Goal: Contribute content: Contribute content

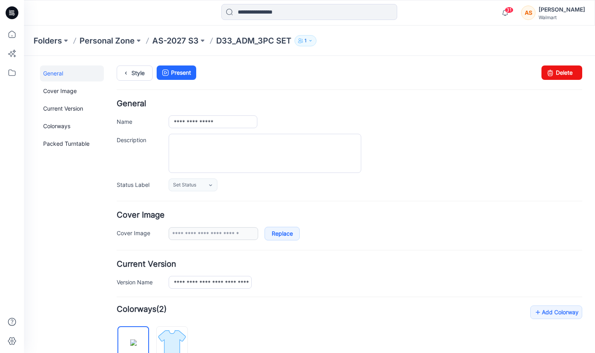
scroll to position [188, 0]
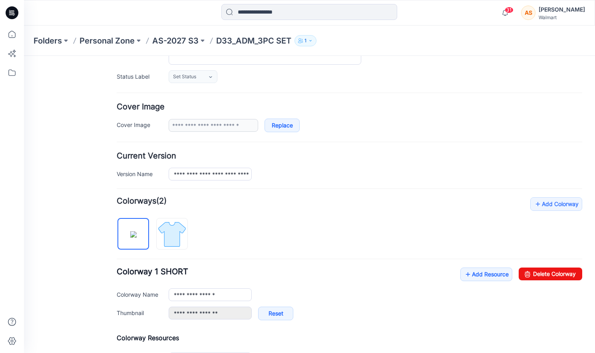
scroll to position [106, 0]
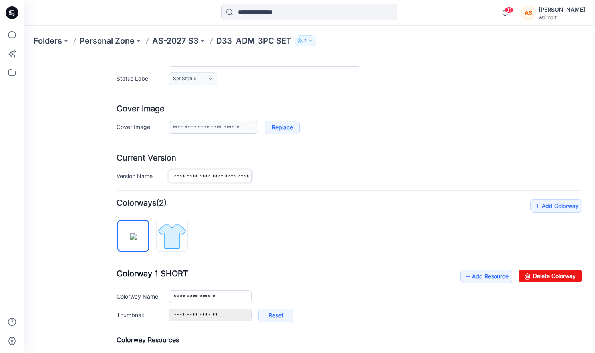
click at [219, 181] on input "**********" at bounding box center [210, 176] width 83 height 13
click at [243, 176] on input "**********" at bounding box center [210, 176] width 83 height 13
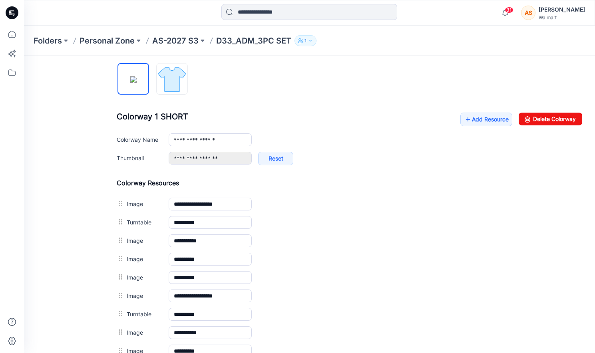
scroll to position [267, 0]
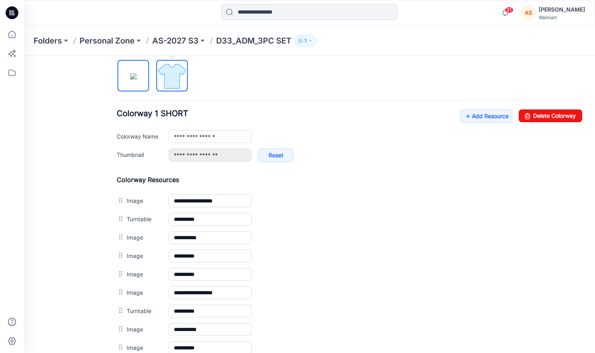
click at [173, 79] on img at bounding box center [172, 76] width 30 height 30
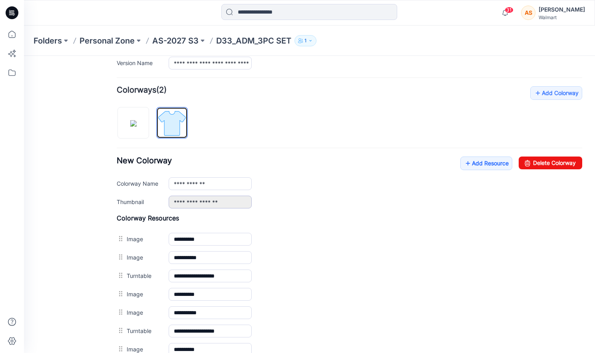
scroll to position [201, 0]
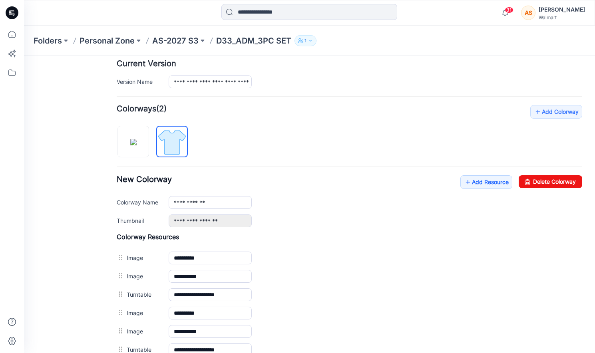
click at [134, 222] on label "Thumbnail" at bounding box center [139, 220] width 44 height 9
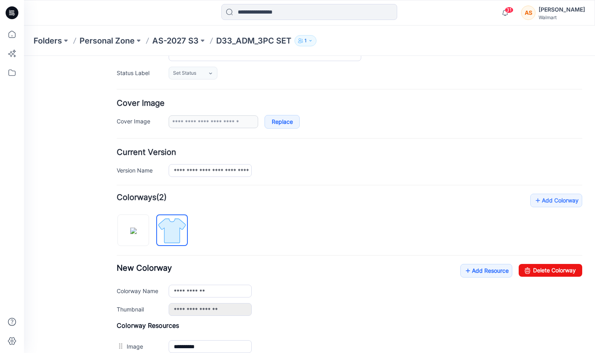
scroll to position [102, 0]
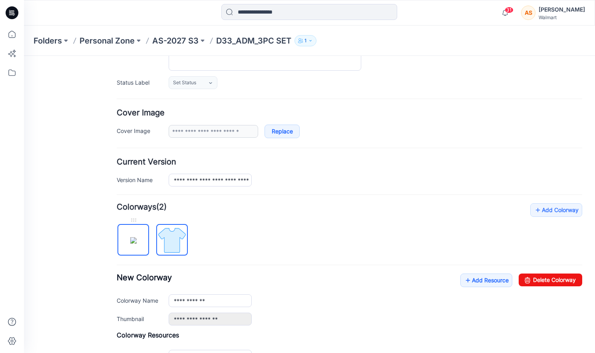
click at [130, 244] on img at bounding box center [133, 240] width 6 height 6
click at [175, 246] on img at bounding box center [172, 240] width 30 height 30
type input "**********"
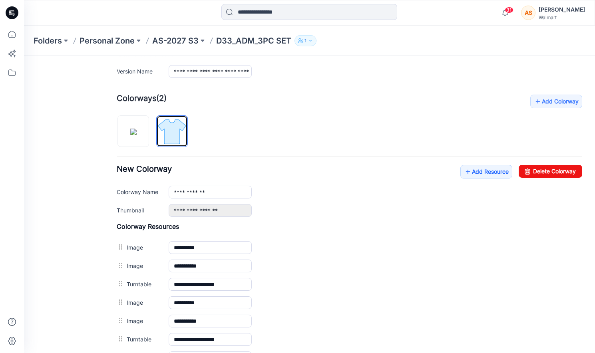
scroll to position [255, 0]
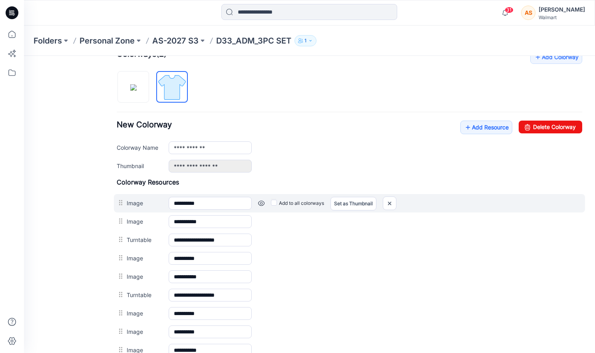
click at [261, 205] on link at bounding box center [261, 203] width 6 height 6
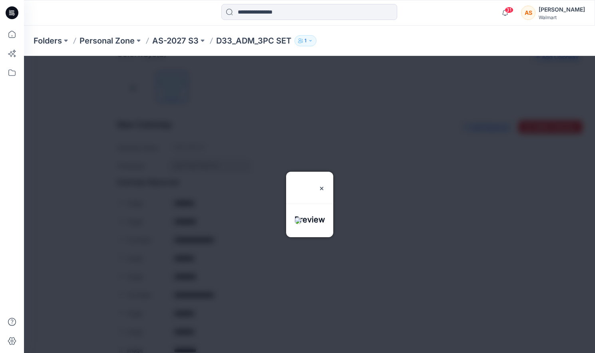
click at [261, 151] on div at bounding box center [309, 204] width 571 height 297
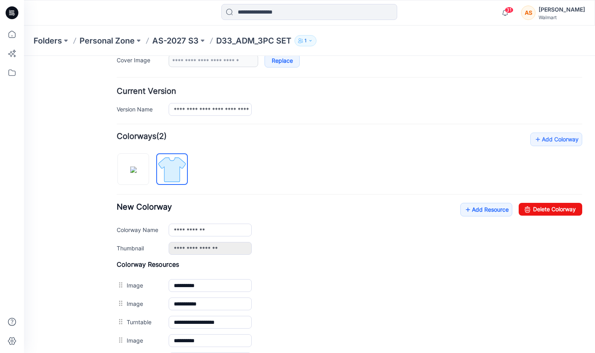
scroll to position [0, 0]
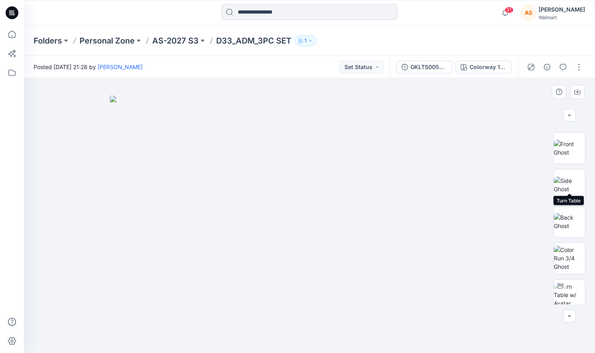
scroll to position [259, 0]
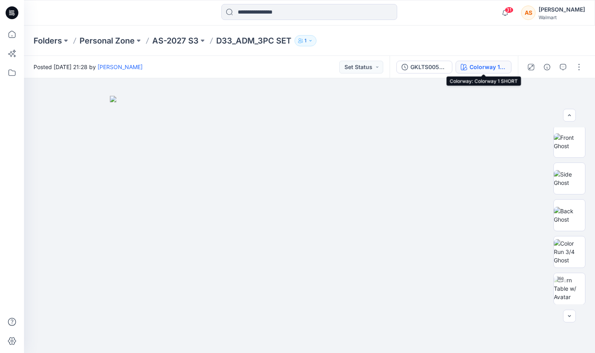
click at [476, 65] on div "Colorway 1 SHORT" at bounding box center [488, 67] width 37 height 9
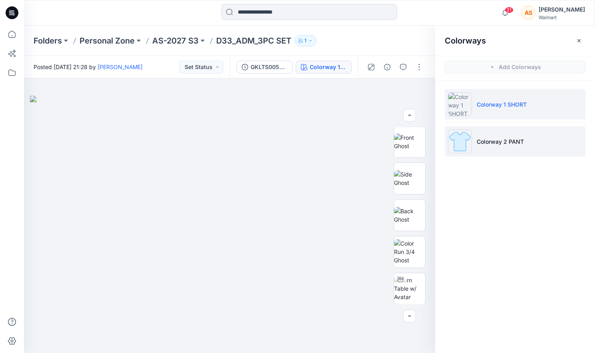
click at [542, 139] on li "Colorway 2 PANT" at bounding box center [515, 141] width 141 height 30
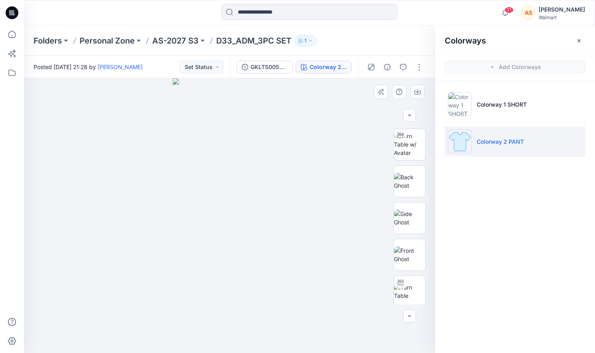
scroll to position [223, 0]
click at [580, 39] on icon "button" at bounding box center [579, 41] width 6 height 6
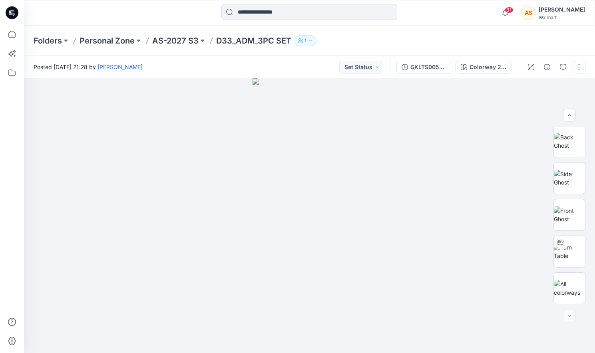
click at [582, 67] on button "button" at bounding box center [579, 67] width 13 height 13
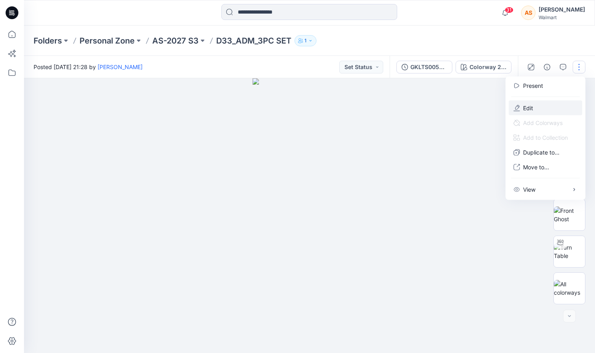
click at [544, 106] on button "Edit" at bounding box center [546, 108] width 74 height 15
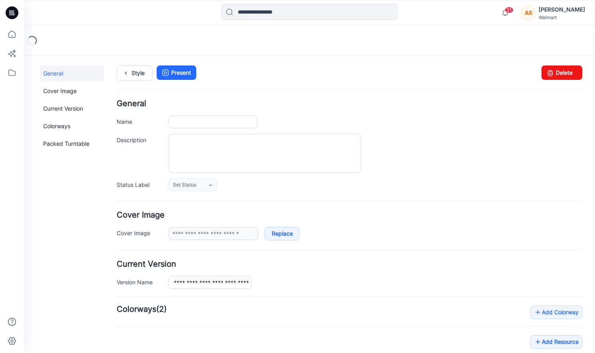
type input "**********"
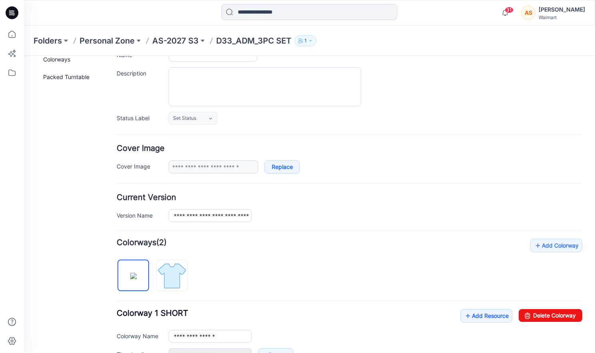
scroll to position [79, 0]
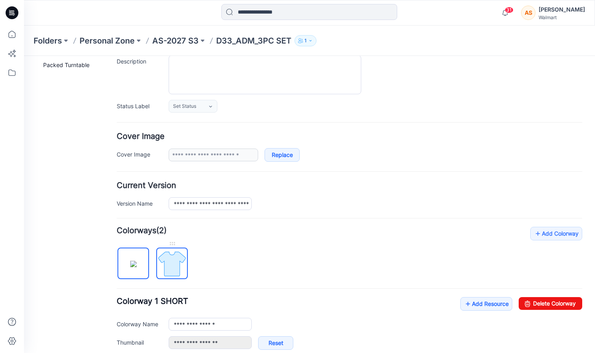
click at [177, 262] on img at bounding box center [172, 264] width 30 height 30
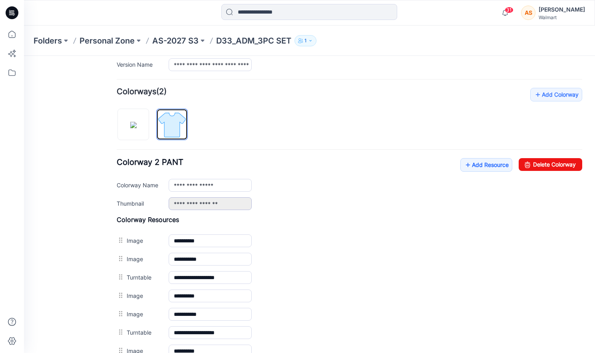
scroll to position [221, 0]
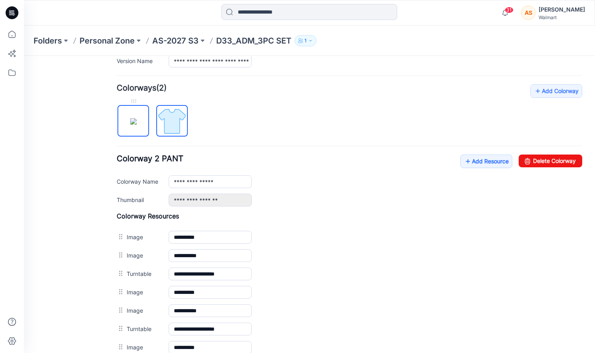
click at [132, 119] on img at bounding box center [133, 121] width 6 height 6
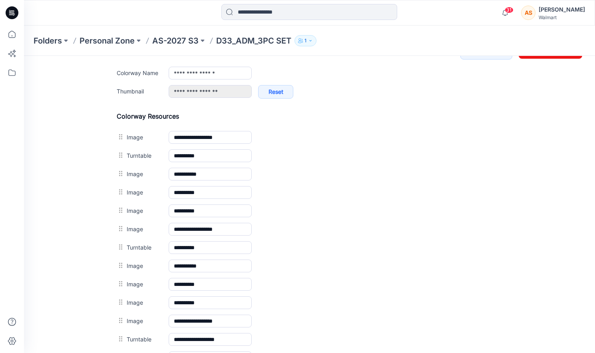
scroll to position [0, 0]
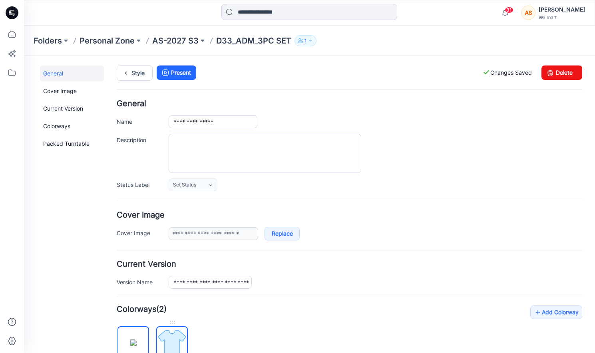
click at [176, 343] on img at bounding box center [172, 343] width 30 height 30
type input "**********"
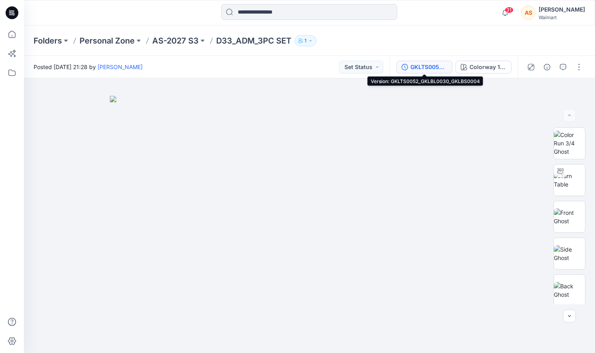
click at [434, 65] on div "GKLTS0052_GKLBL0030_GKLBS0004" at bounding box center [428, 67] width 37 height 9
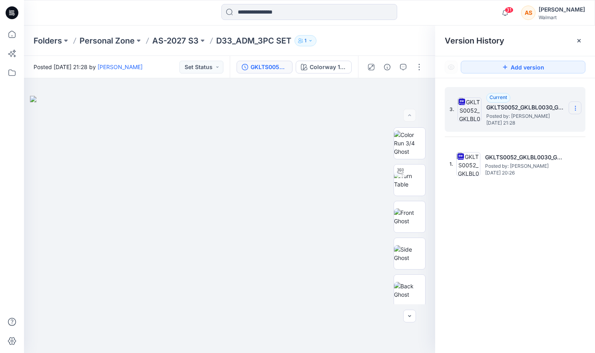
click at [572, 108] on icon at bounding box center [575, 108] width 6 height 6
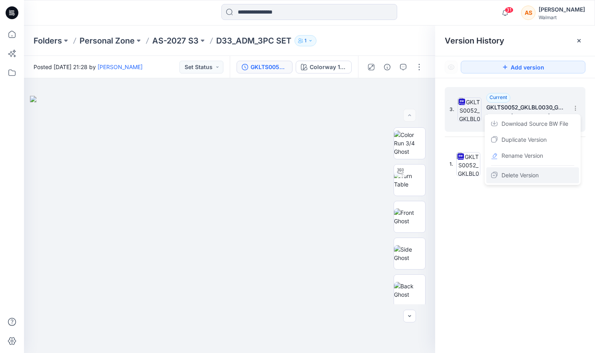
click at [527, 174] on span "Delete Version" at bounding box center [520, 176] width 37 height 10
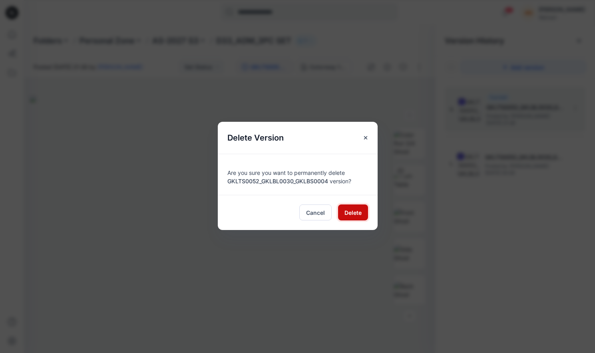
click at [354, 213] on span "Delete" at bounding box center [353, 213] width 17 height 8
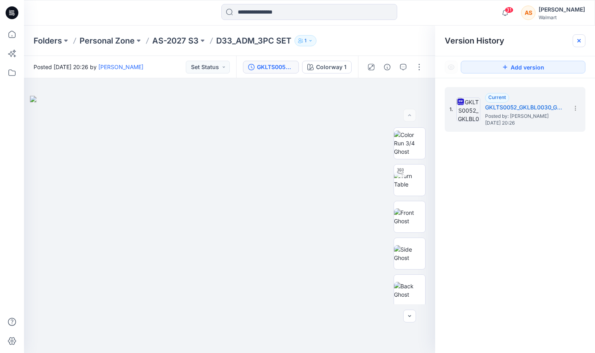
click at [580, 42] on icon at bounding box center [579, 40] width 3 height 3
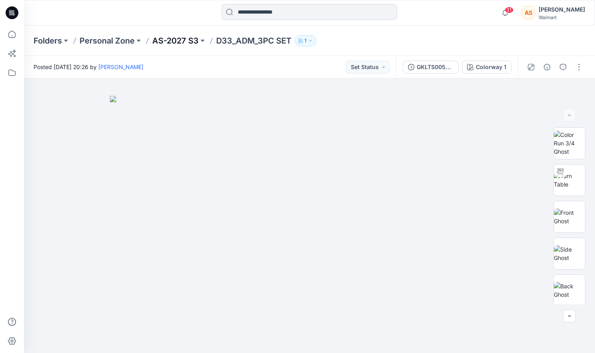
click at [169, 42] on p "AS-2027 S3" at bounding box center [175, 40] width 46 height 11
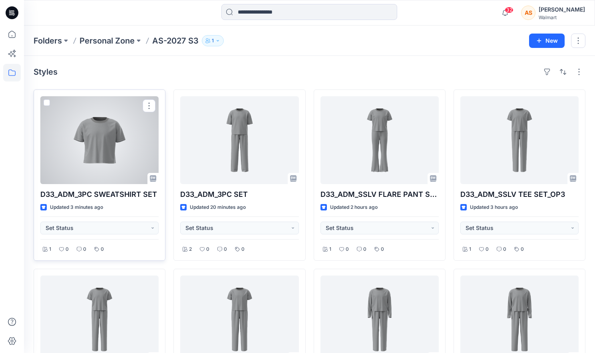
click at [124, 164] on div at bounding box center [99, 140] width 118 height 88
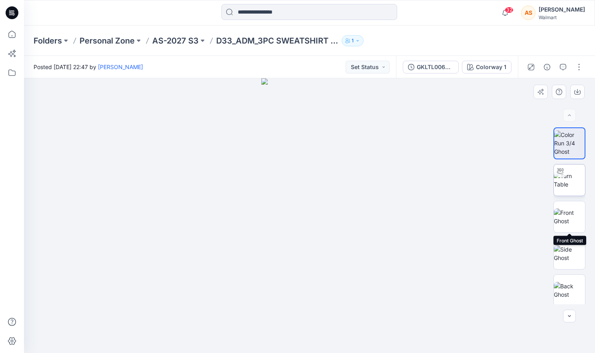
click at [565, 181] on img at bounding box center [569, 180] width 31 height 17
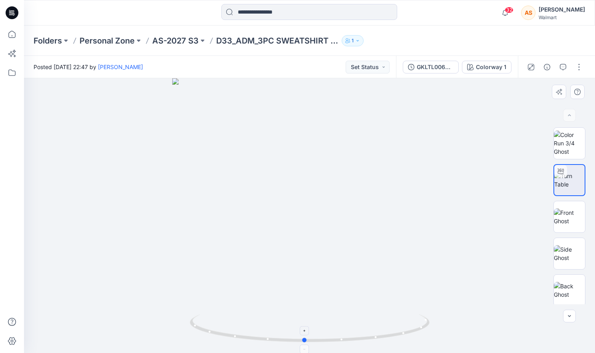
drag, startPoint x: 381, startPoint y: 304, endPoint x: 376, endPoint y: 327, distance: 24.1
click at [376, 327] on div at bounding box center [309, 215] width 571 height 275
click at [190, 42] on p "AS-2027 S3" at bounding box center [175, 40] width 46 height 11
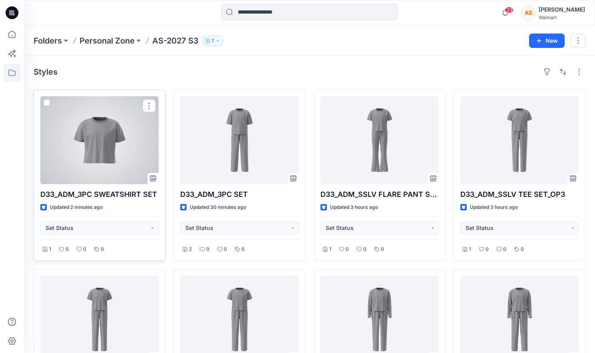
click at [144, 138] on div at bounding box center [99, 140] width 118 height 88
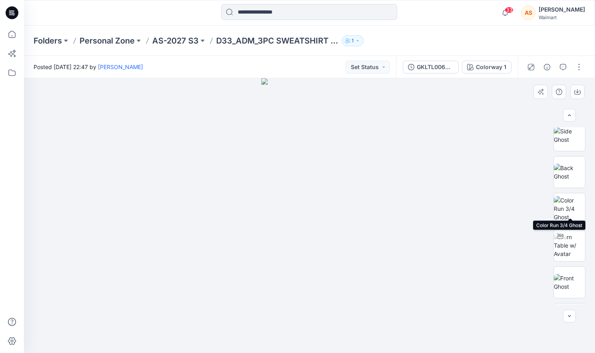
scroll to position [125, 0]
click at [569, 226] on img at bounding box center [569, 238] width 31 height 25
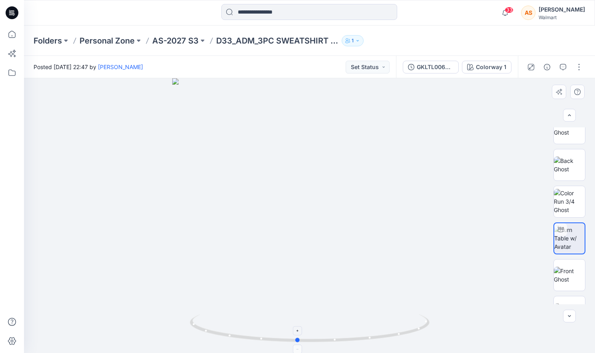
drag, startPoint x: 375, startPoint y: 319, endPoint x: 363, endPoint y: 319, distance: 12.0
click at [363, 319] on icon at bounding box center [311, 330] width 242 height 30
click at [578, 202] on img at bounding box center [569, 201] width 31 height 25
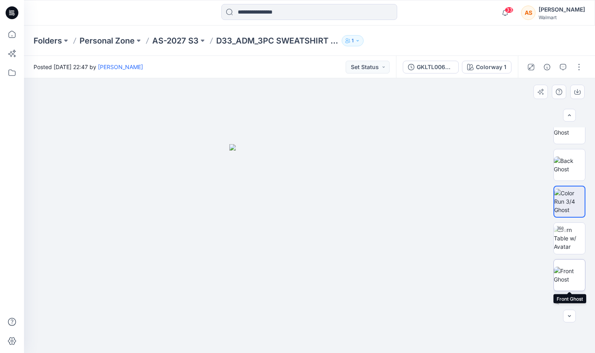
click at [572, 276] on img at bounding box center [569, 275] width 31 height 17
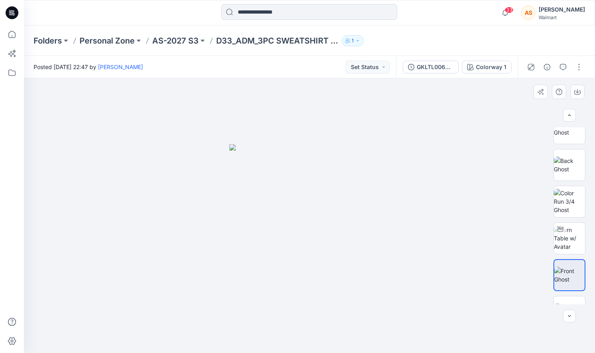
scroll to position [149, 0]
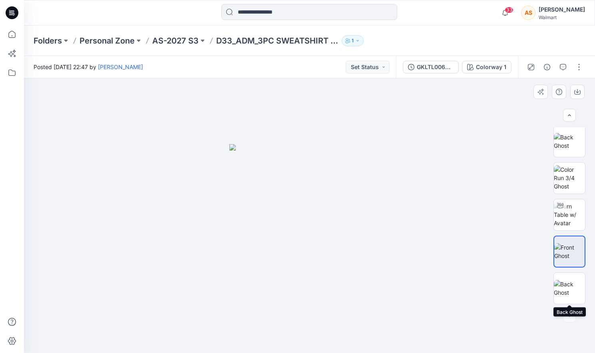
click at [572, 280] on img at bounding box center [569, 288] width 31 height 17
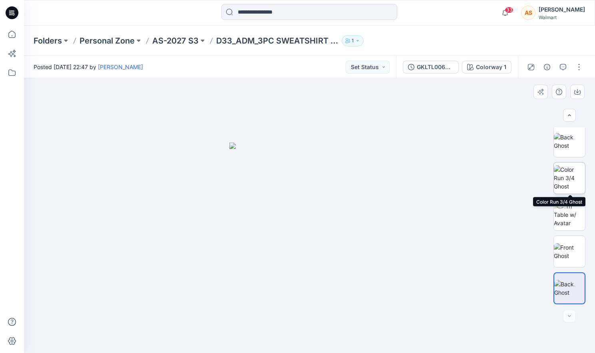
click at [572, 185] on img at bounding box center [569, 177] width 31 height 25
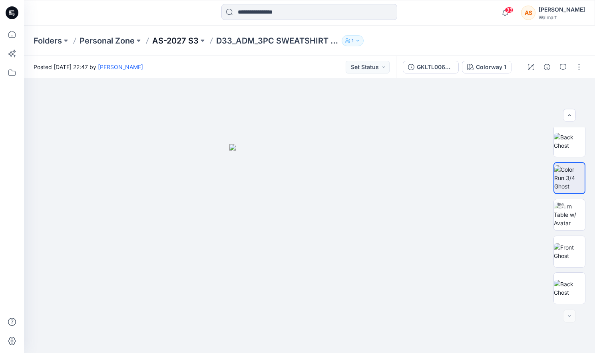
click at [180, 38] on p "AS-2027 S3" at bounding box center [175, 40] width 46 height 11
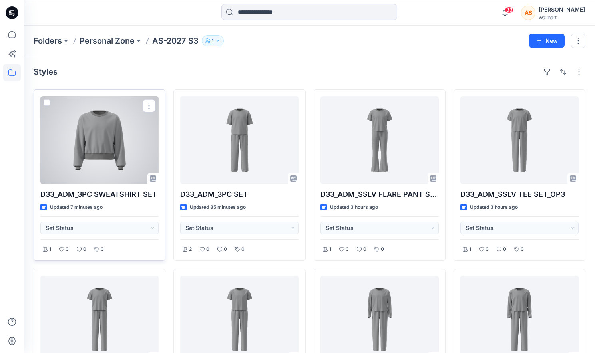
click at [114, 156] on div at bounding box center [99, 140] width 118 height 88
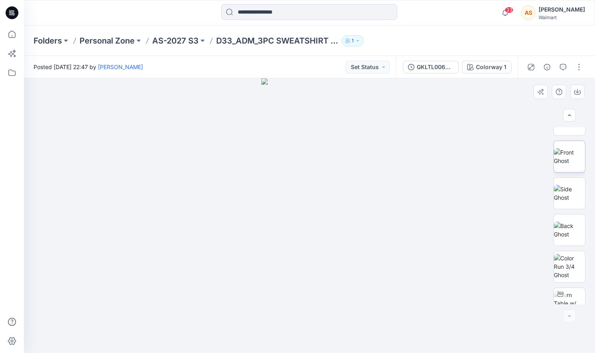
scroll to position [149, 0]
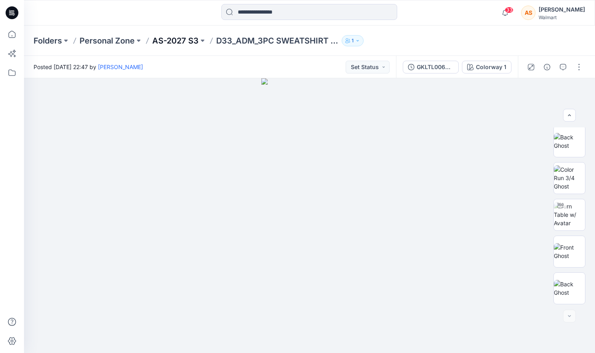
click at [178, 37] on p "AS-2027 S3" at bounding box center [175, 40] width 46 height 11
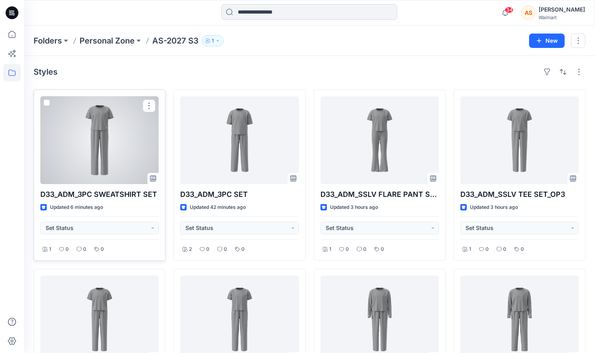
click at [103, 174] on div at bounding box center [99, 140] width 118 height 88
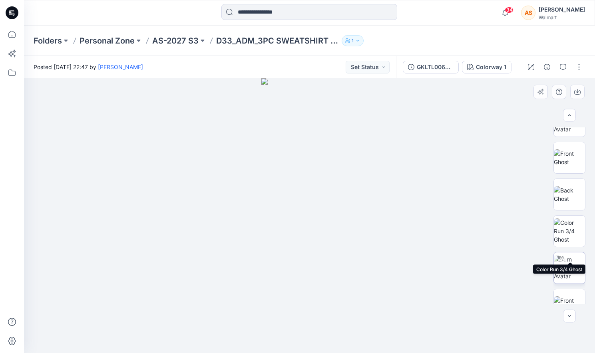
scroll to position [245, 0]
click at [575, 263] on img at bounding box center [569, 265] width 31 height 25
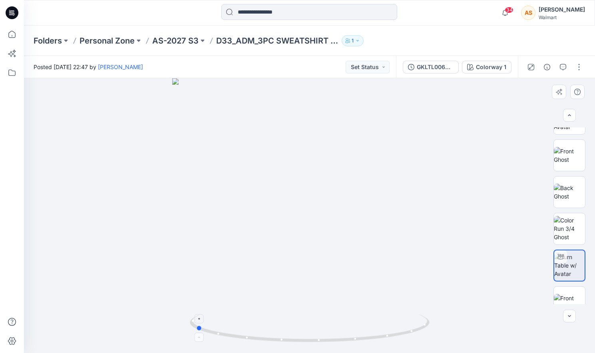
drag, startPoint x: 428, startPoint y: 325, endPoint x: 314, endPoint y: 337, distance: 114.5
click at [314, 337] on icon at bounding box center [311, 330] width 242 height 30
click at [580, 236] on img at bounding box center [569, 228] width 31 height 25
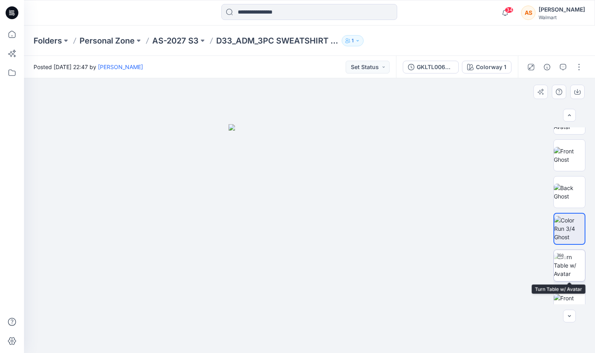
click at [577, 262] on img at bounding box center [569, 265] width 31 height 25
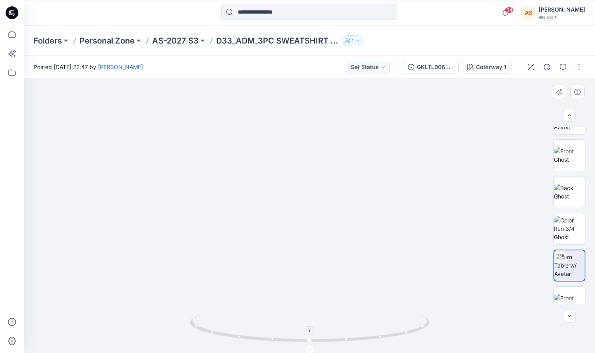
click at [309, 333] on icon at bounding box center [309, 331] width 5 height 5
drag, startPoint x: 429, startPoint y: 325, endPoint x: 249, endPoint y: 338, distance: 180.7
click at [249, 338] on div at bounding box center [309, 215] width 571 height 275
click at [183, 42] on p "AS-2027 S3" at bounding box center [175, 40] width 46 height 11
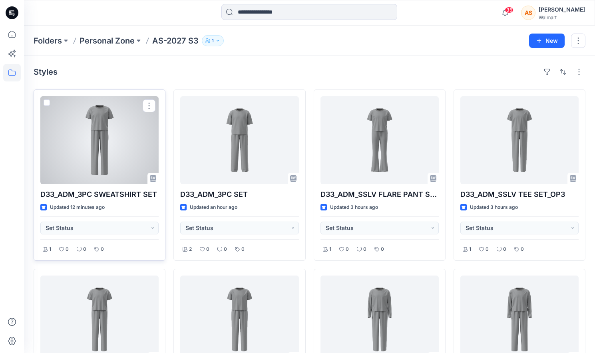
click at [102, 153] on div at bounding box center [99, 140] width 118 height 88
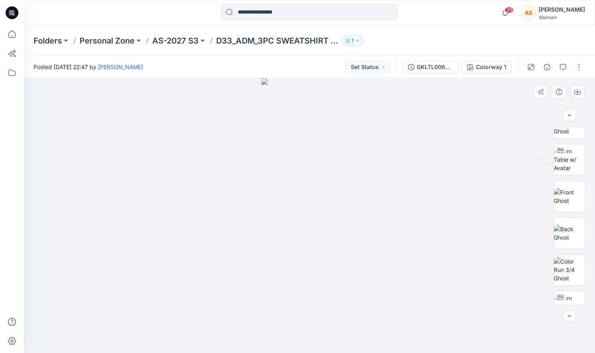
scroll to position [443, 0]
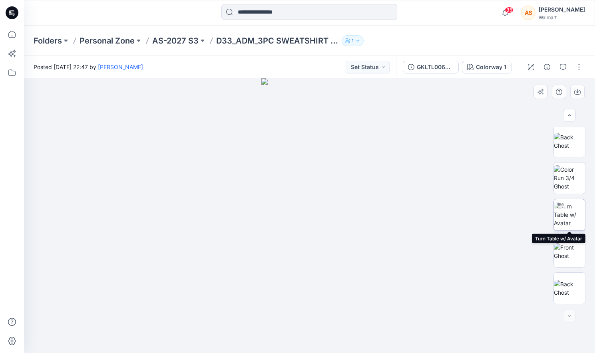
click at [574, 208] on img at bounding box center [569, 214] width 31 height 25
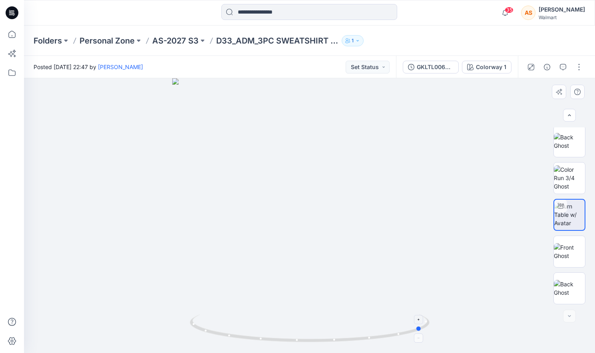
drag, startPoint x: 404, startPoint y: 328, endPoint x: 254, endPoint y: 332, distance: 150.3
click at [254, 332] on icon at bounding box center [311, 330] width 242 height 30
click at [177, 42] on p "AS-2027 S3" at bounding box center [175, 40] width 46 height 11
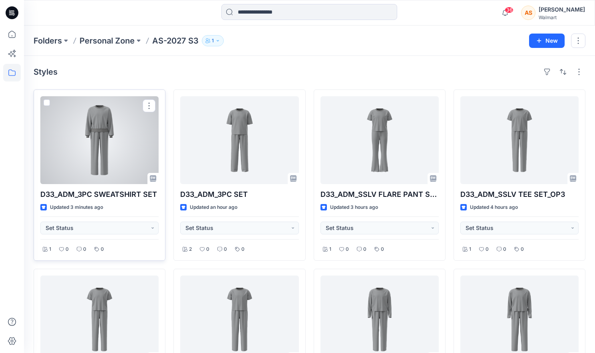
click at [98, 166] on div at bounding box center [99, 140] width 118 height 88
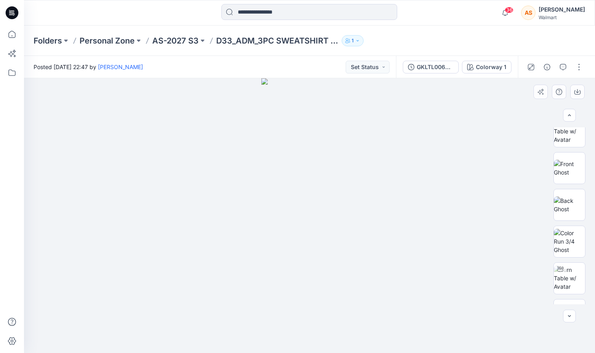
scroll to position [590, 0]
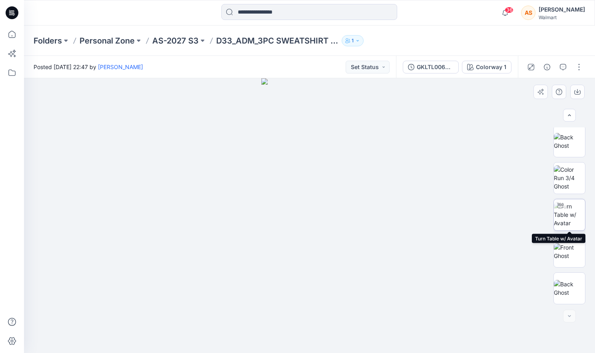
click at [574, 213] on img at bounding box center [569, 214] width 31 height 25
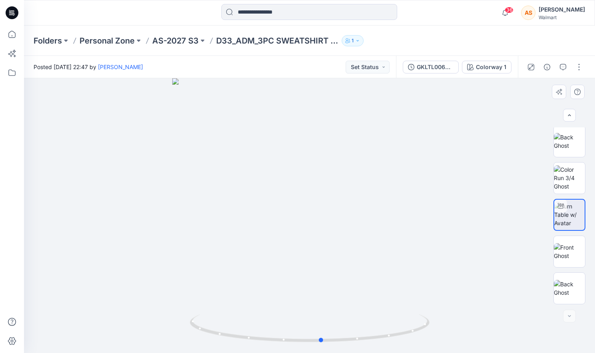
drag, startPoint x: 421, startPoint y: 329, endPoint x: 433, endPoint y: 330, distance: 12.4
click at [433, 330] on div at bounding box center [309, 215] width 571 height 275
click at [576, 63] on button "button" at bounding box center [579, 67] width 13 height 13
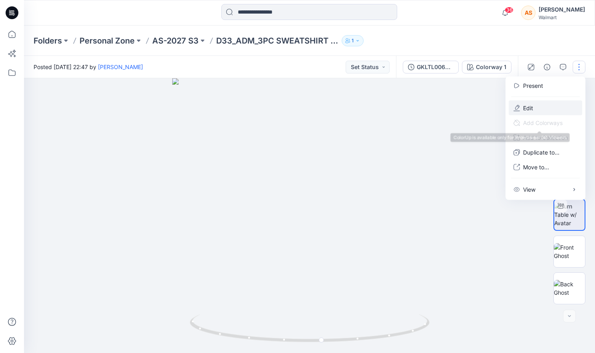
click at [551, 114] on button "Edit" at bounding box center [546, 108] width 74 height 15
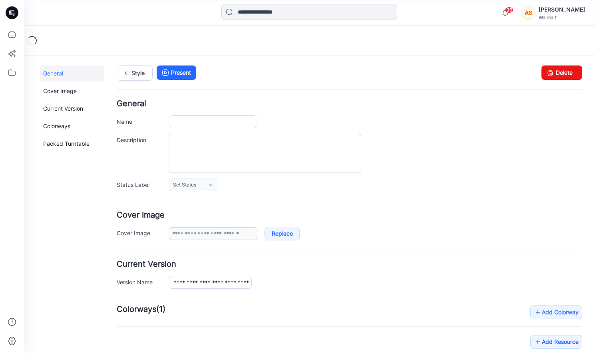
type input "**********"
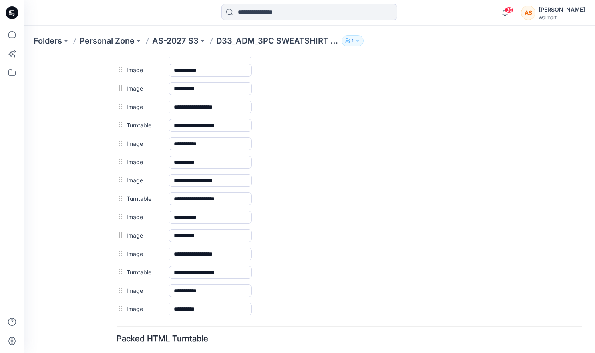
scroll to position [224, 0]
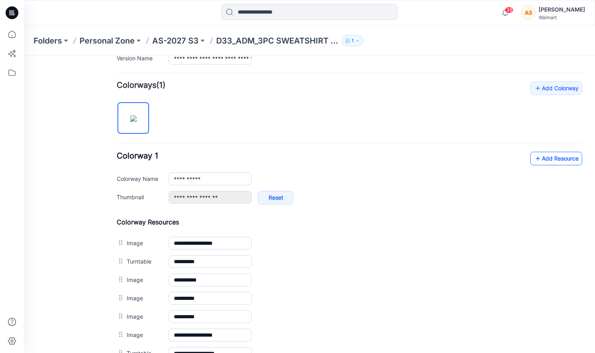
click at [555, 157] on link "Add Resource" at bounding box center [556, 159] width 52 height 14
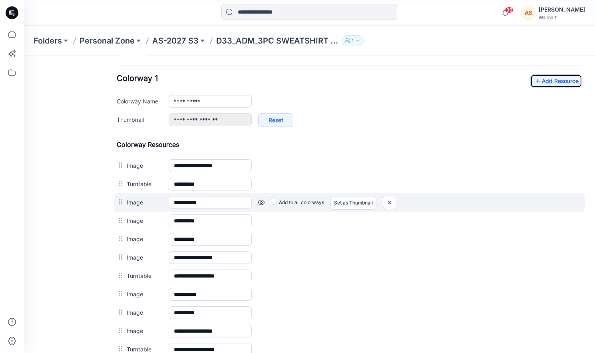
scroll to position [207, 0]
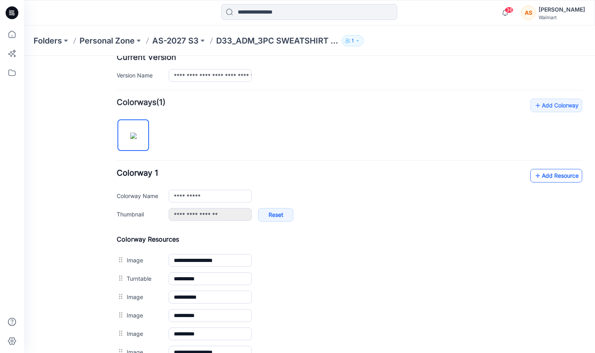
click at [554, 180] on link "Add Resource" at bounding box center [556, 176] width 52 height 14
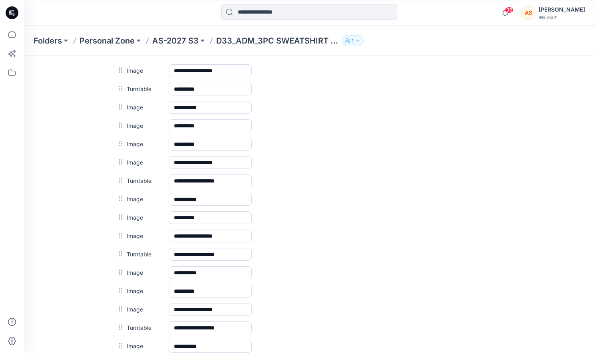
scroll to position [273, 0]
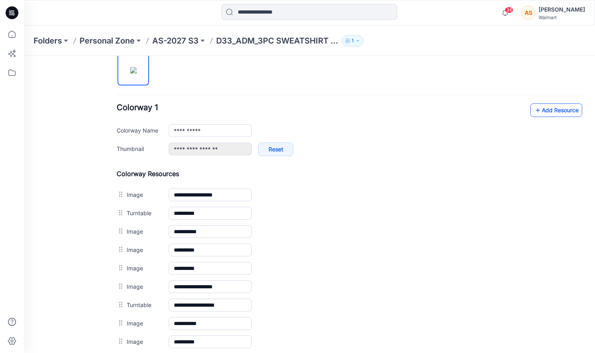
click at [540, 109] on icon at bounding box center [538, 110] width 8 height 13
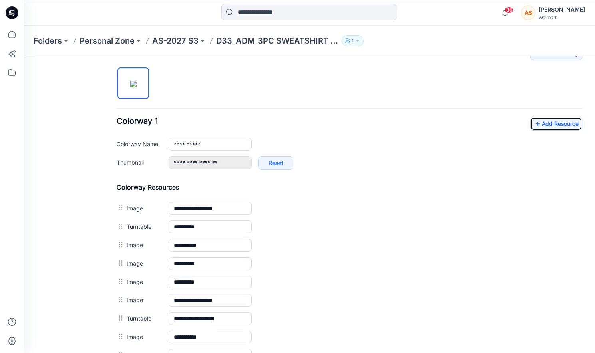
scroll to position [257, 0]
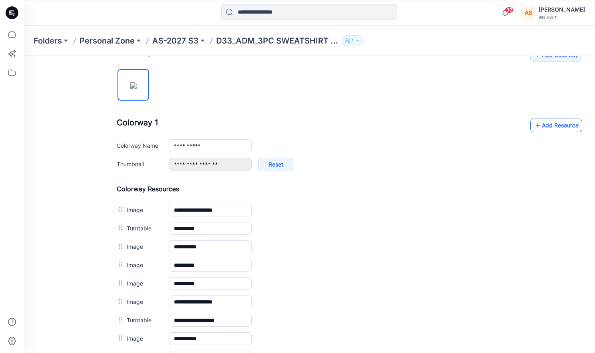
click at [550, 129] on link "Add Resource" at bounding box center [556, 126] width 52 height 14
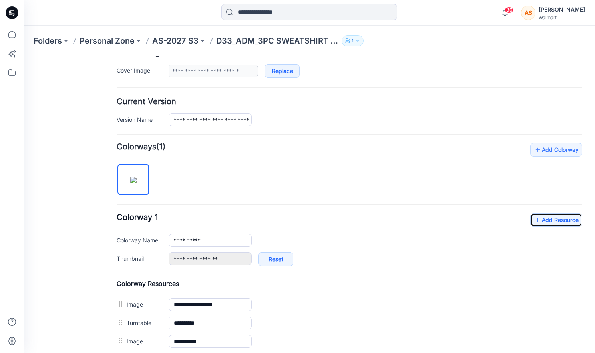
scroll to position [173, 0]
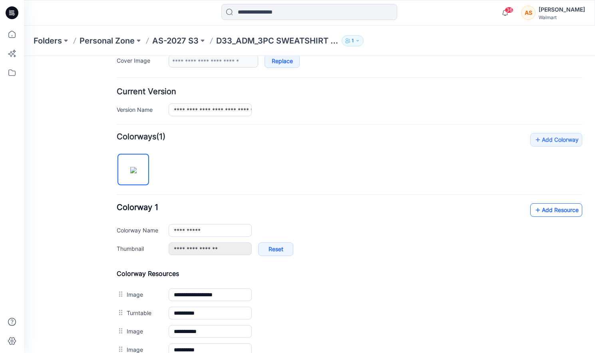
click at [556, 216] on link "Add Resource" at bounding box center [556, 210] width 52 height 14
click at [229, 110] on input "**********" at bounding box center [210, 110] width 83 height 13
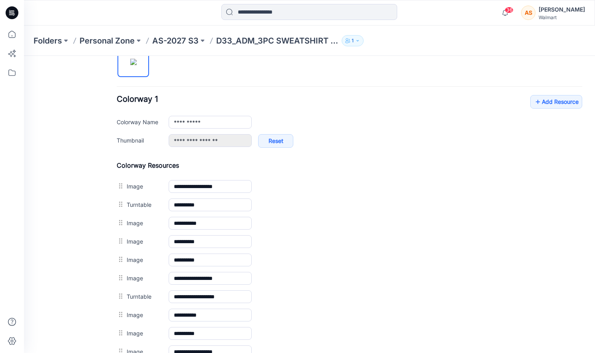
scroll to position [262, 0]
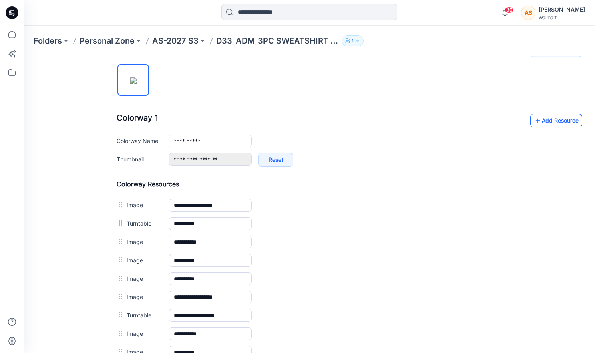
type input "**********"
click at [555, 125] on link "Add Resource" at bounding box center [556, 121] width 52 height 14
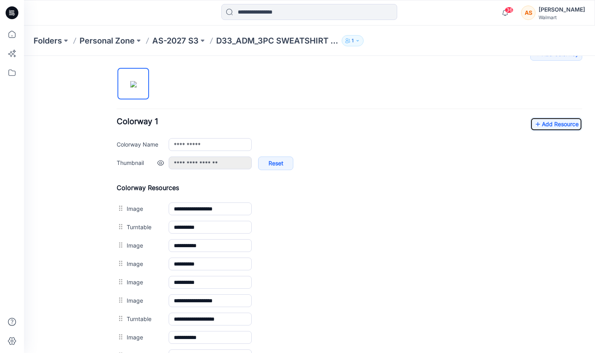
scroll to position [249, 0]
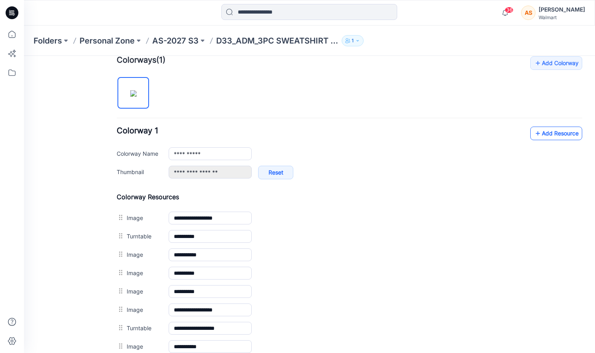
click at [551, 136] on link "Add Resource" at bounding box center [556, 134] width 52 height 14
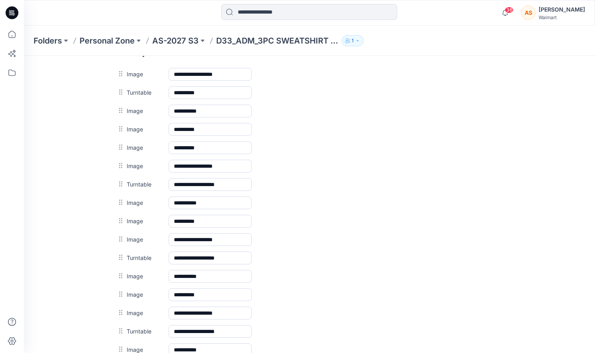
scroll to position [0, 0]
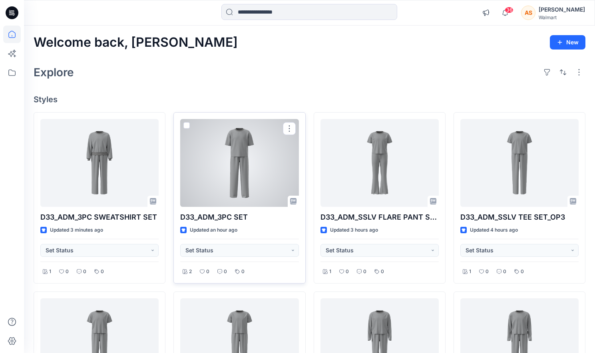
click at [251, 179] on div at bounding box center [239, 163] width 118 height 88
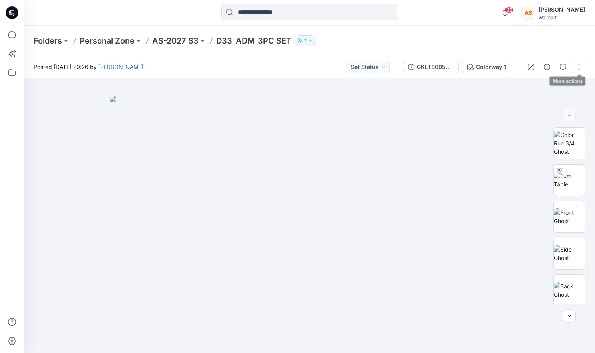
click at [579, 65] on button "button" at bounding box center [579, 67] width 13 height 13
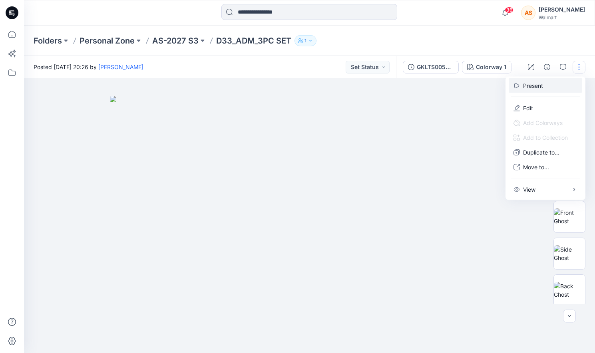
click at [557, 86] on button "Present" at bounding box center [546, 85] width 74 height 15
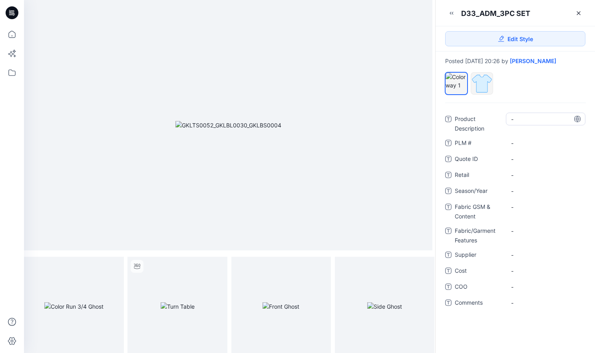
click at [524, 118] on Description "-" at bounding box center [545, 119] width 69 height 8
type textarea "***"
click at [580, 14] on icon at bounding box center [578, 13] width 3 height 3
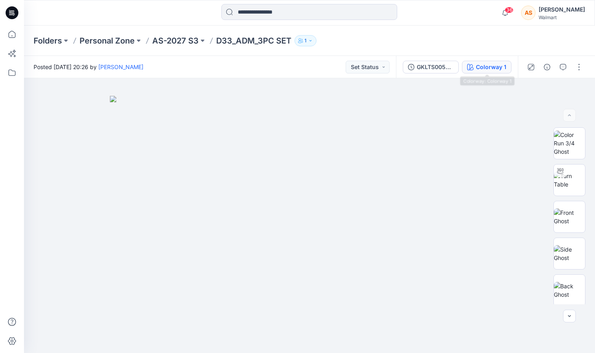
click at [489, 67] on div "Colorway 1" at bounding box center [491, 67] width 30 height 9
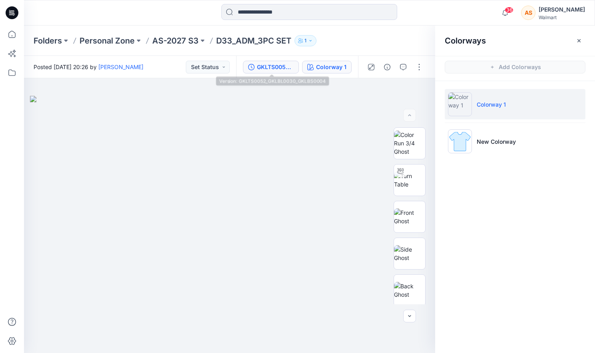
click at [285, 65] on div "GKLTS0052_GKLBL0030_GKLBS0004" at bounding box center [275, 67] width 37 height 9
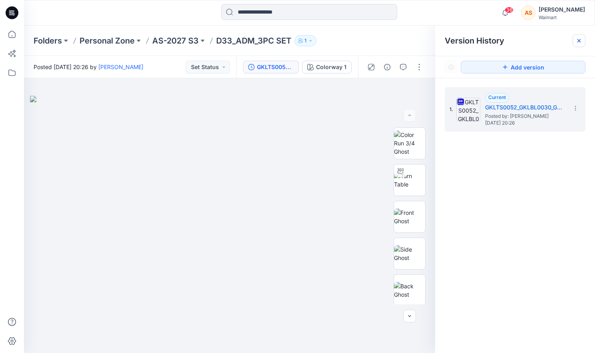
click at [580, 41] on icon at bounding box center [579, 41] width 6 height 6
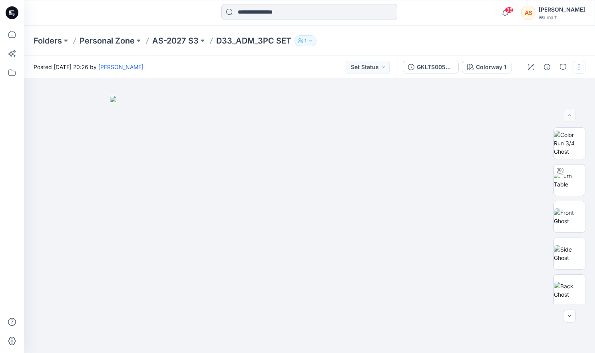
click at [581, 65] on button "button" at bounding box center [579, 67] width 13 height 13
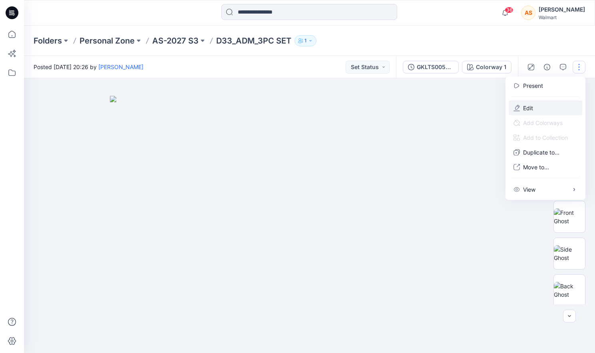
click at [545, 109] on button "Edit" at bounding box center [546, 108] width 74 height 15
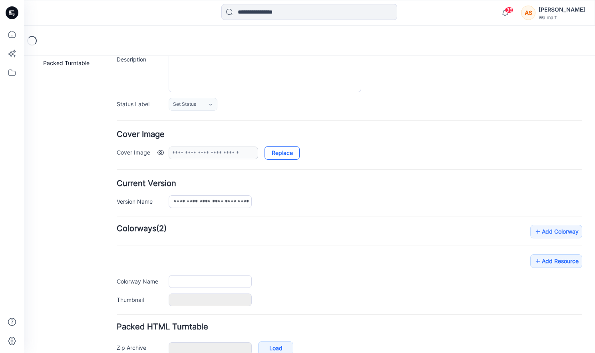
type input "**********"
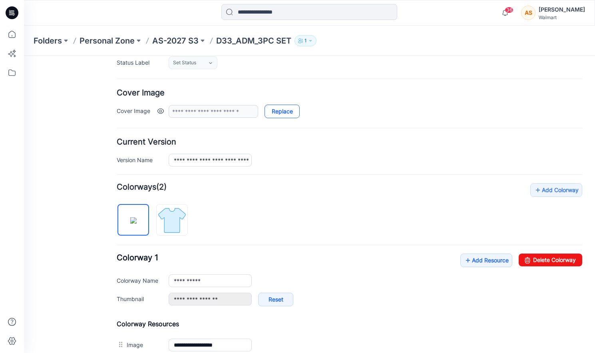
scroll to position [135, 0]
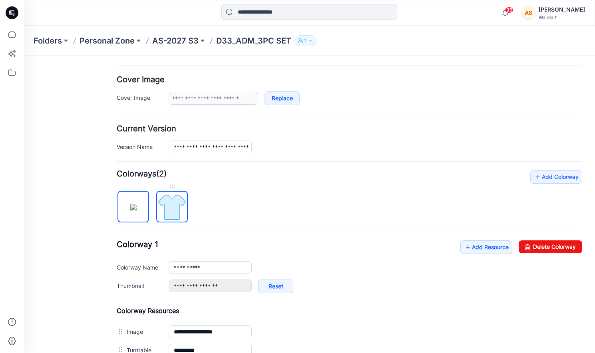
click at [179, 201] on img at bounding box center [172, 207] width 30 height 30
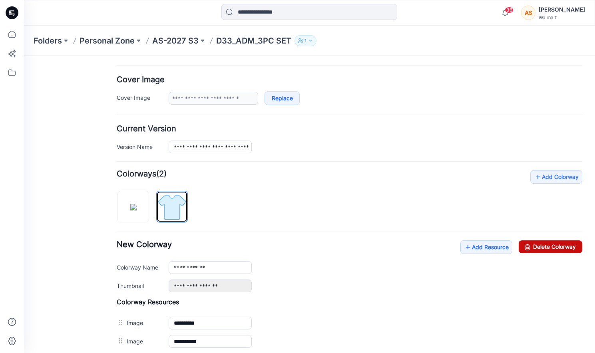
click at [568, 247] on link "Delete Colorway" at bounding box center [551, 247] width 64 height 13
type input "**********"
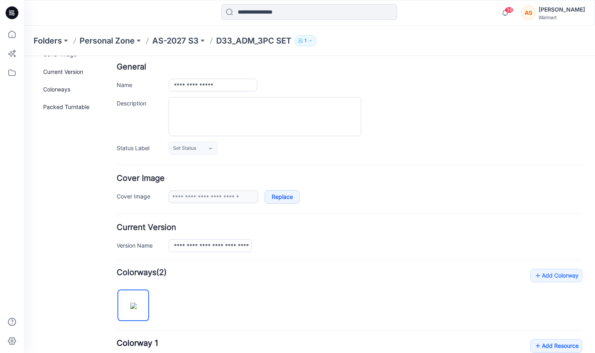
scroll to position [0, 0]
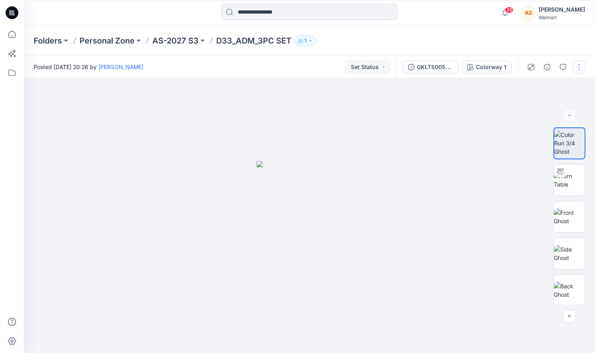
click at [578, 64] on button "button" at bounding box center [579, 67] width 13 height 13
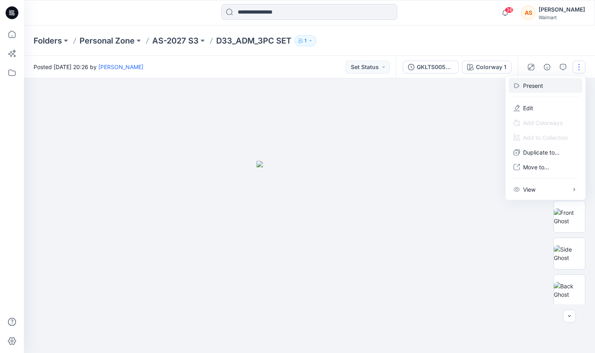
click at [542, 86] on p "Present" at bounding box center [533, 86] width 20 height 8
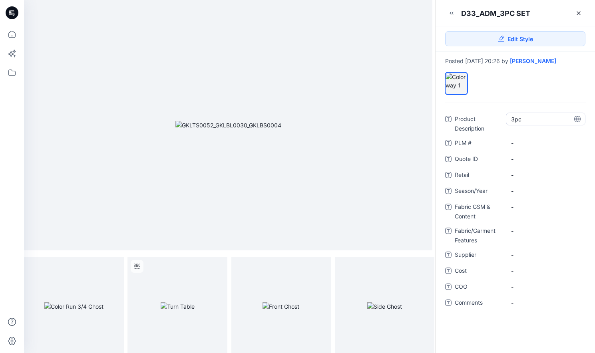
click at [528, 118] on Description "3pc" at bounding box center [545, 119] width 69 height 8
click at [528, 118] on textarea "***" at bounding box center [546, 119] width 80 height 13
type textarea "*******"
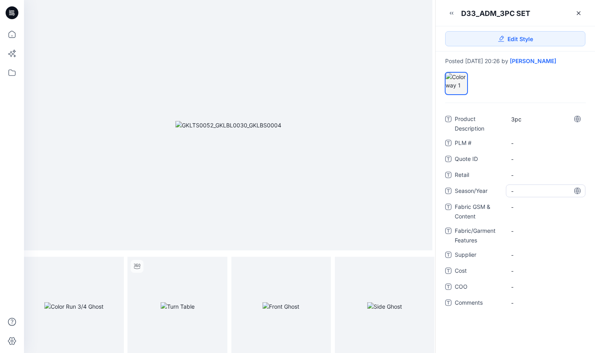
click at [530, 189] on span "-" at bounding box center [545, 191] width 69 height 8
type textarea "*********"
click at [520, 208] on Content "-" at bounding box center [545, 207] width 69 height 8
type textarea "**********"
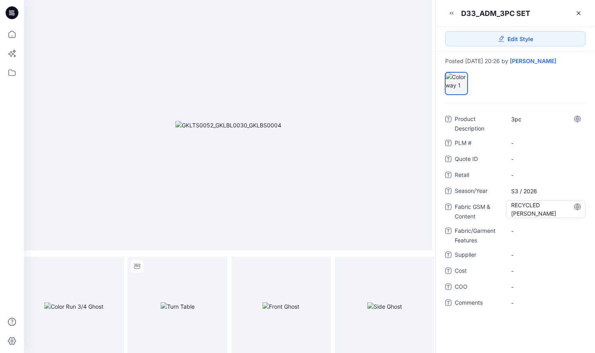
click at [532, 214] on Content "RECYCLED [PERSON_NAME]" at bounding box center [545, 209] width 69 height 17
type textarea "**********"
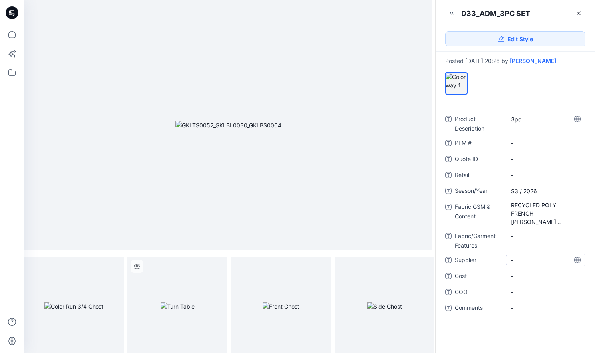
click at [527, 256] on span "-" at bounding box center [545, 260] width 69 height 8
type textarea "**********"
click at [578, 14] on icon at bounding box center [578, 13] width 3 height 3
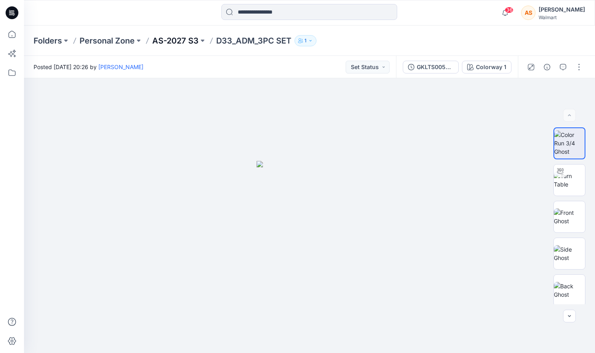
click at [171, 38] on p "AS-2027 S3" at bounding box center [175, 40] width 46 height 11
click at [578, 69] on button "button" at bounding box center [579, 67] width 13 height 13
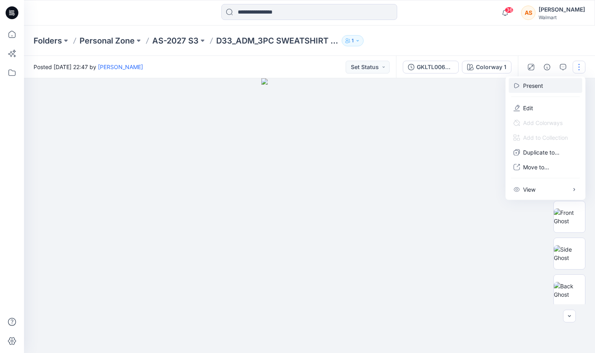
click at [564, 83] on button "Present" at bounding box center [546, 85] width 74 height 15
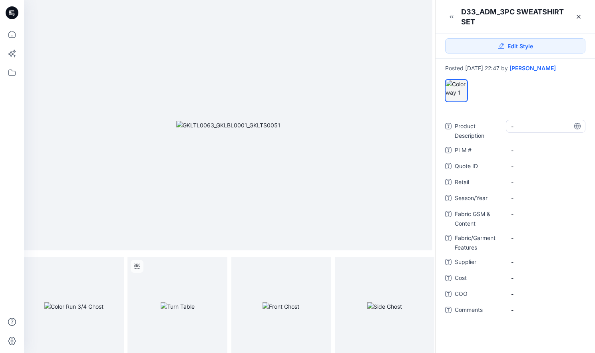
click at [529, 126] on Description "-" at bounding box center [545, 126] width 69 height 8
type textarea "**********"
click at [526, 196] on span "-" at bounding box center [545, 198] width 69 height 8
type textarea "*********"
click at [522, 215] on Content "-" at bounding box center [545, 214] width 69 height 8
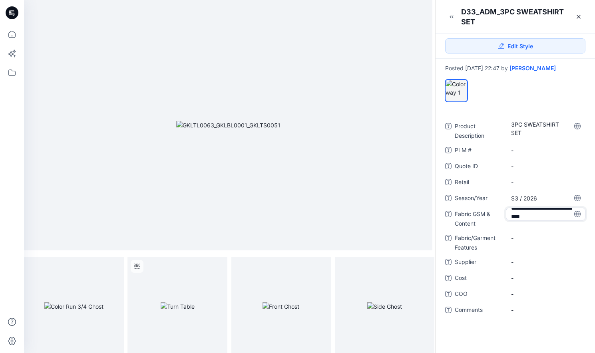
scroll to position [14, 0]
type textarea "**********"
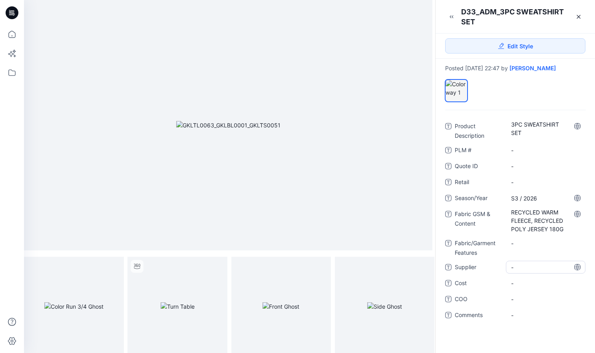
click at [526, 267] on span "-" at bounding box center [545, 267] width 69 height 8
type textarea "**********"
click at [529, 221] on Content "RECYCLED WARM FLEECE, RECYCLED POLY JERSEY 180G" at bounding box center [545, 220] width 69 height 25
click at [530, 223] on textarea "**********" at bounding box center [546, 220] width 80 height 25
type textarea "**********"
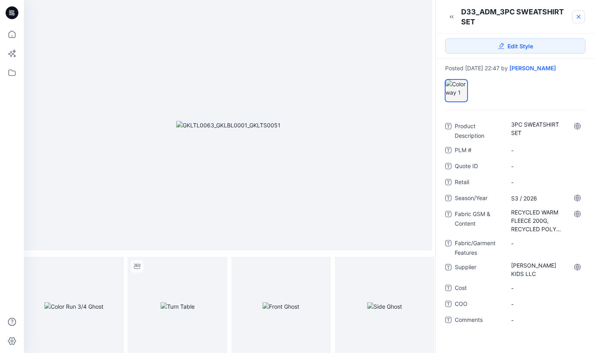
click at [577, 14] on icon at bounding box center [579, 17] width 6 height 6
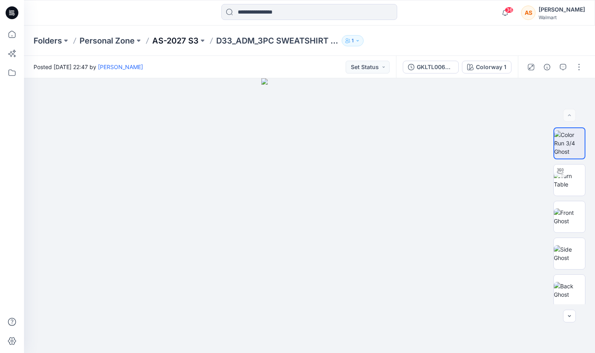
click at [189, 40] on p "AS-2027 S3" at bounding box center [175, 40] width 46 height 11
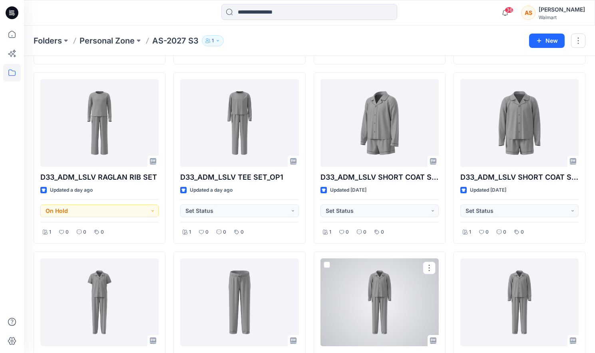
scroll to position [334, 0]
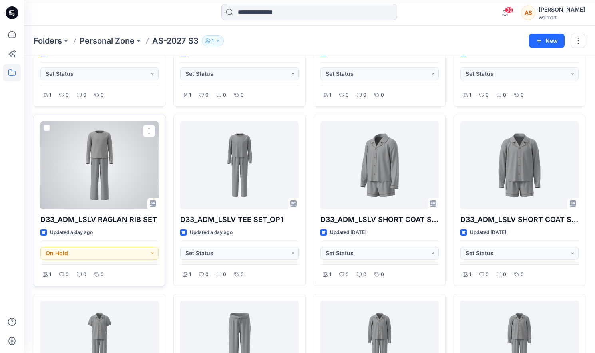
click at [118, 179] on div at bounding box center [99, 165] width 118 height 88
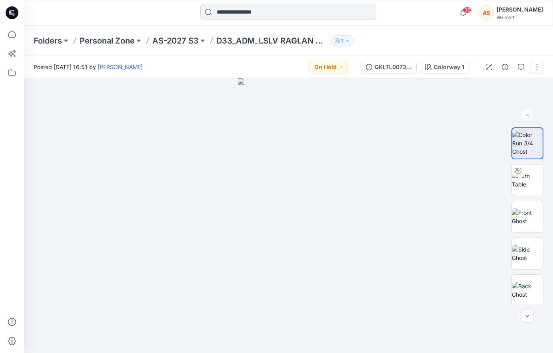
click at [539, 66] on button "button" at bounding box center [536, 67] width 13 height 13
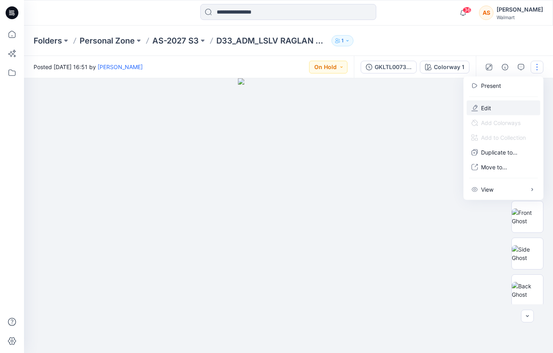
click at [500, 109] on button "Edit" at bounding box center [503, 108] width 74 height 15
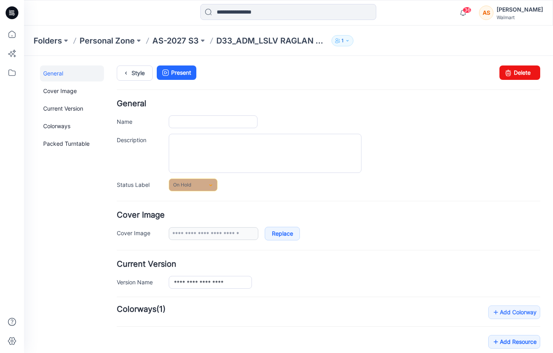
type input "**********"
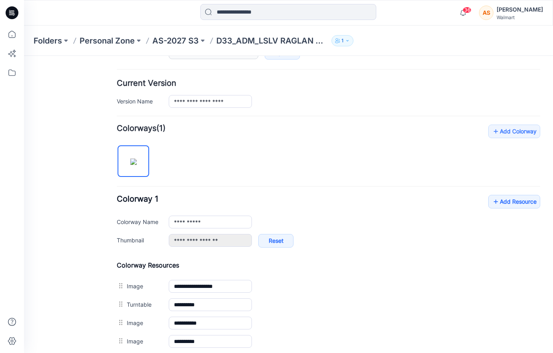
scroll to position [190, 0]
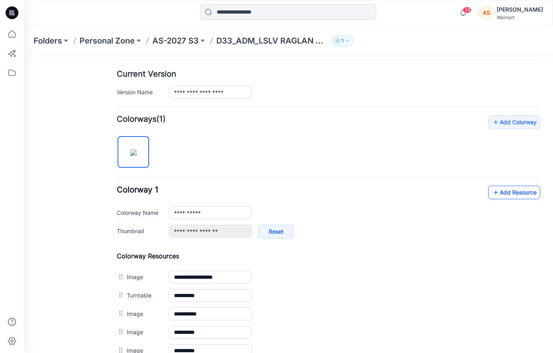
click at [532, 196] on link "Add Resource" at bounding box center [514, 193] width 52 height 14
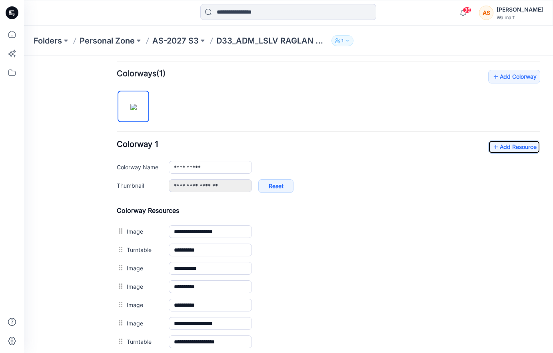
scroll to position [201, 0]
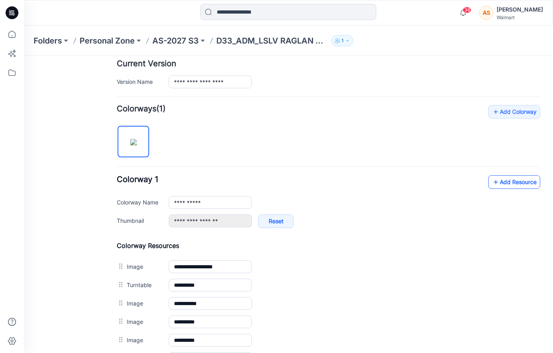
click at [502, 177] on link "Add Resource" at bounding box center [514, 182] width 52 height 14
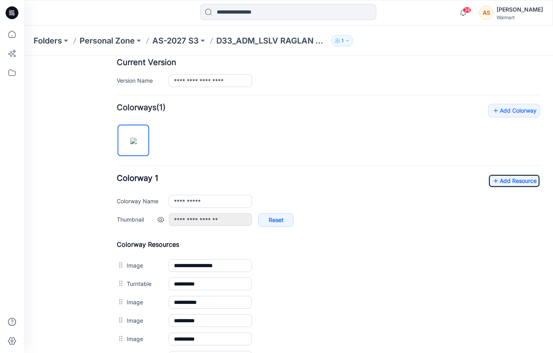
scroll to position [189, 0]
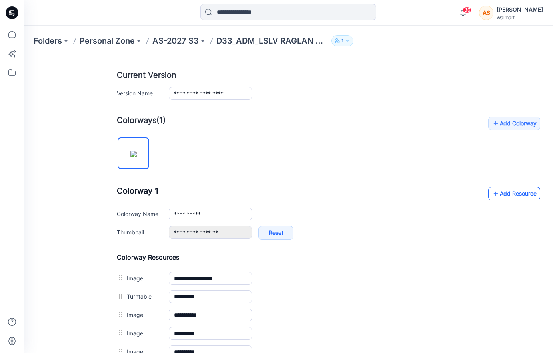
click at [506, 188] on link "Add Resource" at bounding box center [514, 194] width 52 height 14
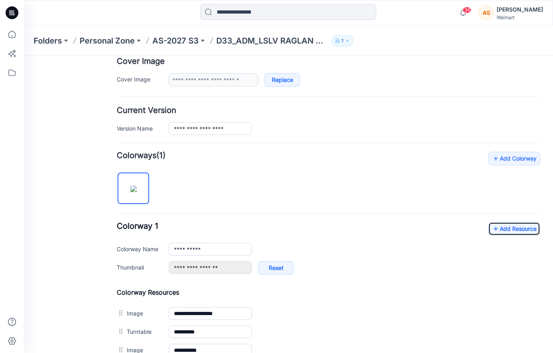
scroll to position [0, 0]
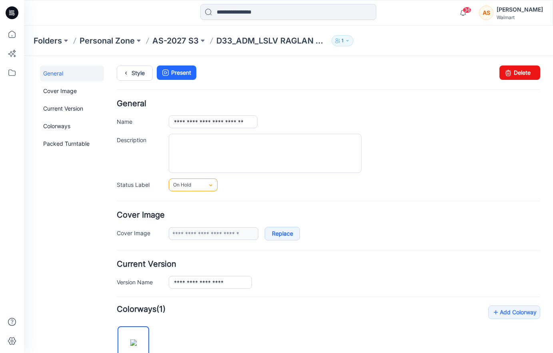
click at [198, 186] on link "On Hold" at bounding box center [193, 185] width 49 height 13
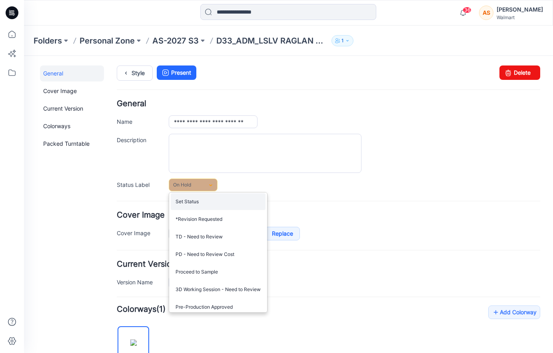
click at [218, 205] on link "Set Status" at bounding box center [218, 201] width 95 height 17
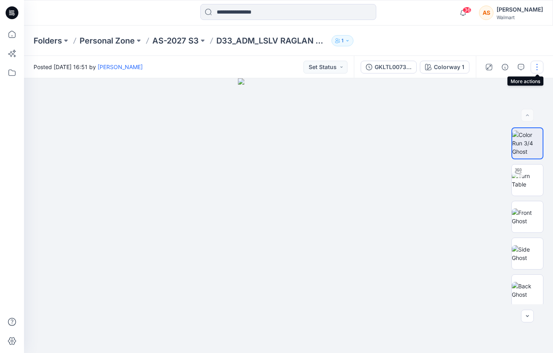
click at [540, 66] on button "button" at bounding box center [536, 67] width 13 height 13
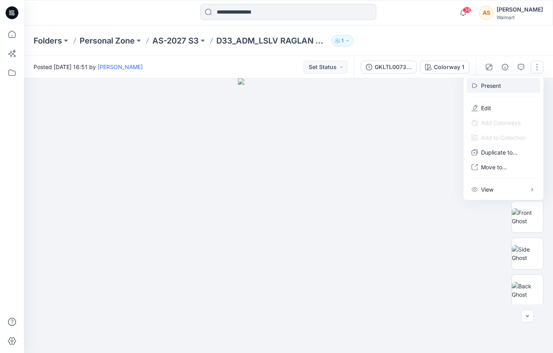
click at [510, 84] on button "Present" at bounding box center [503, 85] width 74 height 15
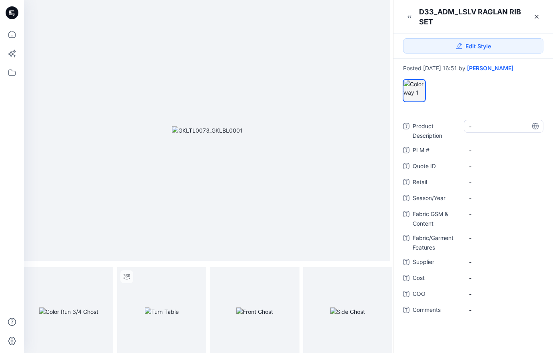
click at [476, 129] on Description "-" at bounding box center [503, 126] width 69 height 8
type textarea "**********"
click at [492, 130] on textarea "**********" at bounding box center [504, 126] width 80 height 13
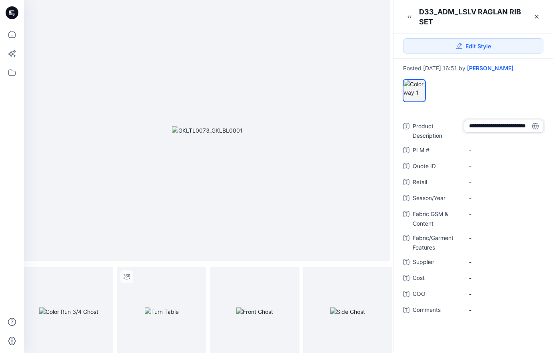
drag, startPoint x: 492, startPoint y: 130, endPoint x: 462, endPoint y: 130, distance: 30.0
click at [462, 130] on div "**********" at bounding box center [473, 130] width 140 height 21
click at [477, 198] on span "-" at bounding box center [503, 198] width 69 height 8
type textarea "*********"
click at [484, 217] on Content "-" at bounding box center [503, 214] width 69 height 8
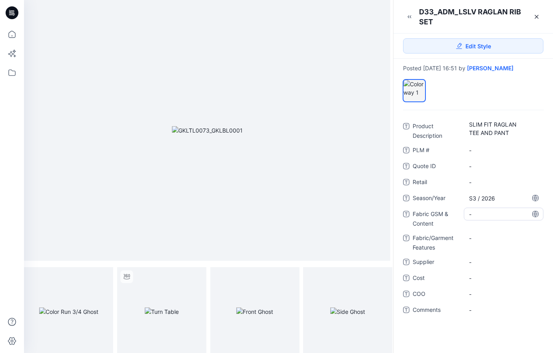
click at [481, 215] on Content "-" at bounding box center [503, 214] width 69 height 8
click at [476, 210] on textarea "**********" at bounding box center [504, 214] width 80 height 13
type textarea "**********"
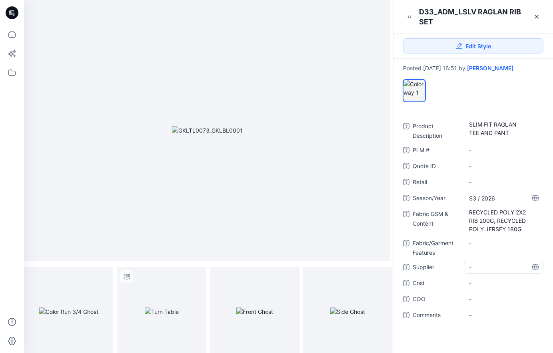
click at [495, 266] on span "-" at bounding box center [503, 267] width 69 height 8
type textarea "**********"
click at [537, 15] on icon at bounding box center [536, 17] width 6 height 6
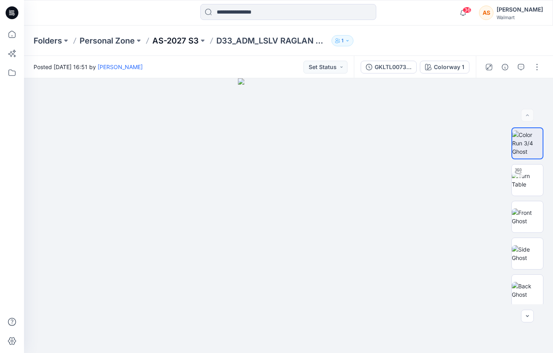
click at [167, 35] on p "AS-2027 S3" at bounding box center [175, 40] width 46 height 11
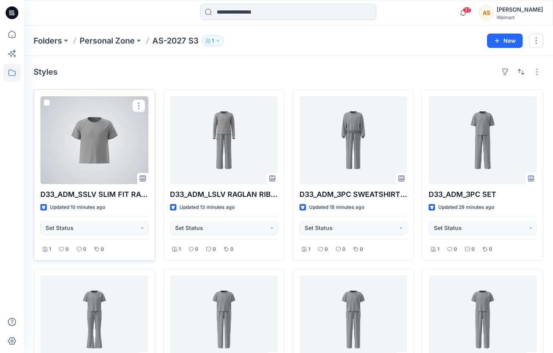
click at [60, 158] on div at bounding box center [94, 140] width 108 height 88
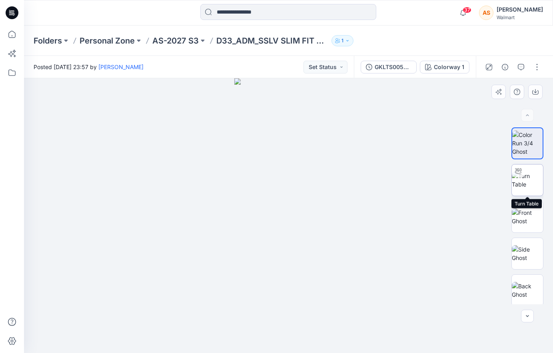
click at [530, 180] on img at bounding box center [527, 180] width 31 height 17
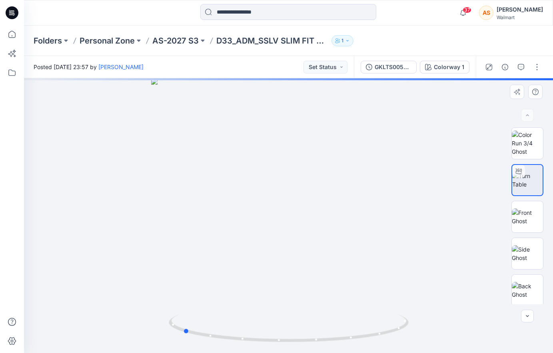
drag, startPoint x: 370, startPoint y: 300, endPoint x: 264, endPoint y: 313, distance: 106.7
click at [264, 313] on div at bounding box center [288, 215] width 529 height 275
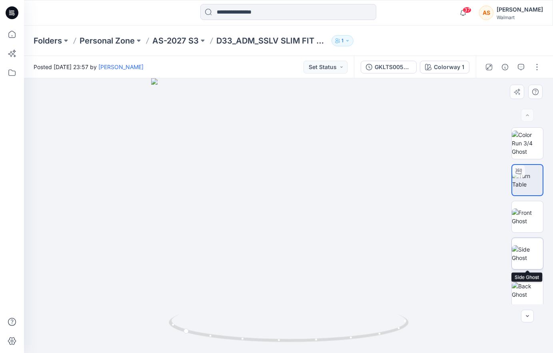
scroll to position [2, 0]
click at [173, 39] on p "AS-2027 S3" at bounding box center [175, 40] width 46 height 11
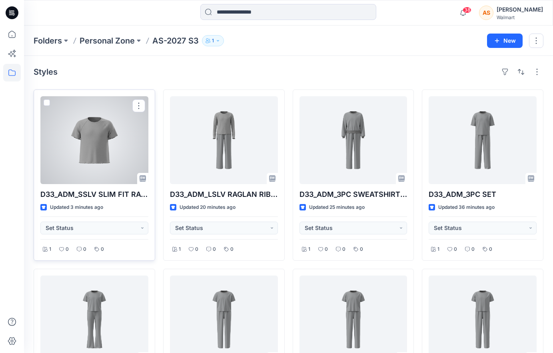
click at [111, 149] on div at bounding box center [94, 140] width 108 height 88
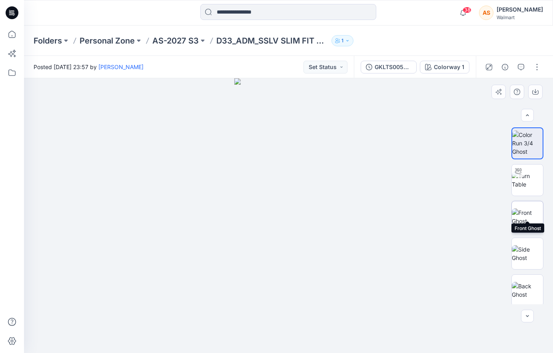
scroll to position [149, 0]
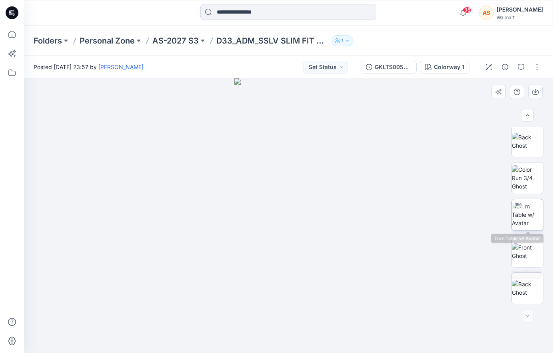
click at [530, 207] on img at bounding box center [527, 214] width 31 height 25
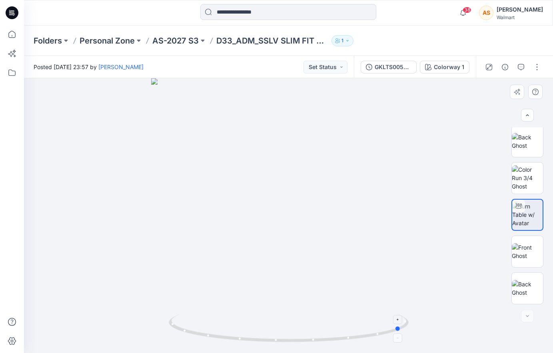
drag, startPoint x: 388, startPoint y: 326, endPoint x: 260, endPoint y: 332, distance: 128.0
click at [260, 332] on icon at bounding box center [290, 330] width 242 height 30
click at [171, 36] on p "AS-2027 S3" at bounding box center [175, 40] width 46 height 11
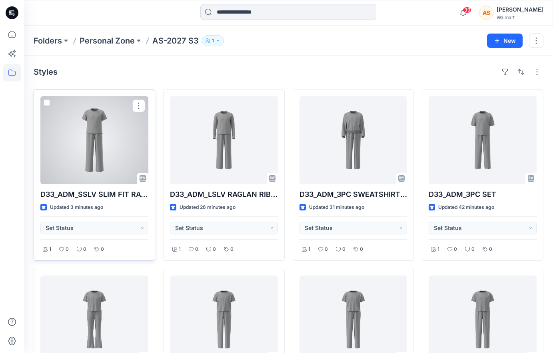
click at [109, 154] on div at bounding box center [94, 140] width 108 height 88
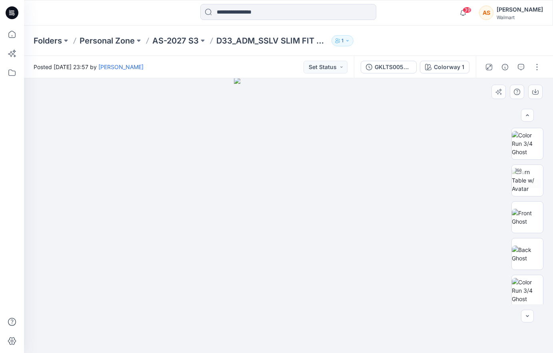
scroll to position [296, 0]
click at [531, 216] on img at bounding box center [527, 214] width 31 height 25
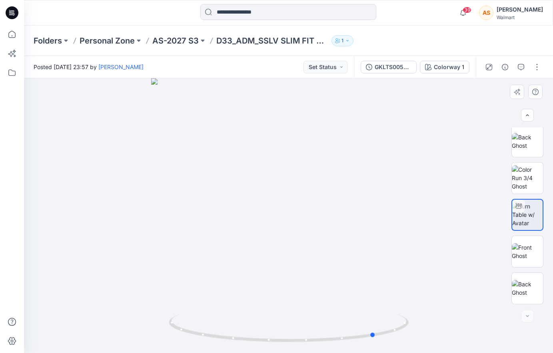
drag, startPoint x: 372, startPoint y: 312, endPoint x: 219, endPoint y: 313, distance: 152.7
click at [219, 313] on div at bounding box center [288, 215] width 529 height 275
click at [538, 75] on div at bounding box center [513, 67] width 74 height 22
click at [537, 68] on button "button" at bounding box center [536, 67] width 13 height 13
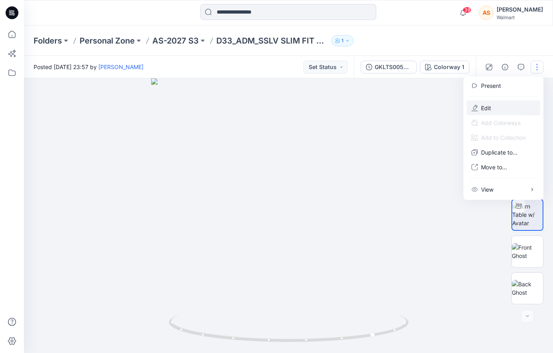
click at [491, 106] on button "Edit" at bounding box center [503, 108] width 74 height 15
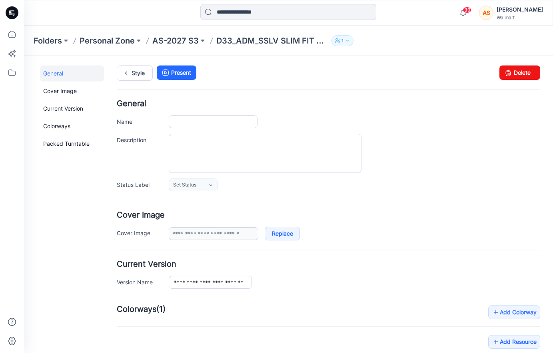
type input "**********"
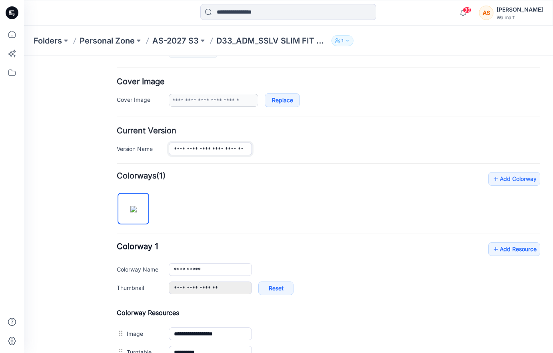
scroll to position [0, 12]
drag, startPoint x: 240, startPoint y: 149, endPoint x: 358, endPoint y: 168, distance: 119.5
click at [358, 168] on form "**********" at bounding box center [328, 302] width 423 height 673
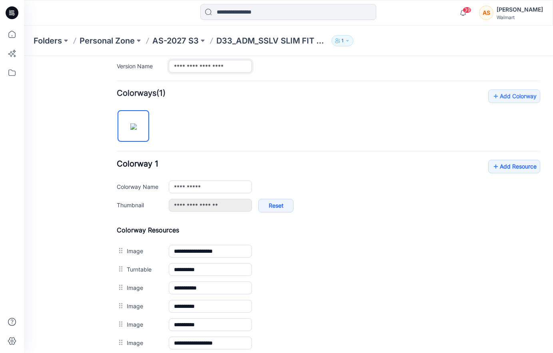
scroll to position [230, 0]
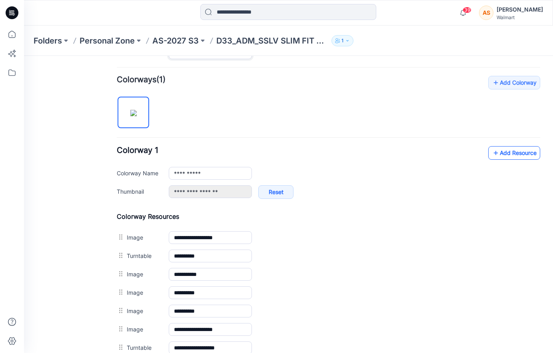
type input "**********"
click at [516, 155] on link "Add Resource" at bounding box center [514, 153] width 52 height 14
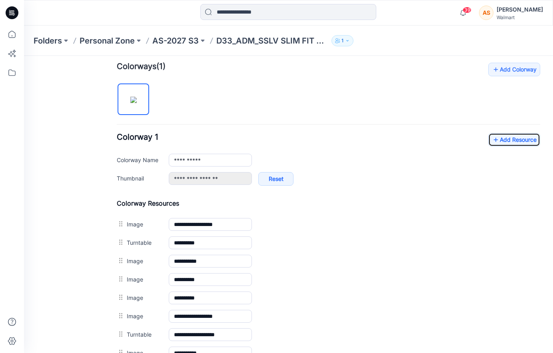
scroll to position [205, 0]
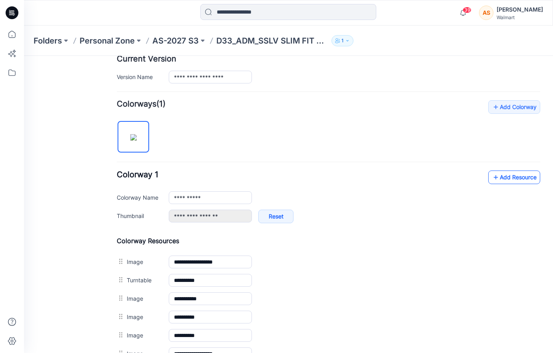
click at [502, 180] on link "Add Resource" at bounding box center [514, 178] width 52 height 14
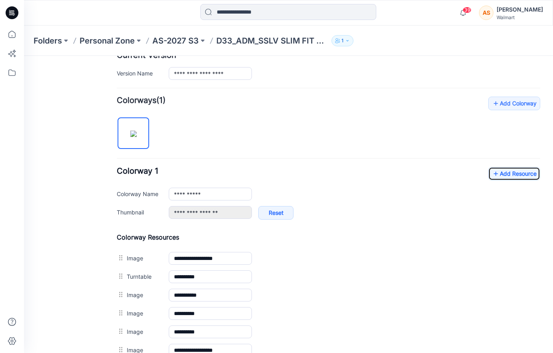
scroll to position [208, 0]
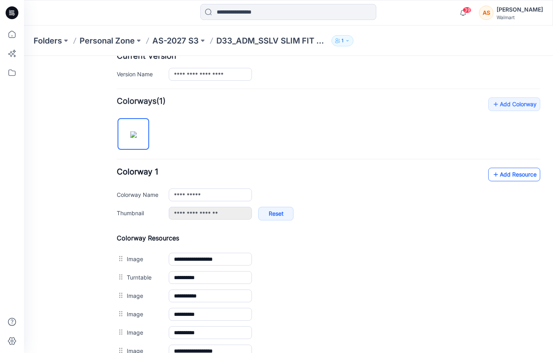
click at [493, 173] on icon at bounding box center [496, 174] width 8 height 13
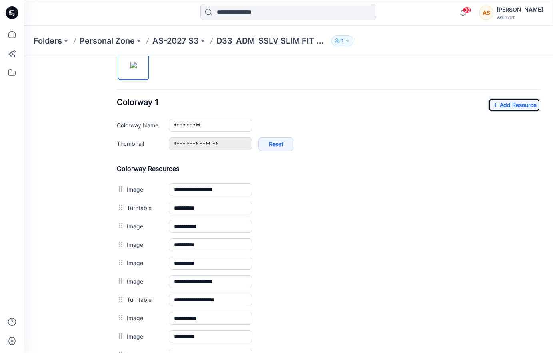
scroll to position [255, 0]
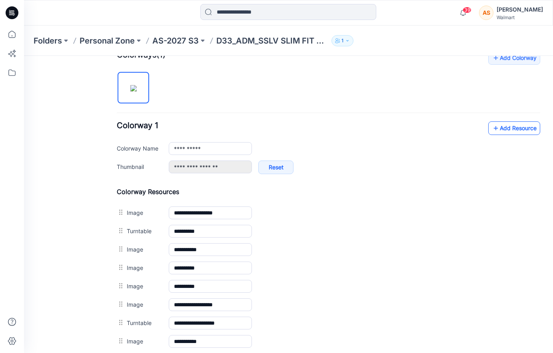
click at [510, 128] on link "Add Resource" at bounding box center [514, 128] width 52 height 14
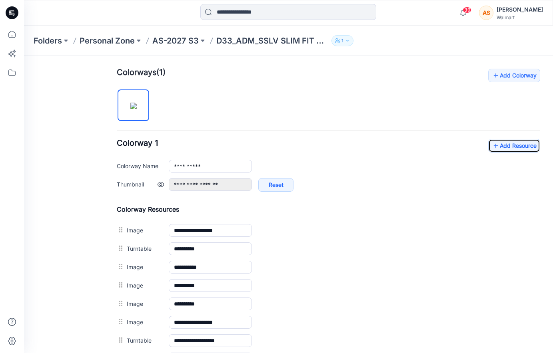
scroll to position [201, 0]
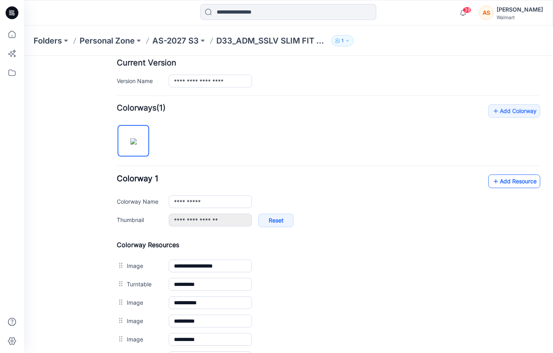
click at [518, 179] on link "Add Resource" at bounding box center [514, 182] width 52 height 14
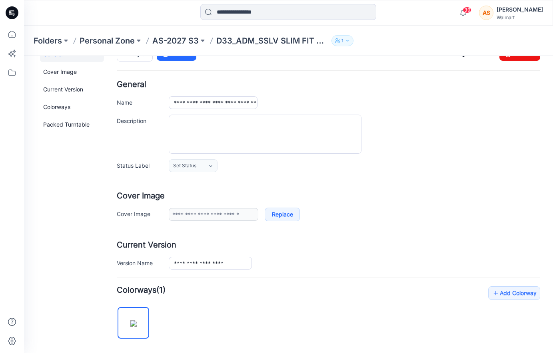
scroll to position [0, 0]
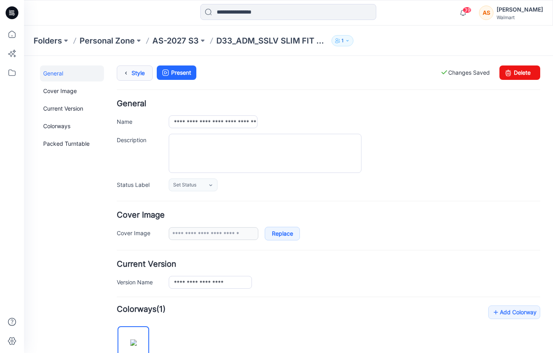
click at [129, 74] on icon at bounding box center [125, 73] width 11 height 14
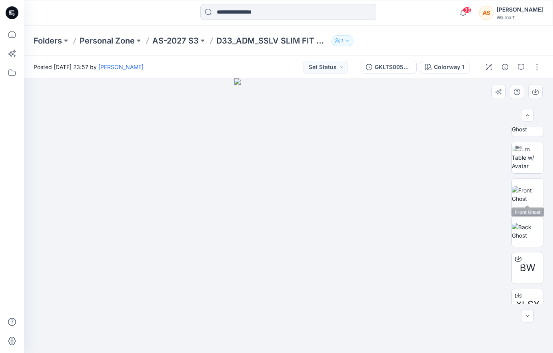
scroll to position [480, 0]
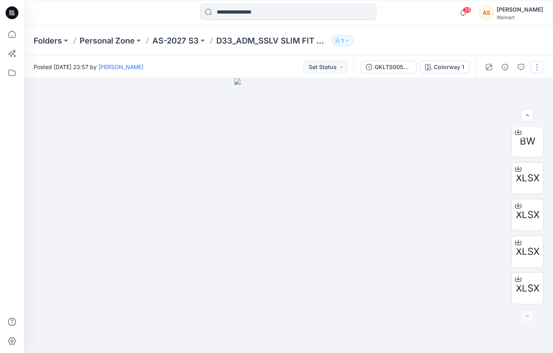
click at [539, 61] on button "button" at bounding box center [536, 67] width 13 height 13
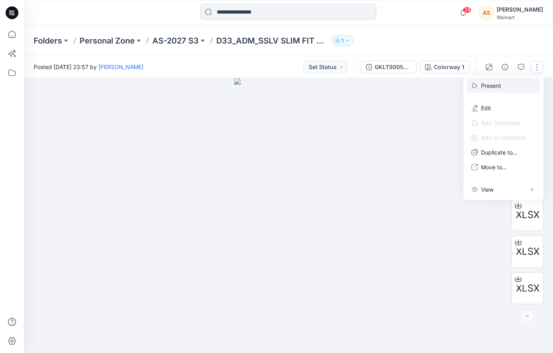
click at [513, 86] on button "Present" at bounding box center [503, 85] width 74 height 15
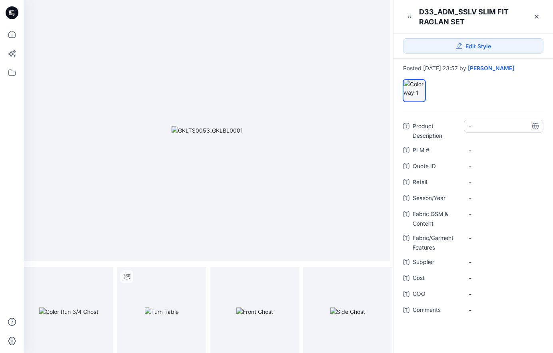
click at [480, 127] on Description "-" at bounding box center [503, 126] width 69 height 8
type textarea "*"
type textarea "**********"
click at [474, 198] on span "-" at bounding box center [503, 198] width 69 height 8
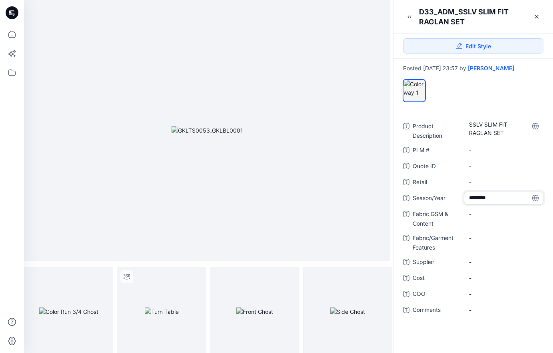
type textarea "*********"
click at [479, 218] on Content "-" at bounding box center [503, 214] width 69 height 8
type textarea "**********"
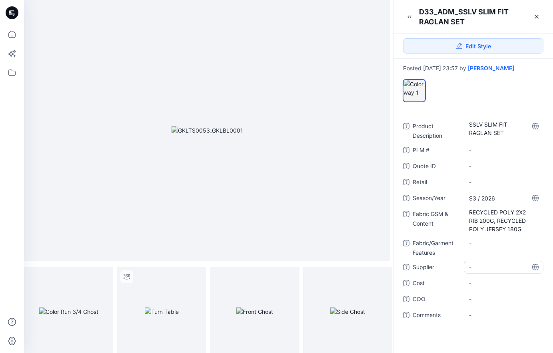
click at [491, 267] on div "-" at bounding box center [504, 267] width 80 height 13
type textarea "**********"
click at [538, 15] on icon at bounding box center [536, 16] width 3 height 3
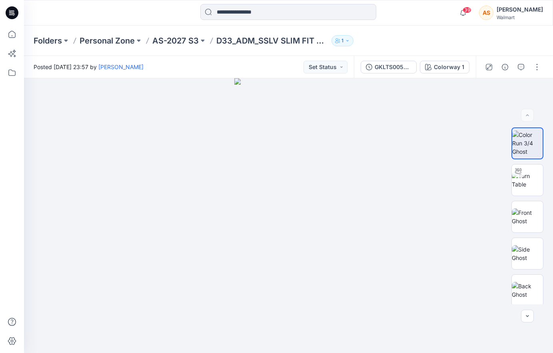
click at [184, 32] on div "Folders Personal Zone AS-2027 S3 D33_ADM_SSLV SLIM FIT RAGLAN SET 1" at bounding box center [288, 41] width 529 height 30
click at [179, 38] on p "AS-2027 S3" at bounding box center [175, 40] width 46 height 11
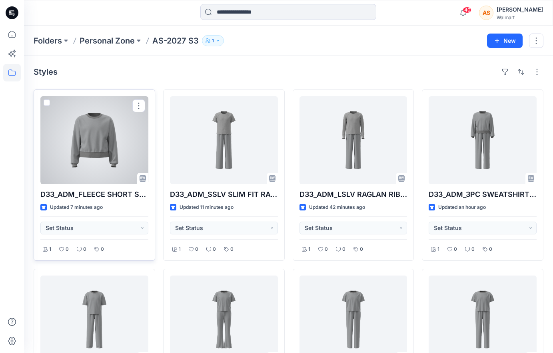
click at [75, 165] on div at bounding box center [94, 140] width 108 height 88
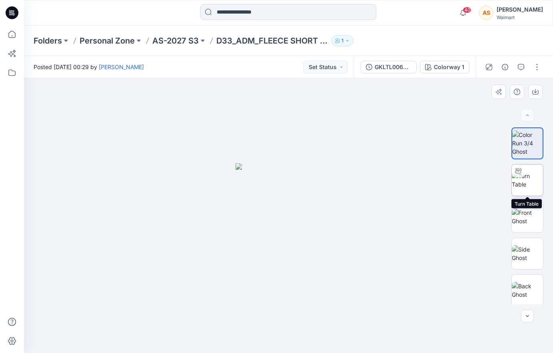
click at [525, 188] on img at bounding box center [527, 180] width 31 height 17
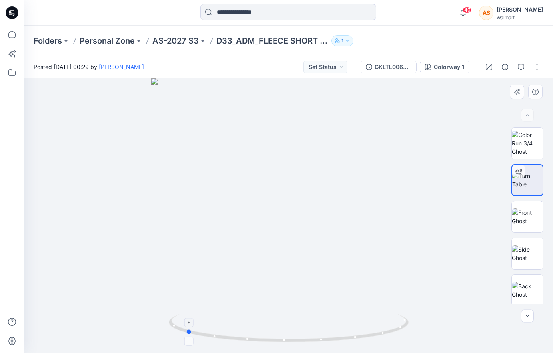
drag, startPoint x: 366, startPoint y: 315, endPoint x: 244, endPoint y: 320, distance: 121.6
click at [244, 320] on icon at bounding box center [290, 330] width 242 height 30
click at [165, 42] on p "AS-2027 S3" at bounding box center [175, 40] width 46 height 11
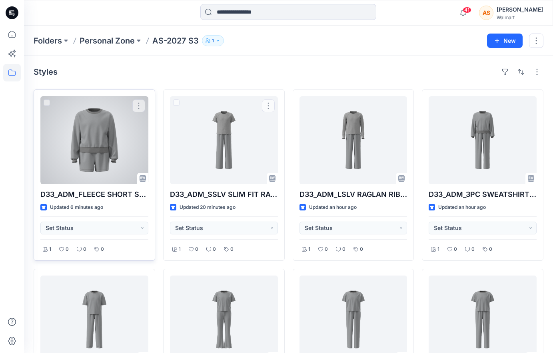
click at [102, 157] on div at bounding box center [94, 140] width 108 height 88
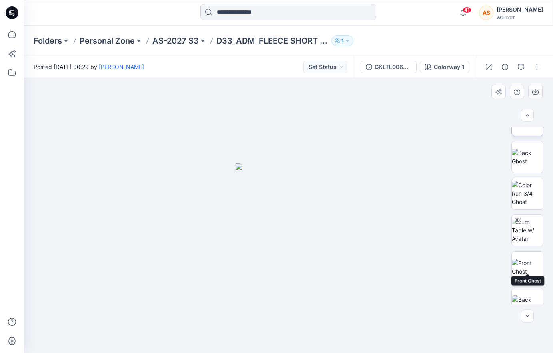
scroll to position [145, 0]
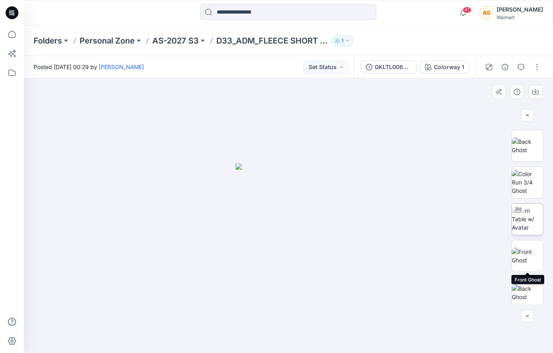
click at [530, 222] on img at bounding box center [527, 219] width 31 height 25
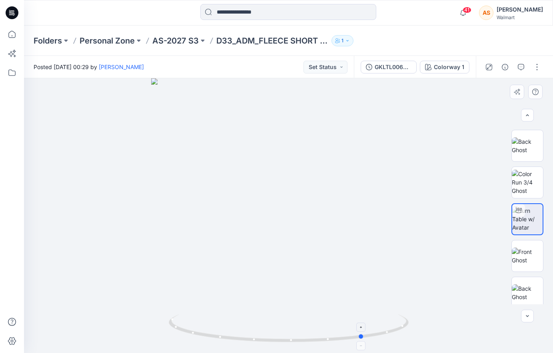
drag, startPoint x: 398, startPoint y: 319, endPoint x: 225, endPoint y: 327, distance: 172.5
click at [225, 327] on icon at bounding box center [290, 330] width 242 height 30
click at [175, 41] on p "AS-2027 S3" at bounding box center [175, 40] width 46 height 11
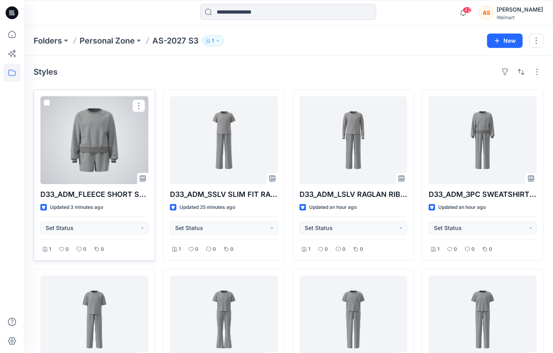
click at [108, 165] on div at bounding box center [94, 140] width 108 height 88
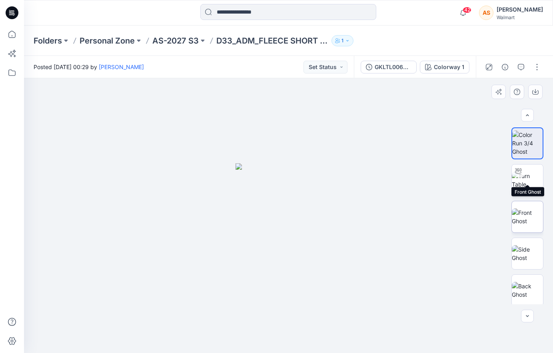
scroll to position [296, 0]
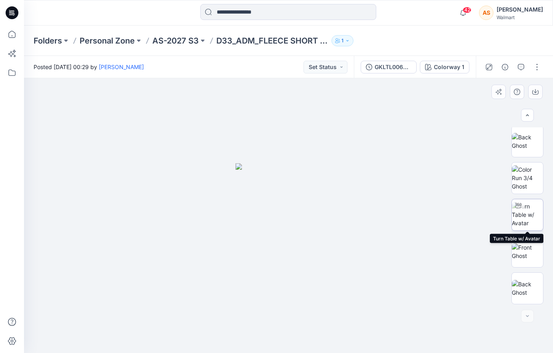
click at [532, 213] on img at bounding box center [527, 214] width 31 height 25
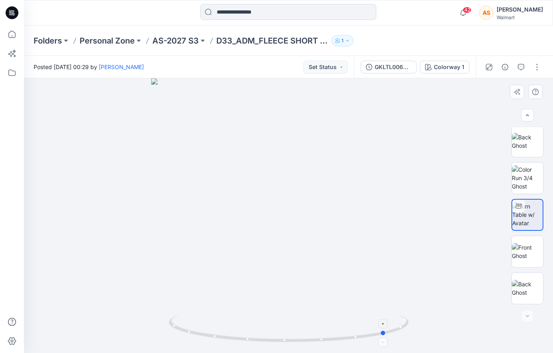
drag, startPoint x: 397, startPoint y: 314, endPoint x: 255, endPoint y: 316, distance: 141.9
click at [255, 316] on icon at bounding box center [290, 330] width 242 height 30
click at [533, 72] on button "button" at bounding box center [536, 67] width 13 height 13
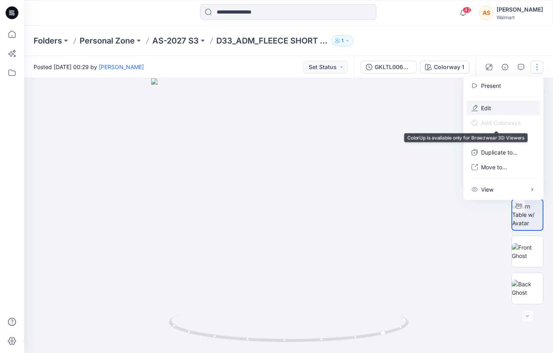
click at [502, 112] on button "Edit" at bounding box center [503, 108] width 74 height 15
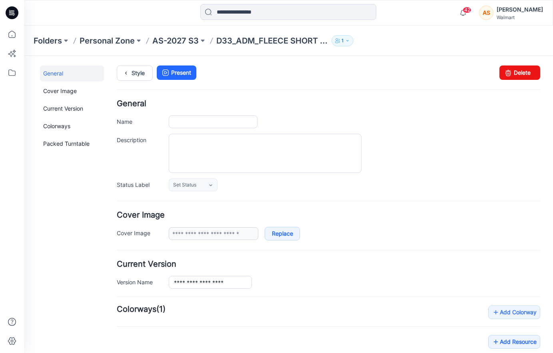
type input "**********"
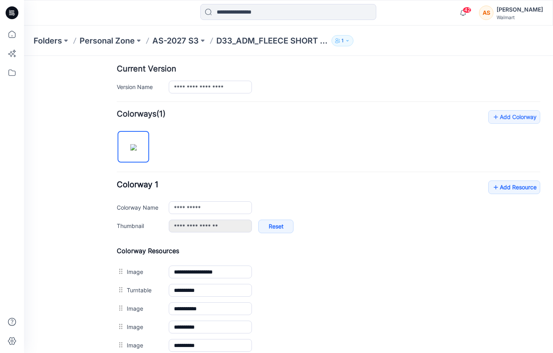
scroll to position [198, 0]
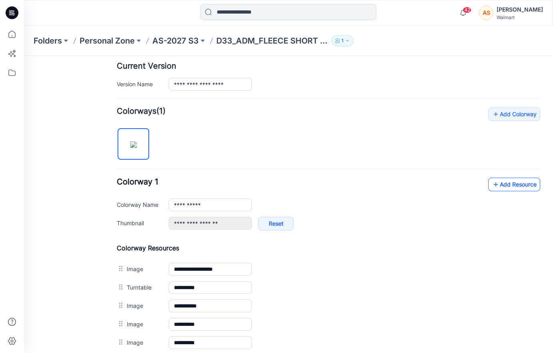
click at [515, 187] on link "Add Resource" at bounding box center [514, 185] width 52 height 14
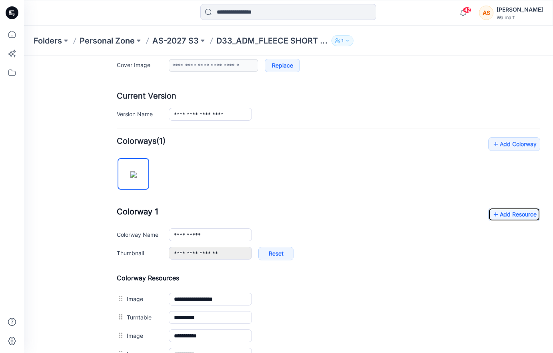
scroll to position [169, 0]
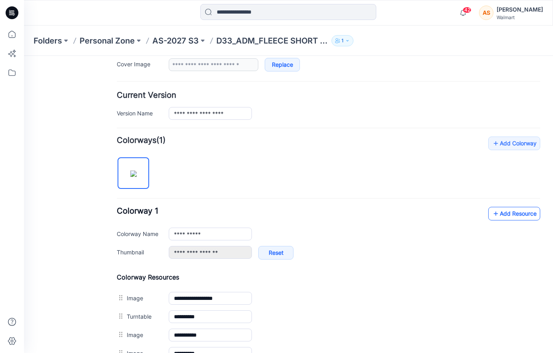
click at [520, 214] on link "Add Resource" at bounding box center [514, 214] width 52 height 14
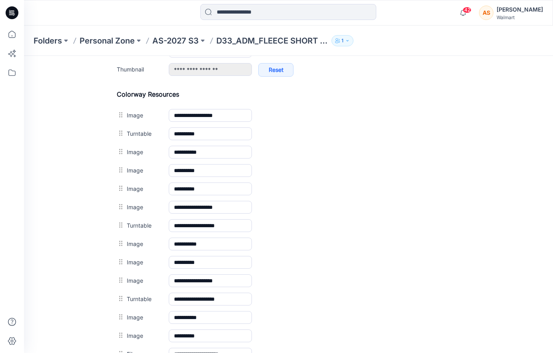
scroll to position [473, 0]
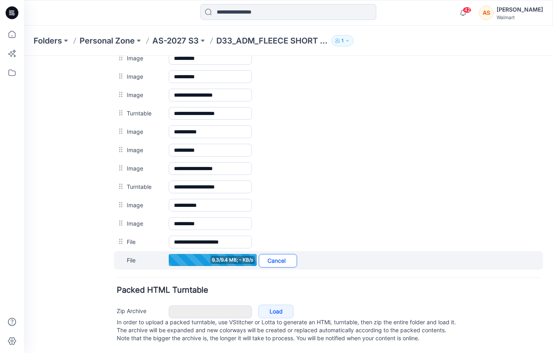
click at [282, 257] on link "Cancel" at bounding box center [278, 261] width 38 height 14
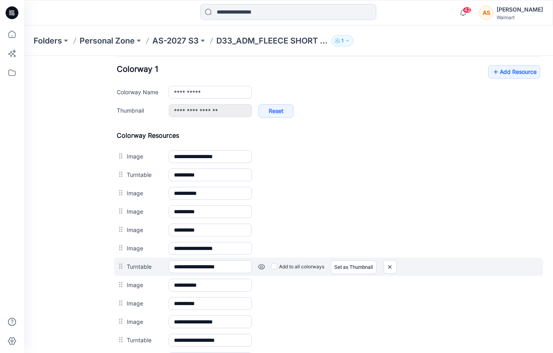
scroll to position [269, 0]
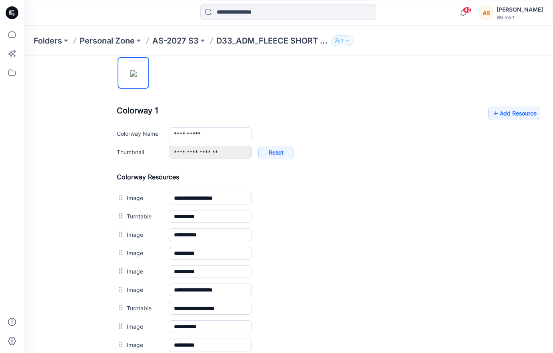
click at [512, 106] on div "**********" at bounding box center [328, 241] width 423 height 410
click at [503, 115] on link "Add Resource" at bounding box center [514, 114] width 52 height 14
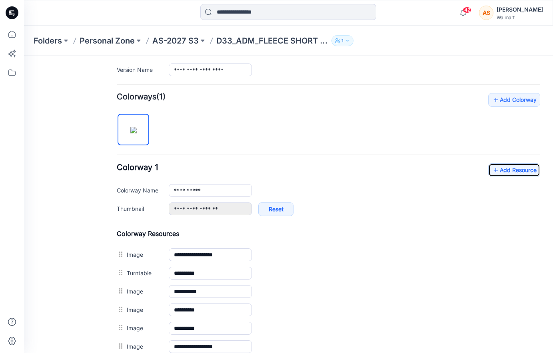
scroll to position [212, 0]
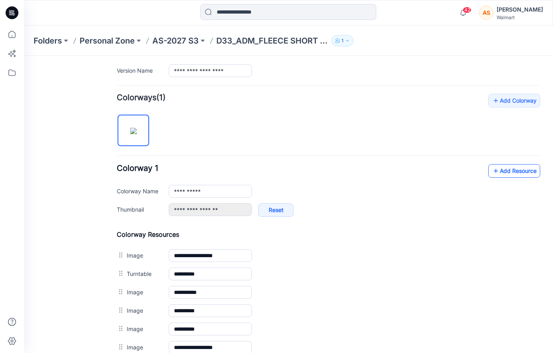
click at [504, 172] on link "Add Resource" at bounding box center [514, 171] width 52 height 14
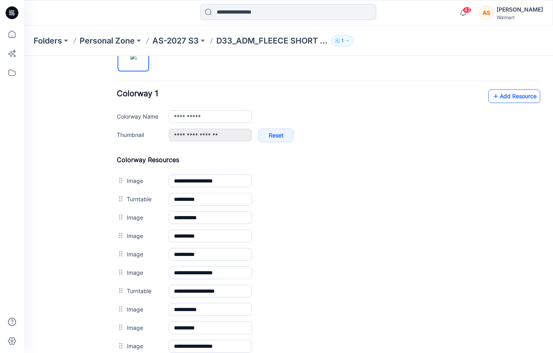
scroll to position [286, 0]
click at [513, 94] on link "Add Resource" at bounding box center [514, 97] width 52 height 14
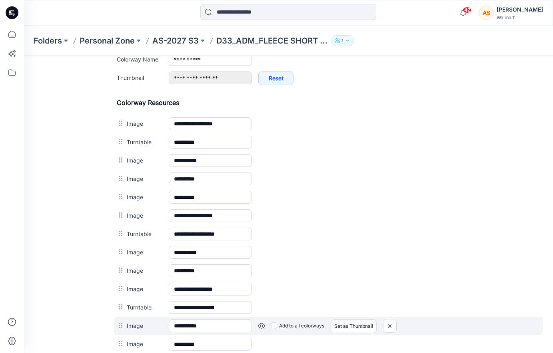
scroll to position [127, 0]
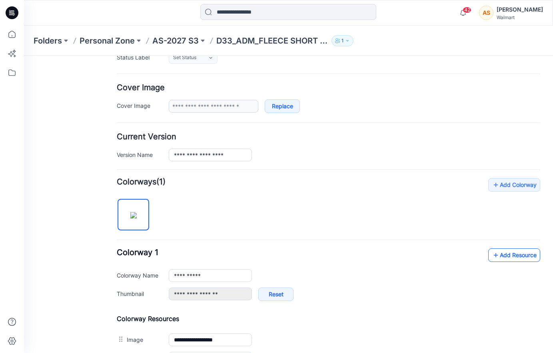
click at [514, 251] on link "Add Resource" at bounding box center [514, 256] width 52 height 14
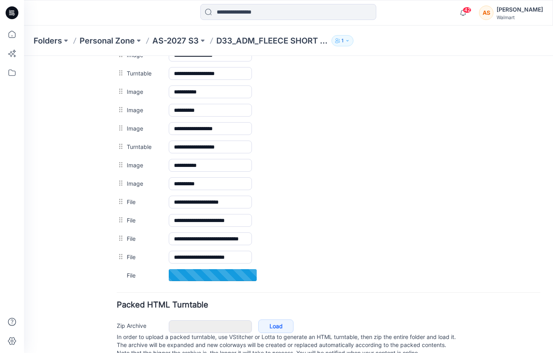
scroll to position [528, 0]
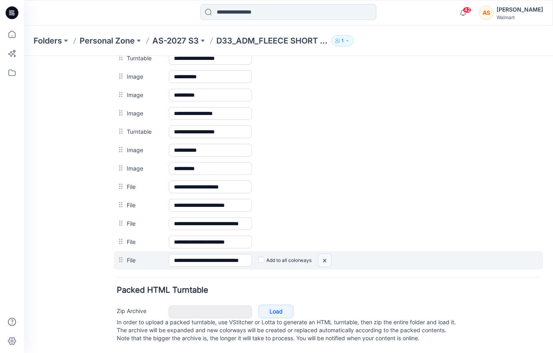
click at [24, 56] on img at bounding box center [24, 56] width 0 height 0
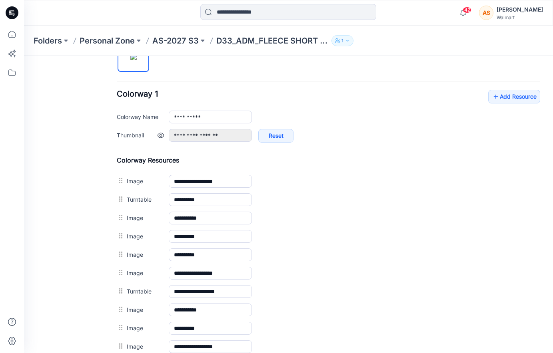
scroll to position [284, 0]
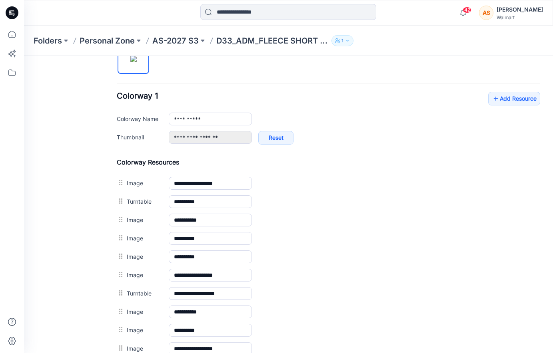
click at [522, 106] on div "**********" at bounding box center [328, 122] width 423 height 61
click at [514, 99] on link "Add Resource" at bounding box center [514, 99] width 52 height 14
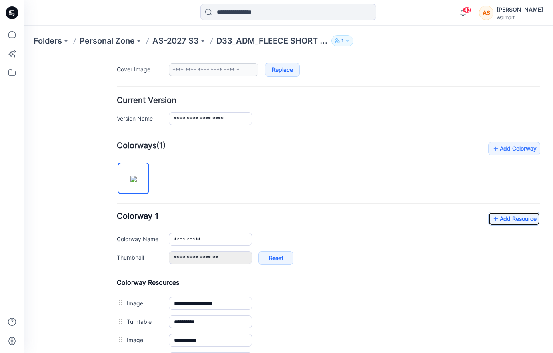
scroll to position [143, 0]
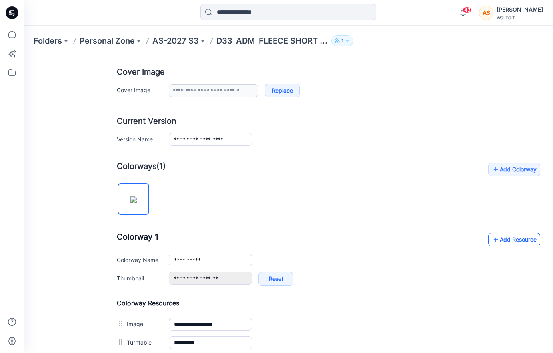
click at [507, 242] on link "Add Resource" at bounding box center [514, 240] width 52 height 14
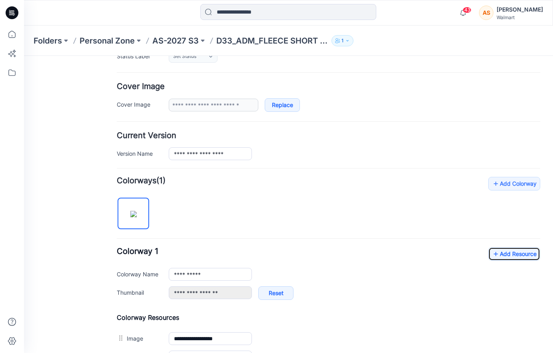
scroll to position [0, 0]
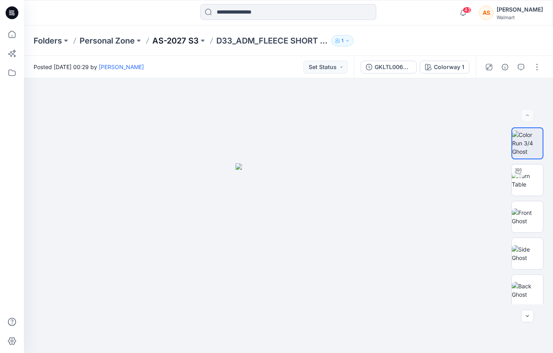
click at [169, 37] on p "AS-2027 S3" at bounding box center [175, 40] width 46 height 11
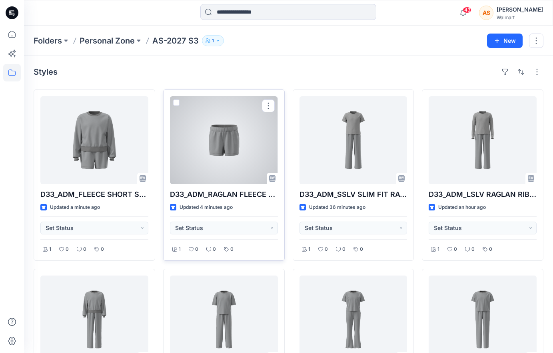
click at [239, 159] on div at bounding box center [224, 140] width 108 height 88
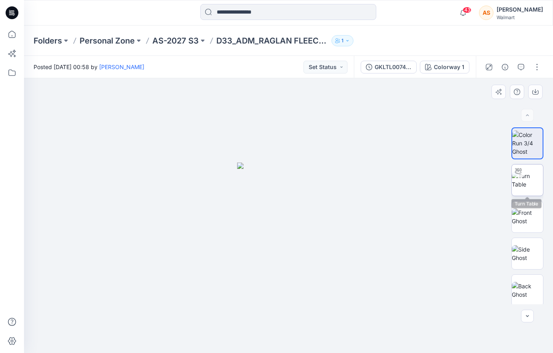
click at [522, 184] on img at bounding box center [527, 180] width 31 height 17
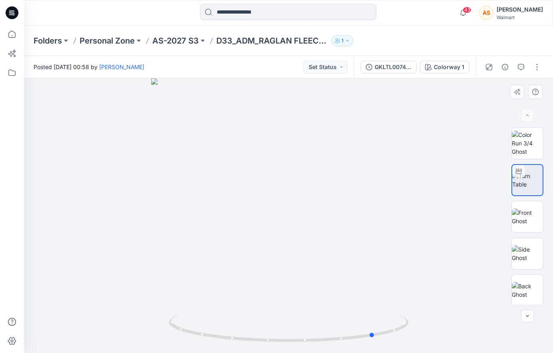
drag, startPoint x: 382, startPoint y: 306, endPoint x: 224, endPoint y: 307, distance: 157.9
click at [224, 307] on div at bounding box center [288, 215] width 529 height 275
click at [177, 41] on p "AS-2027 S3" at bounding box center [175, 40] width 46 height 11
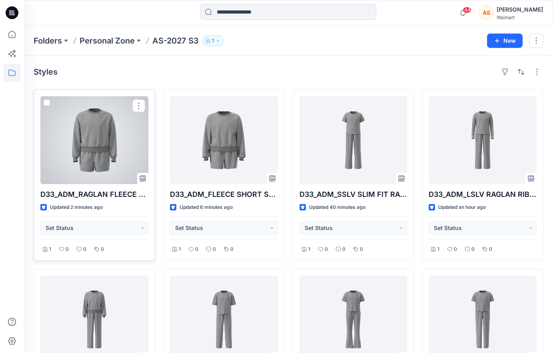
click at [88, 147] on div at bounding box center [94, 140] width 108 height 88
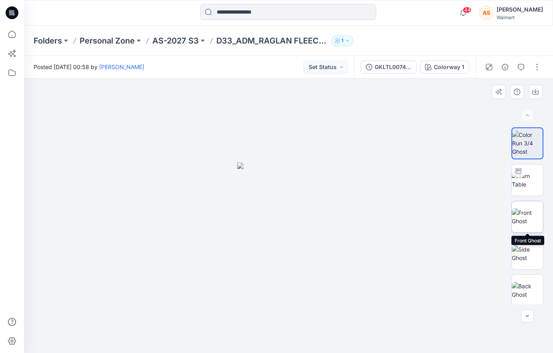
scroll to position [149, 0]
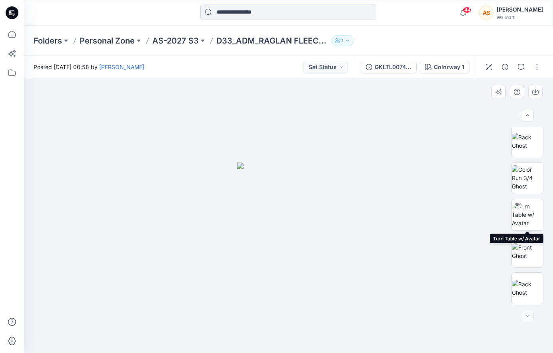
click at [528, 225] on img at bounding box center [527, 214] width 31 height 25
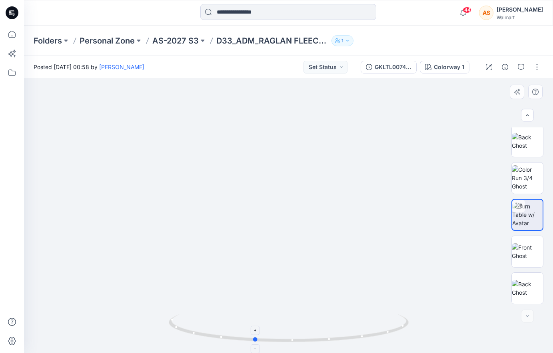
drag, startPoint x: 396, startPoint y: 325, endPoint x: 363, endPoint y: 328, distance: 33.7
click at [363, 328] on icon at bounding box center [290, 330] width 242 height 30
drag, startPoint x: 174, startPoint y: 40, endPoint x: 149, endPoint y: 17, distance: 34.2
click at [174, 40] on p "AS-2027 S3" at bounding box center [175, 40] width 46 height 11
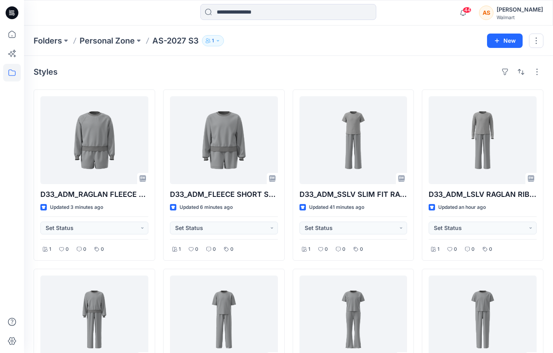
click at [106, 66] on div "Styles" at bounding box center [289, 72] width 510 height 13
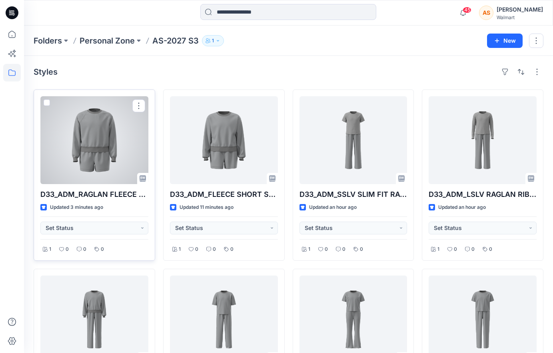
click at [118, 151] on div at bounding box center [94, 140] width 108 height 88
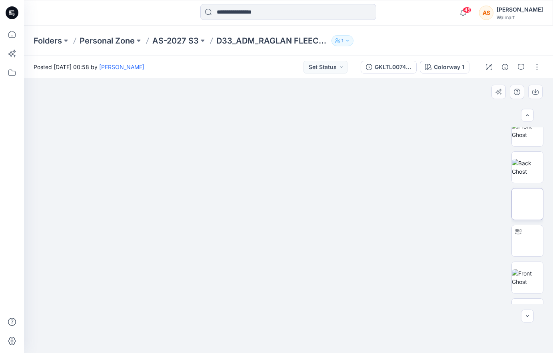
scroll to position [272, 0]
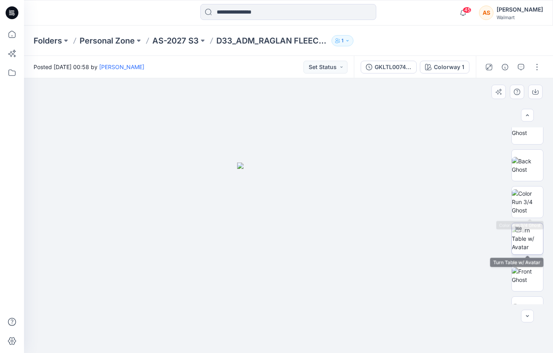
click at [534, 232] on img at bounding box center [527, 238] width 31 height 25
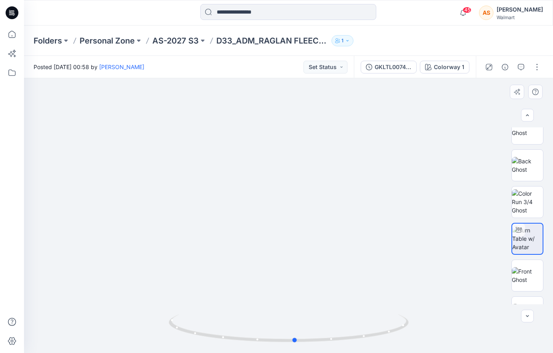
drag, startPoint x: 406, startPoint y: 321, endPoint x: 414, endPoint y: 341, distance: 21.5
click at [414, 341] on div at bounding box center [288, 215] width 529 height 275
click at [541, 64] on button "button" at bounding box center [536, 67] width 13 height 13
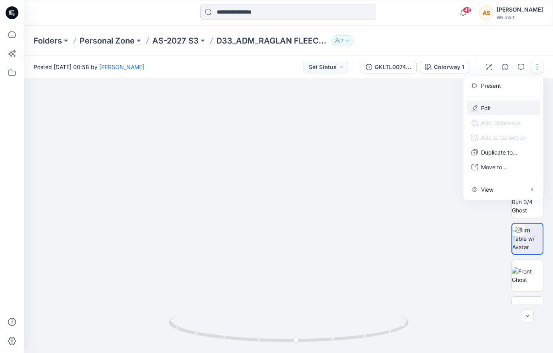
click at [493, 106] on button "Edit" at bounding box center [503, 108] width 74 height 15
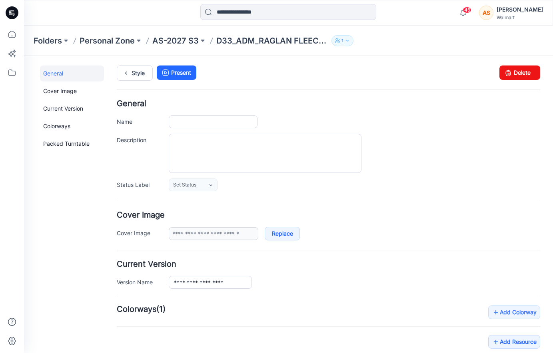
type input "**********"
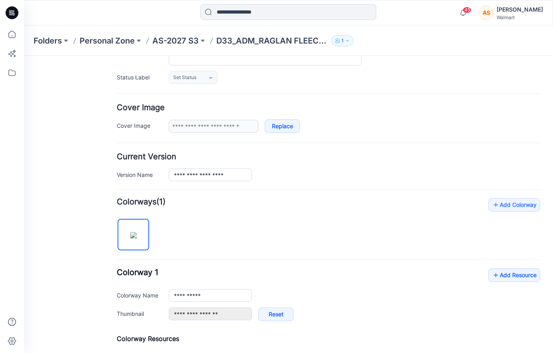
scroll to position [130, 0]
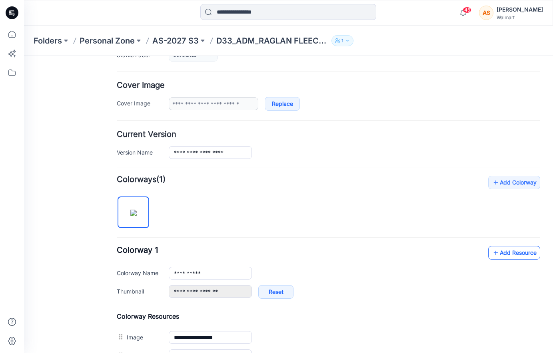
click at [511, 255] on link "Add Resource" at bounding box center [514, 253] width 52 height 14
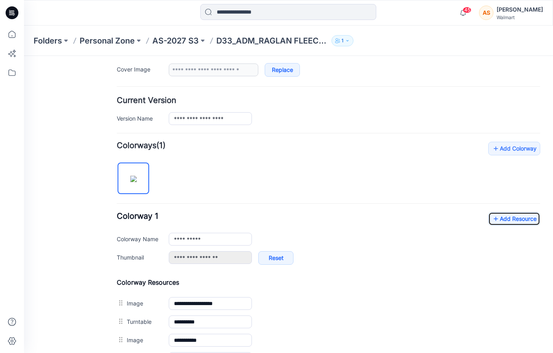
scroll to position [163, 0]
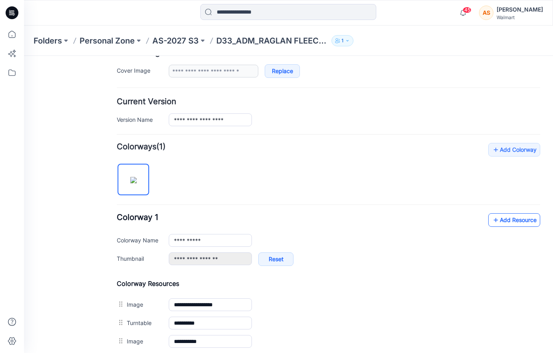
click at [510, 226] on link "Add Resource" at bounding box center [514, 220] width 52 height 14
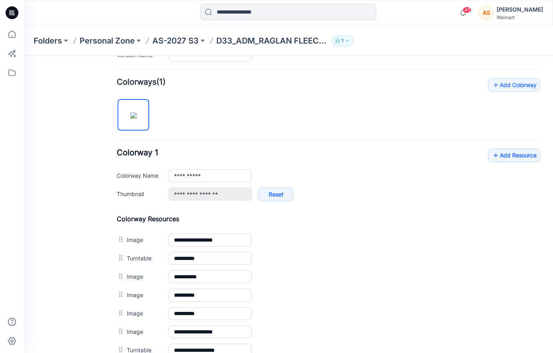
scroll to position [216, 0]
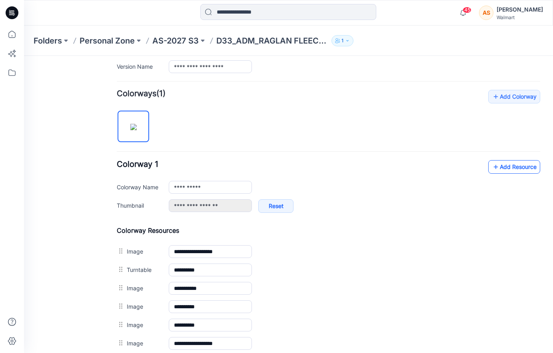
click at [499, 169] on icon at bounding box center [496, 167] width 8 height 13
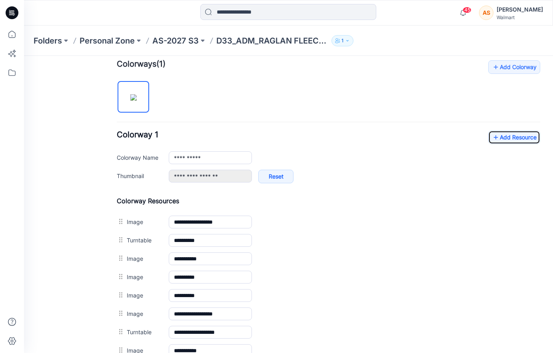
scroll to position [224, 0]
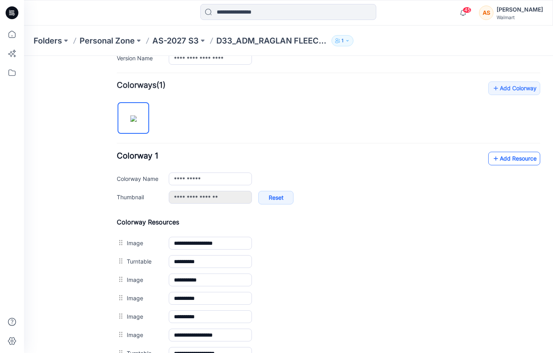
click at [521, 161] on link "Add Resource" at bounding box center [514, 159] width 52 height 14
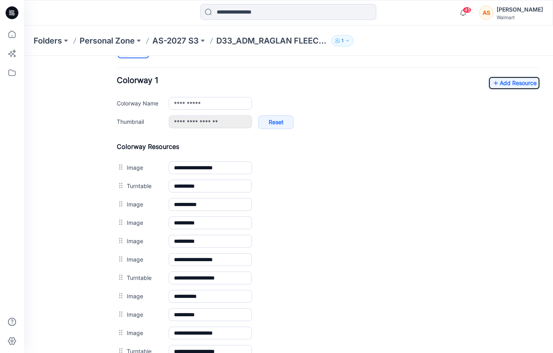
scroll to position [281, 0]
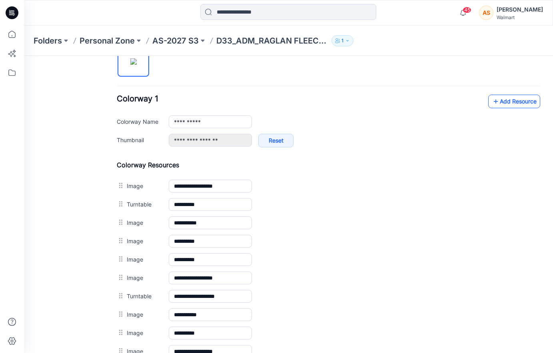
click at [517, 106] on link "Add Resource" at bounding box center [514, 102] width 52 height 14
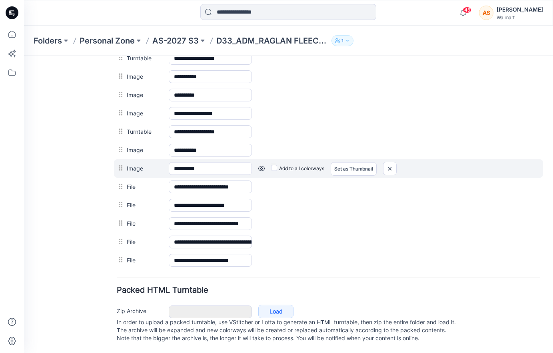
scroll to position [0, 0]
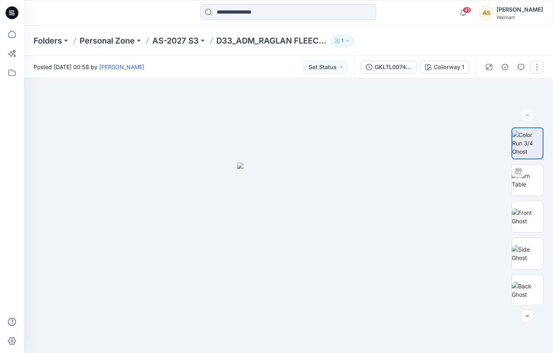
click at [536, 64] on button "button" at bounding box center [536, 67] width 13 height 13
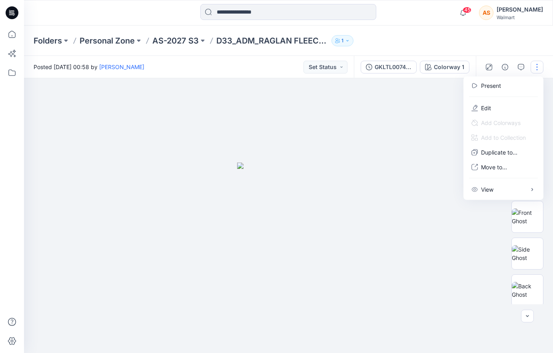
click at [521, 44] on div "Folders Personal Zone AS-2027 S3 D33_ADM_RAGLAN FLEECE SHORT SET 1" at bounding box center [288, 41] width 529 height 30
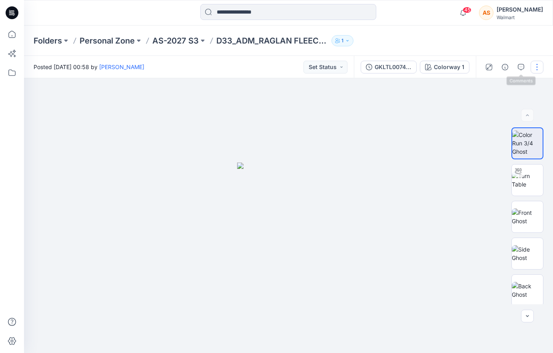
click at [536, 64] on button "button" at bounding box center [536, 67] width 13 height 13
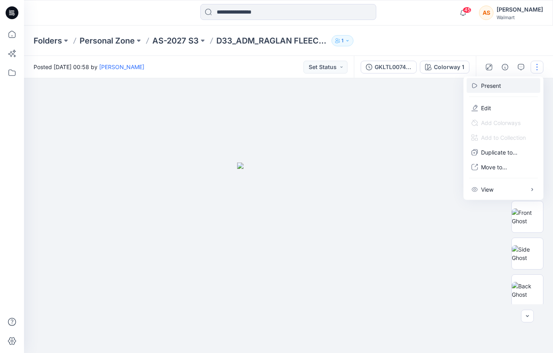
click at [479, 84] on button "Present" at bounding box center [503, 85] width 74 height 15
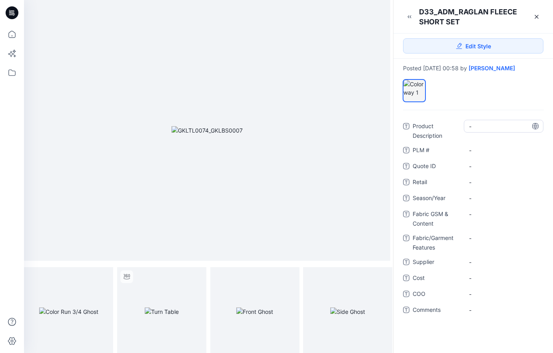
click at [484, 125] on Description "-" at bounding box center [503, 126] width 69 height 8
type textarea "**********"
click at [481, 200] on span "-" at bounding box center [503, 198] width 69 height 8
type textarea "*********"
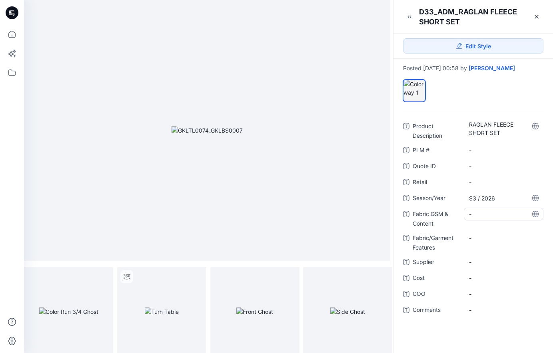
click at [480, 215] on Content "-" at bounding box center [503, 214] width 69 height 8
type textarea "**********"
click at [480, 265] on span "-" at bounding box center [503, 262] width 69 height 8
type textarea "**********"
click at [537, 17] on icon at bounding box center [536, 17] width 6 height 6
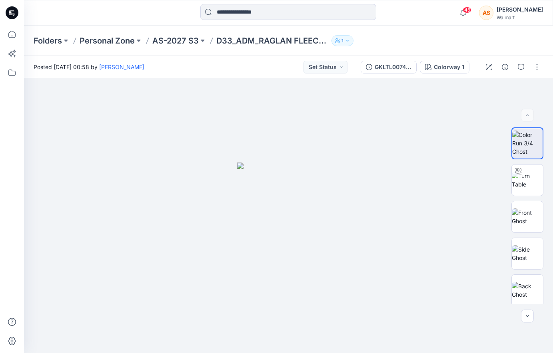
click at [180, 31] on div "Folders Personal Zone AS-2027 S3 D33_ADM_RAGLAN FLEECE SHORT SET 1" at bounding box center [288, 41] width 529 height 30
click at [177, 37] on p "AS-2027 S3" at bounding box center [175, 40] width 46 height 11
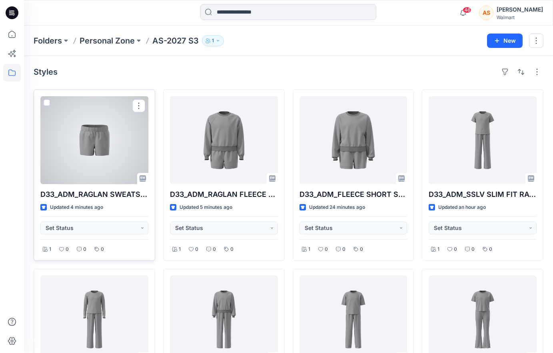
click at [102, 147] on div at bounding box center [94, 140] width 108 height 88
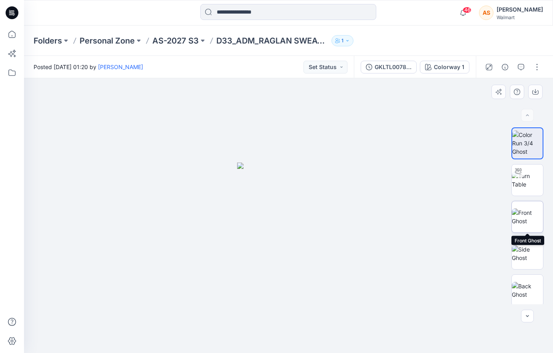
scroll to position [2, 0]
click at [185, 40] on p "AS-2027 S3" at bounding box center [175, 40] width 46 height 11
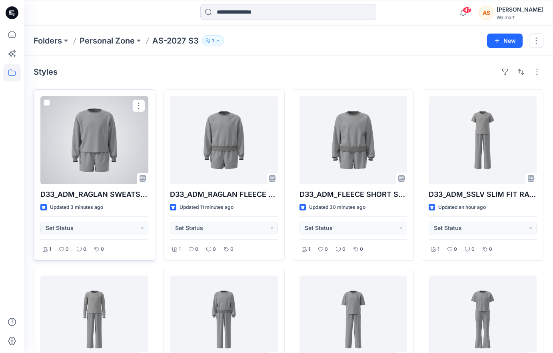
click at [123, 150] on div at bounding box center [94, 140] width 108 height 88
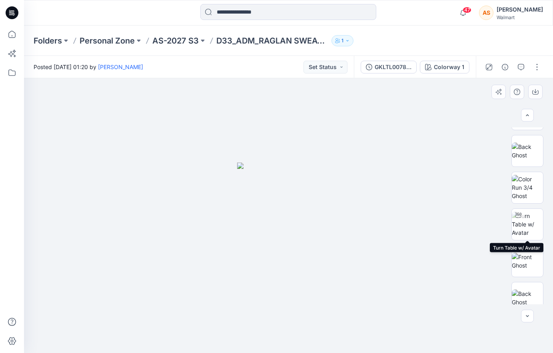
scroll to position [140, 0]
click at [525, 218] on img at bounding box center [527, 223] width 31 height 25
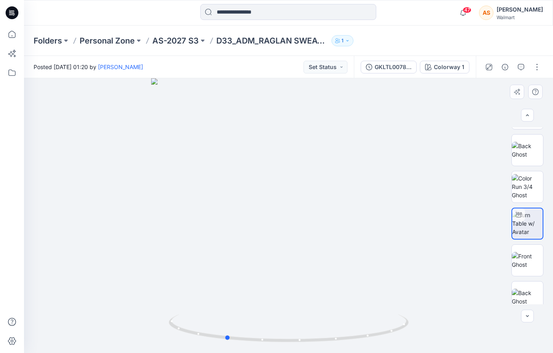
drag, startPoint x: 394, startPoint y: 333, endPoint x: 331, endPoint y: 345, distance: 63.5
click at [331, 345] on div at bounding box center [288, 215] width 529 height 275
drag, startPoint x: 213, startPoint y: 335, endPoint x: 305, endPoint y: 340, distance: 92.0
click at [305, 340] on icon at bounding box center [290, 330] width 242 height 30
click at [166, 46] on div "Folders Personal Zone AS-2027 S3 D33_ADM_RAGLAN SWEATSHIRT SHORT SET 1" at bounding box center [288, 41] width 529 height 30
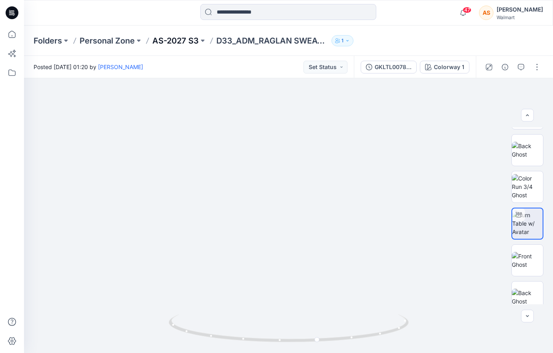
click at [173, 43] on p "AS-2027 S3" at bounding box center [175, 40] width 46 height 11
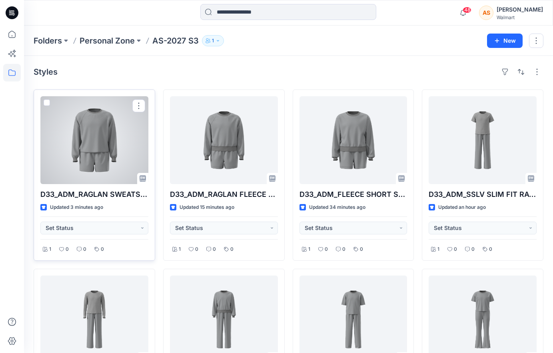
click at [101, 150] on div at bounding box center [94, 140] width 108 height 88
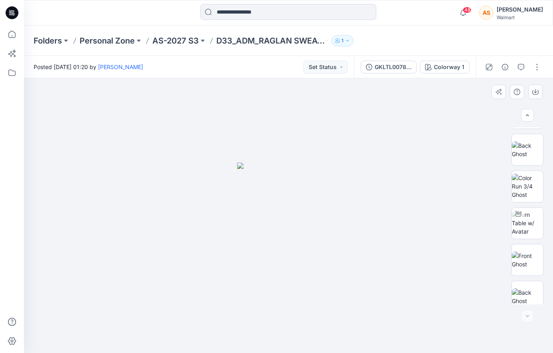
scroll to position [296, 0]
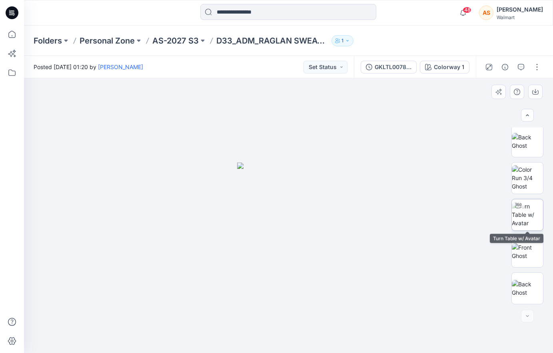
click at [528, 221] on img at bounding box center [527, 214] width 31 height 25
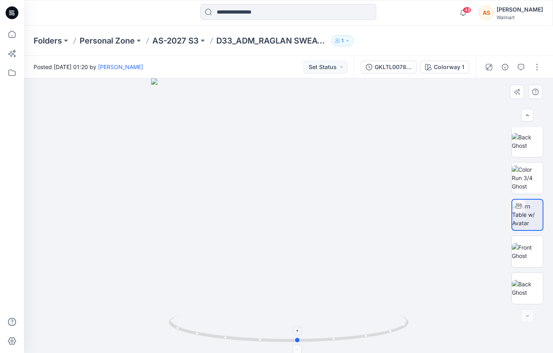
drag, startPoint x: 392, startPoint y: 321, endPoint x: 401, endPoint y: 329, distance: 12.2
click at [401, 329] on icon at bounding box center [290, 330] width 242 height 30
click at [535, 70] on button "button" at bounding box center [536, 67] width 13 height 13
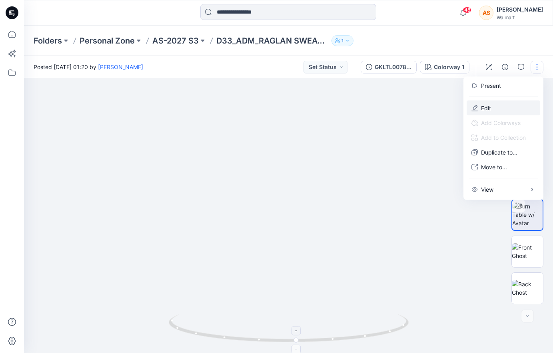
click at [508, 107] on button "Edit" at bounding box center [503, 108] width 74 height 15
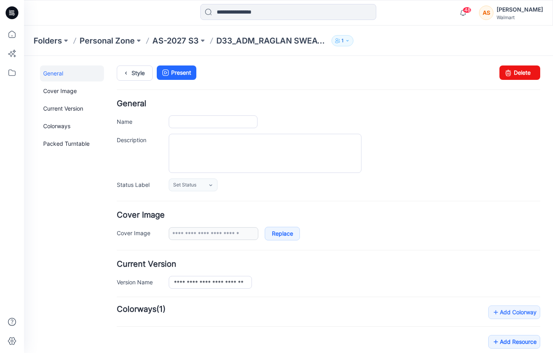
type input "**********"
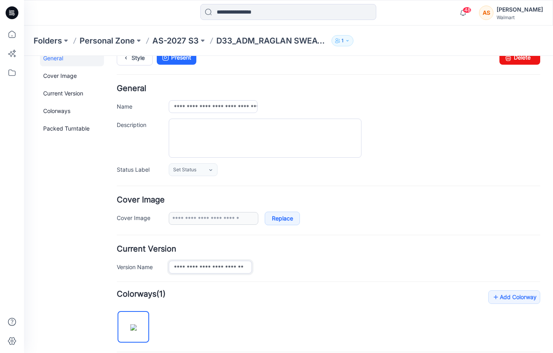
scroll to position [0, 11]
drag, startPoint x: 241, startPoint y: 268, endPoint x: 384, endPoint y: 267, distance: 142.3
click at [384, 267] on div "**********" at bounding box center [354, 267] width 371 height 13
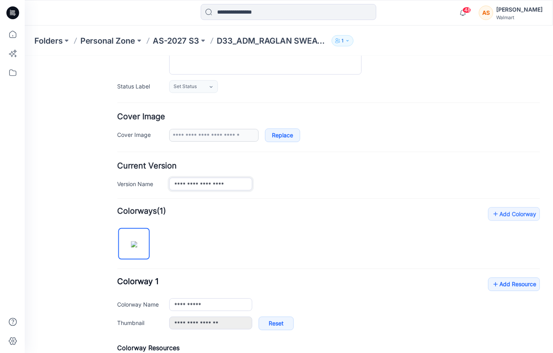
scroll to position [153, 0]
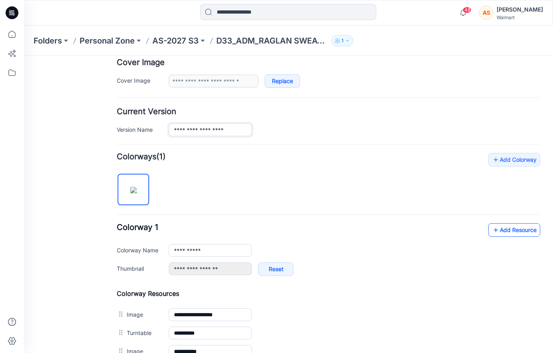
type input "**********"
click at [500, 232] on link "Add Resource" at bounding box center [514, 230] width 52 height 14
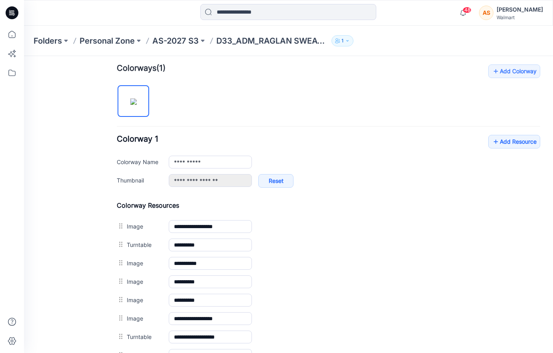
scroll to position [241, 0]
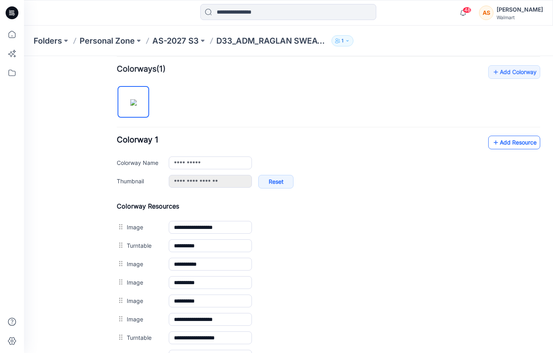
click at [502, 144] on link "Add Resource" at bounding box center [514, 142] width 52 height 14
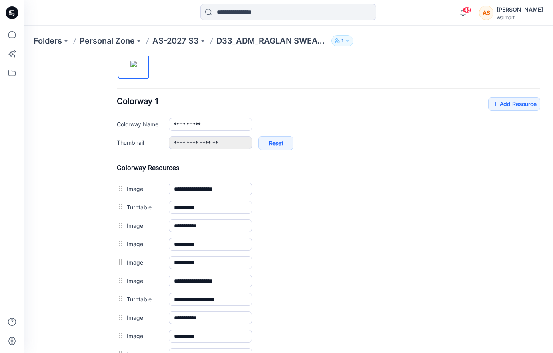
scroll to position [263, 0]
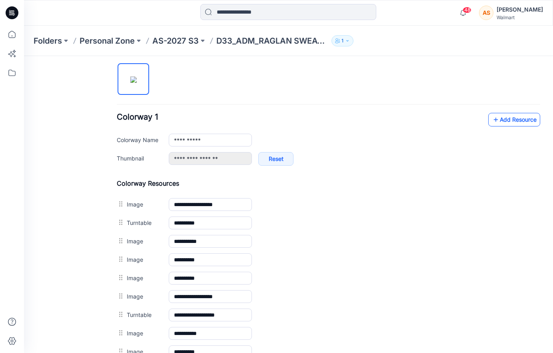
click at [514, 123] on link "Add Resource" at bounding box center [514, 120] width 52 height 14
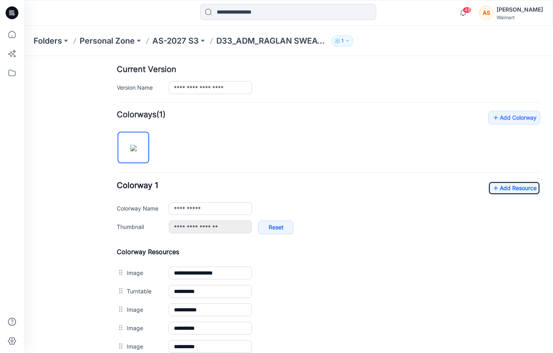
scroll to position [116, 0]
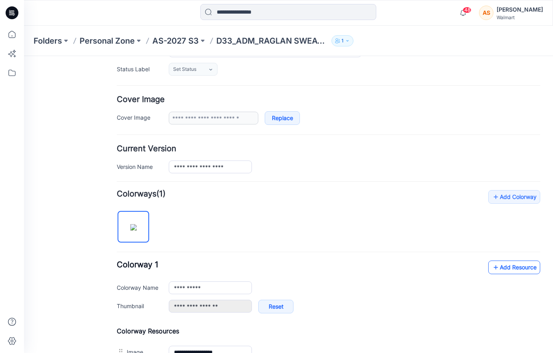
click at [500, 271] on link "Add Resource" at bounding box center [514, 267] width 52 height 14
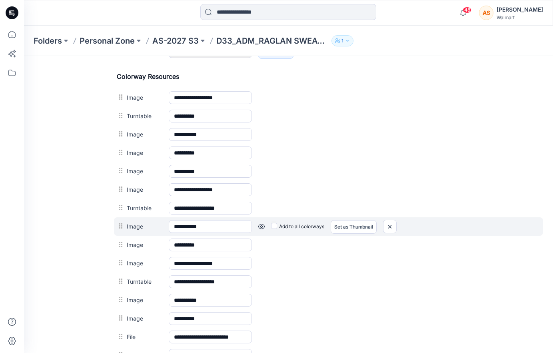
scroll to position [253, 0]
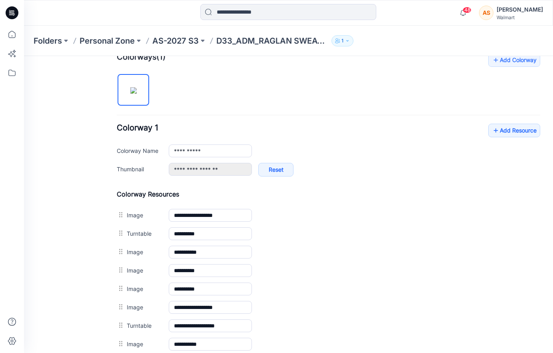
click at [522, 123] on div "**********" at bounding box center [328, 276] width 423 height 447
click at [511, 130] on link "Add Resource" at bounding box center [514, 130] width 52 height 14
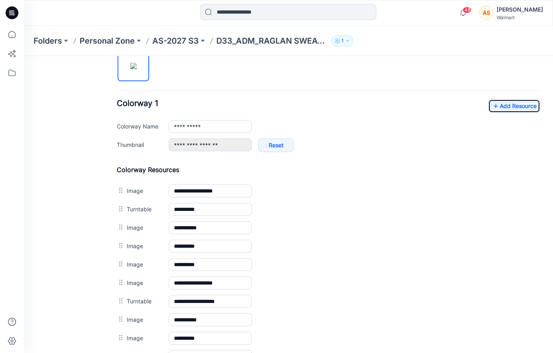
scroll to position [256, 0]
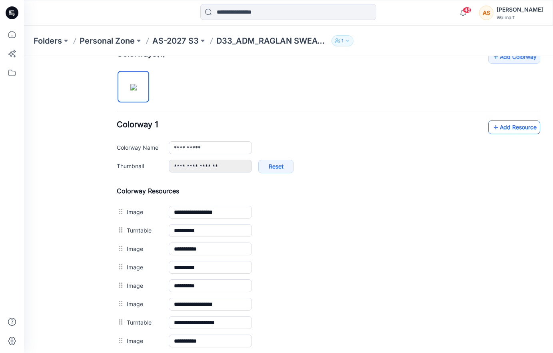
click at [528, 129] on link "Add Resource" at bounding box center [514, 127] width 52 height 14
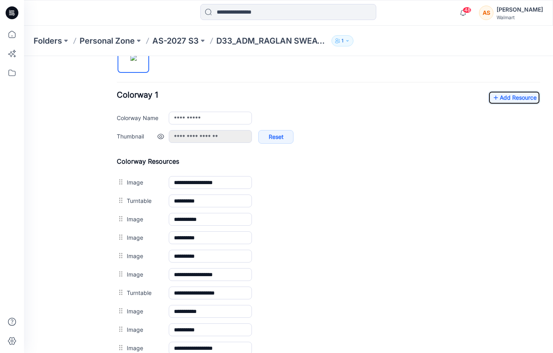
scroll to position [201, 0]
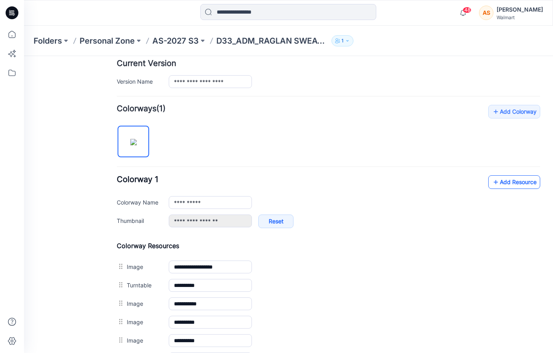
click at [509, 181] on link "Add Resource" at bounding box center [514, 182] width 52 height 14
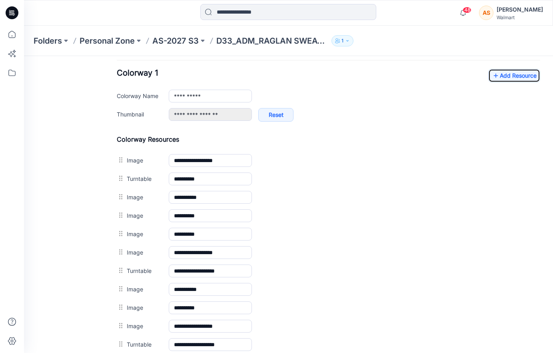
scroll to position [0, 0]
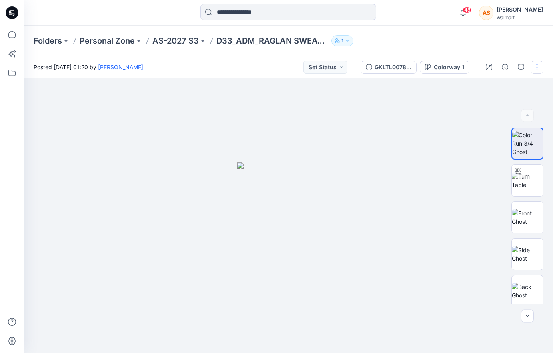
click at [537, 69] on button "button" at bounding box center [536, 67] width 13 height 13
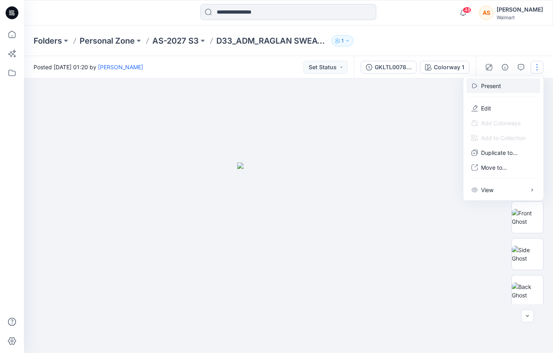
click at [508, 84] on button "Present" at bounding box center [503, 85] width 74 height 15
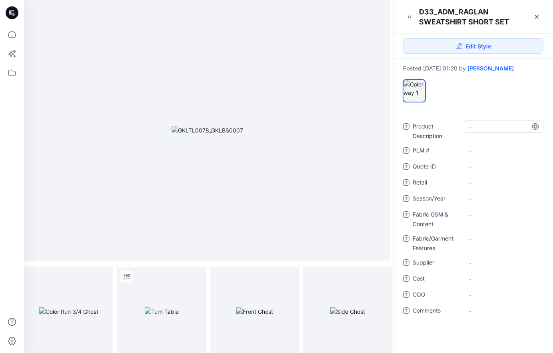
click at [477, 126] on Description "-" at bounding box center [503, 126] width 69 height 8
type textarea "**********"
click at [487, 195] on span "-" at bounding box center [503, 198] width 69 height 8
type textarea "*********"
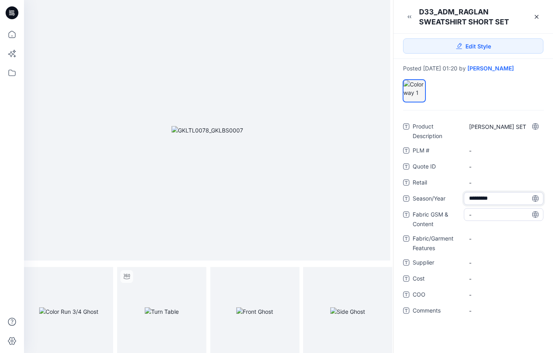
click at [478, 218] on Content "-" at bounding box center [503, 214] width 69 height 8
type textarea "**********"
click at [496, 220] on Content "RECYCLED POLY WARM FLEECE 200G" at bounding box center [503, 216] width 69 height 17
type textarea "**********"
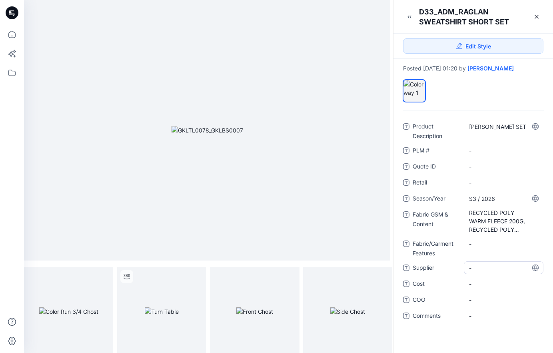
click at [497, 266] on span "-" at bounding box center [503, 267] width 69 height 8
type textarea "**********"
click at [534, 16] on icon at bounding box center [536, 17] width 6 height 6
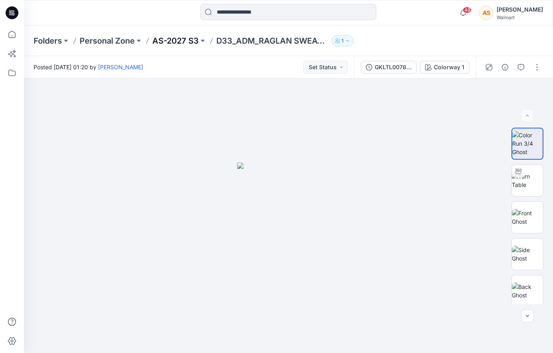
click at [177, 42] on p "AS-2027 S3" at bounding box center [175, 40] width 46 height 11
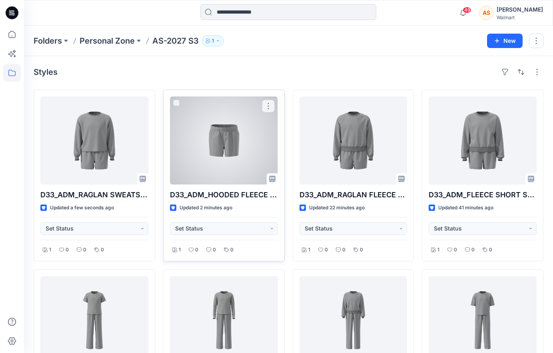
click at [219, 157] on div at bounding box center [224, 140] width 108 height 88
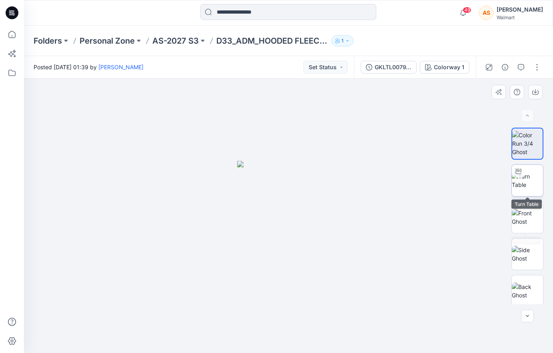
click at [533, 182] on img at bounding box center [527, 180] width 31 height 17
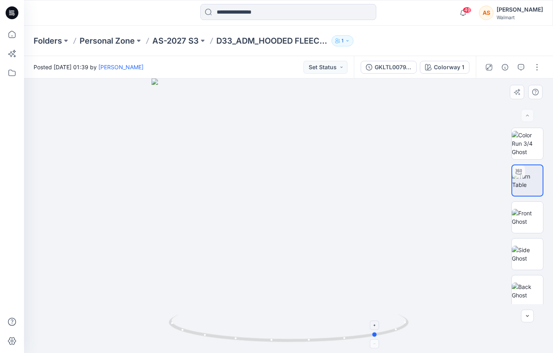
drag, startPoint x: 396, startPoint y: 312, endPoint x: 246, endPoint y: 319, distance: 150.8
click at [246, 319] on div at bounding box center [288, 215] width 529 height 274
click at [175, 43] on p "AS-2027 S3" at bounding box center [175, 40] width 46 height 11
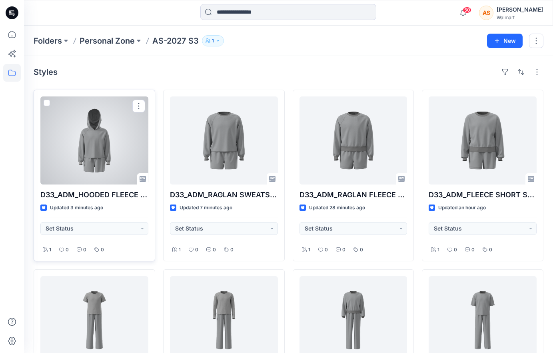
click at [102, 155] on div at bounding box center [94, 140] width 108 height 88
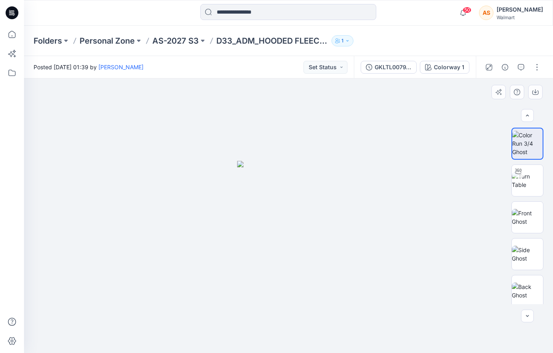
scroll to position [150, 0]
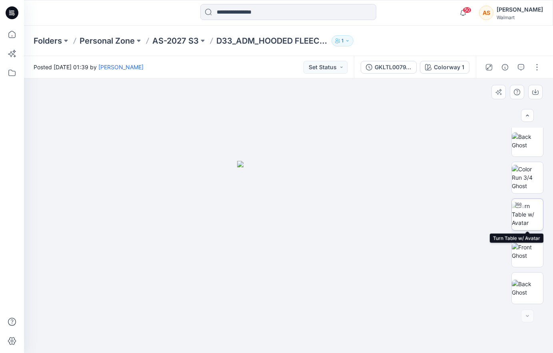
click at [528, 221] on img at bounding box center [527, 213] width 31 height 25
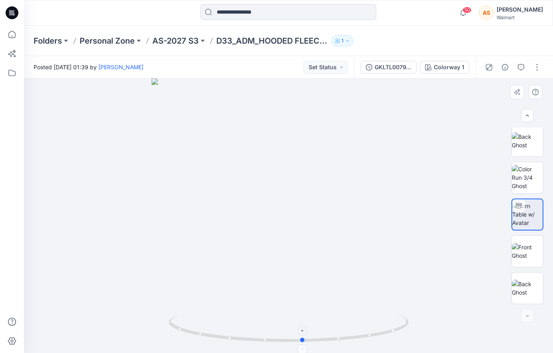
drag, startPoint x: 370, startPoint y: 311, endPoint x: 385, endPoint y: 326, distance: 20.9
click at [385, 326] on div at bounding box center [288, 215] width 529 height 274
click at [183, 46] on p "AS-2027 S3" at bounding box center [175, 40] width 46 height 11
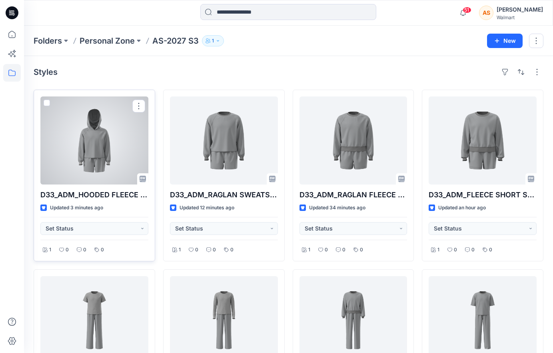
click at [89, 142] on div at bounding box center [94, 140] width 108 height 88
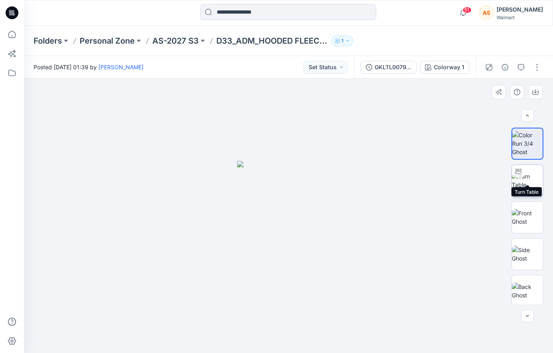
scroll to position [297, 0]
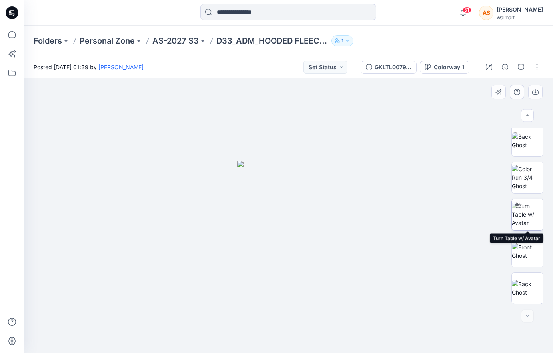
click at [529, 218] on img at bounding box center [527, 213] width 31 height 25
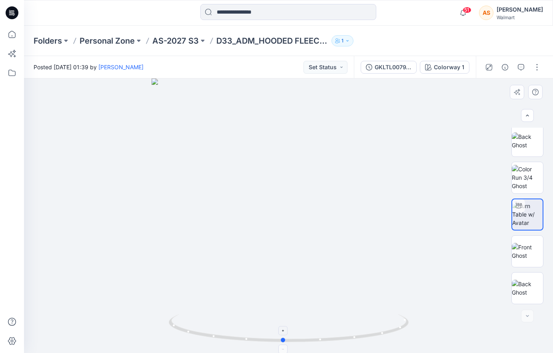
drag, startPoint x: 408, startPoint y: 317, endPoint x: 403, endPoint y: 325, distance: 10.1
click at [403, 325] on icon at bounding box center [290, 329] width 242 height 30
click at [532, 71] on button "button" at bounding box center [536, 67] width 13 height 13
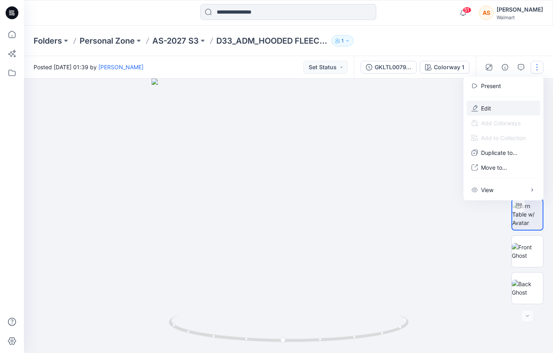
click at [506, 107] on button "Edit" at bounding box center [503, 108] width 74 height 15
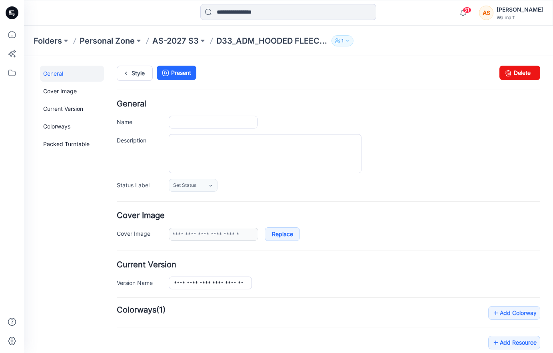
type input "**********"
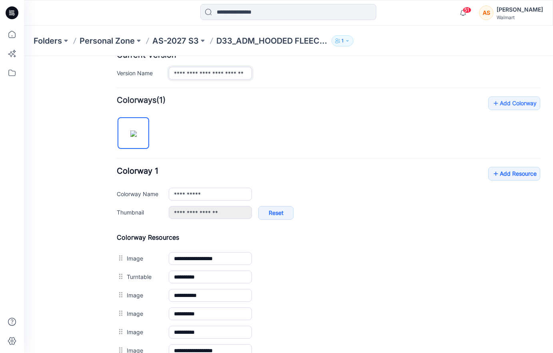
scroll to position [0, 11]
drag, startPoint x: 242, startPoint y: 73, endPoint x: 345, endPoint y: 73, distance: 102.7
click at [345, 73] on div "**********" at bounding box center [354, 73] width 371 height 13
type input "**********"
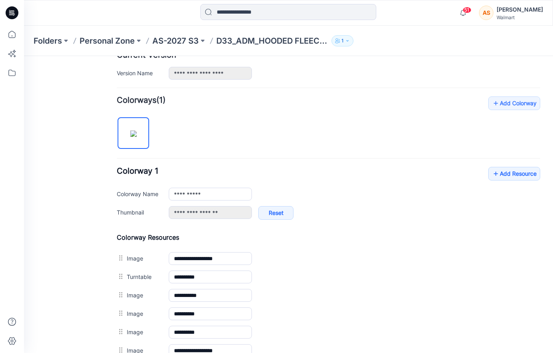
click at [495, 166] on div "**********" at bounding box center [328, 292] width 423 height 392
click at [496, 168] on icon at bounding box center [496, 173] width 8 height 13
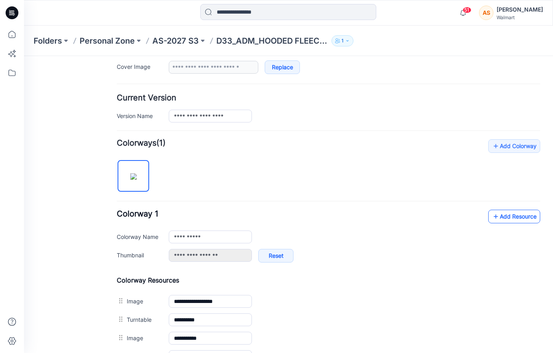
scroll to position [166, 0]
click at [520, 219] on link "Add Resource" at bounding box center [514, 217] width 52 height 14
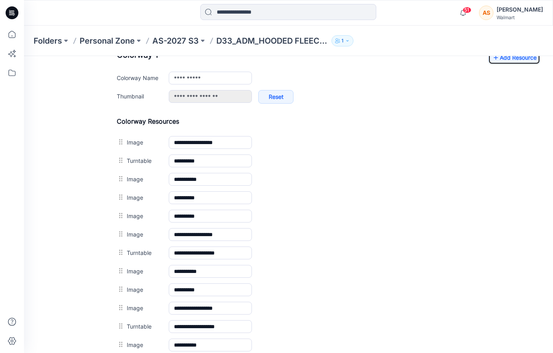
scroll to position [224, 0]
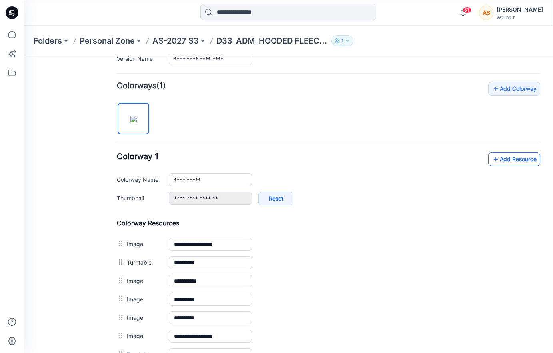
click at [514, 154] on link "Add Resource" at bounding box center [514, 159] width 52 height 14
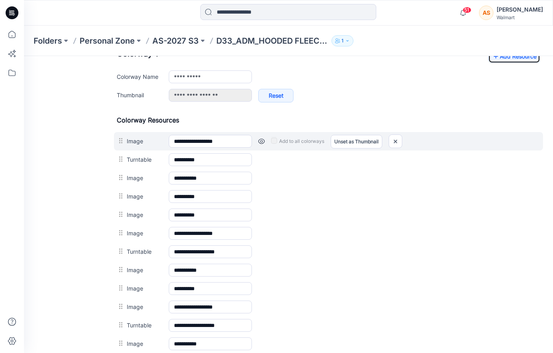
scroll to position [306, 0]
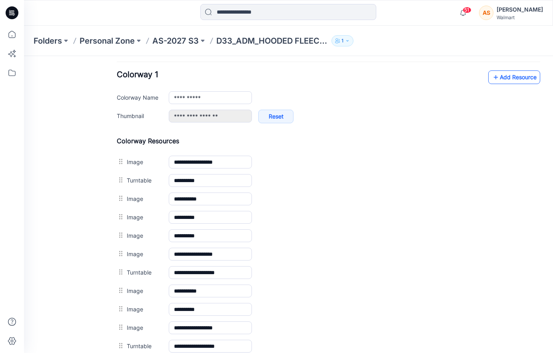
click at [514, 82] on link "Add Resource" at bounding box center [514, 77] width 52 height 14
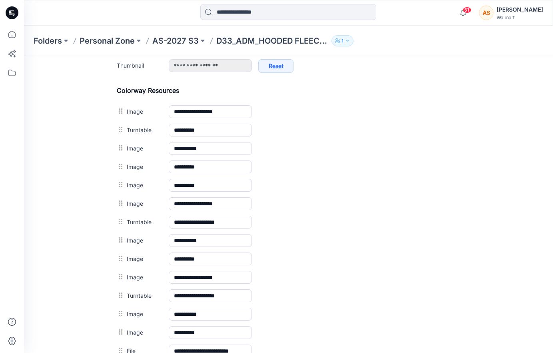
scroll to position [280, 0]
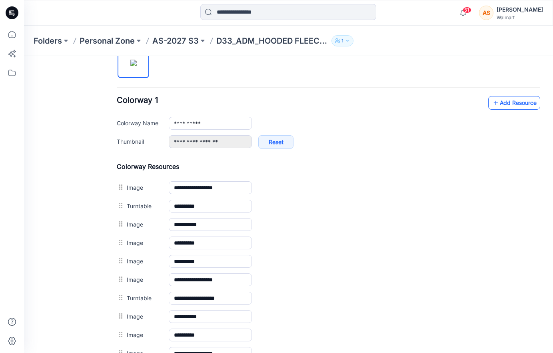
click at [502, 101] on link "Add Resource" at bounding box center [514, 103] width 52 height 14
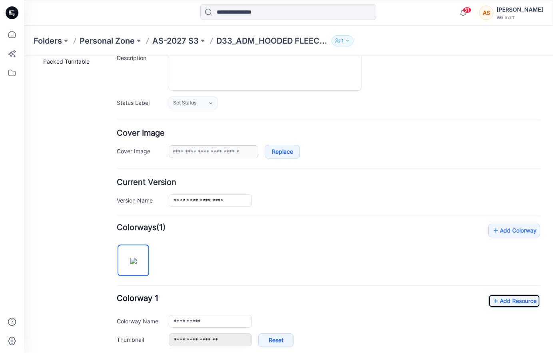
scroll to position [0, 0]
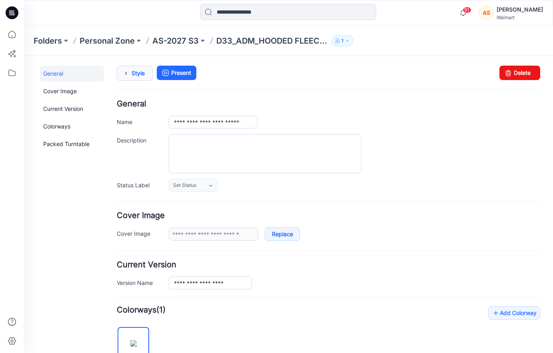
click at [137, 78] on link "Style" at bounding box center [135, 73] width 36 height 15
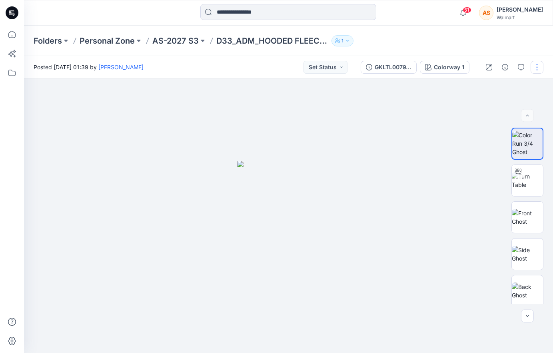
click at [537, 64] on button "button" at bounding box center [536, 67] width 13 height 13
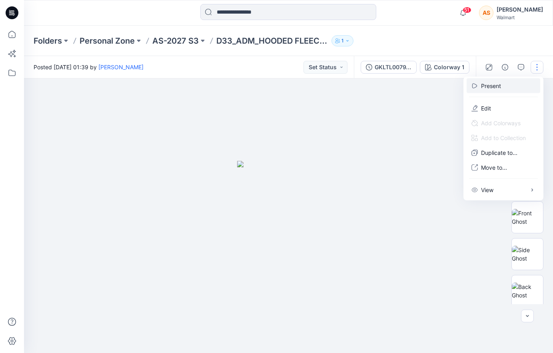
click at [502, 90] on button "Present" at bounding box center [503, 85] width 74 height 15
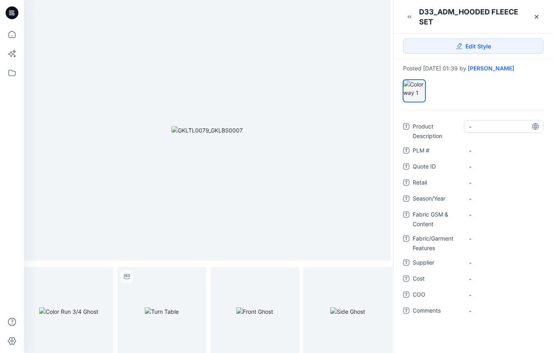
click at [482, 126] on Description "-" at bounding box center [503, 126] width 69 height 8
type textarea "**********"
click at [484, 199] on span "-" at bounding box center [503, 198] width 69 height 8
type textarea "*********"
click at [479, 217] on Content "-" at bounding box center [503, 214] width 69 height 8
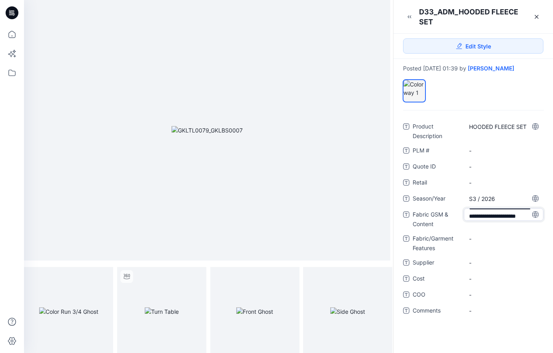
scroll to position [22, 0]
type textarea "**********"
click at [490, 261] on div "-" at bounding box center [504, 262] width 80 height 13
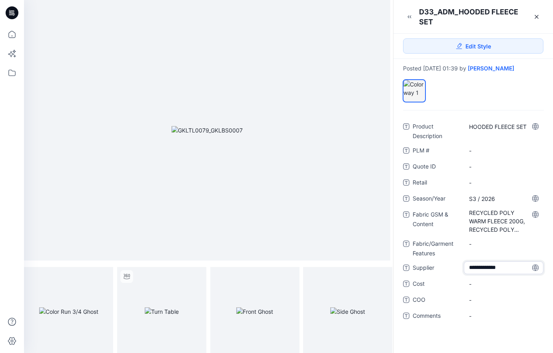
type textarea "**********"
click at [535, 15] on icon at bounding box center [536, 17] width 6 height 6
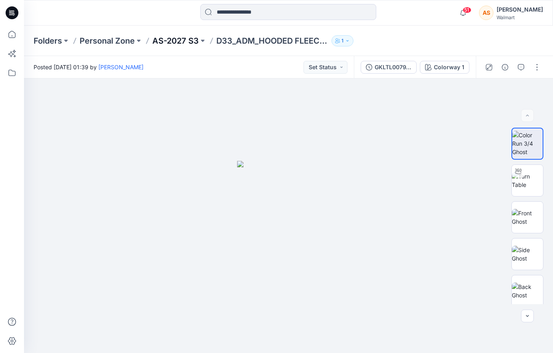
click at [170, 43] on p "AS-2027 S3" at bounding box center [175, 40] width 46 height 11
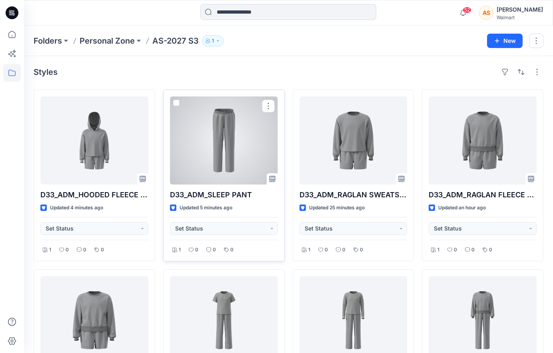
click at [204, 157] on div at bounding box center [224, 140] width 108 height 88
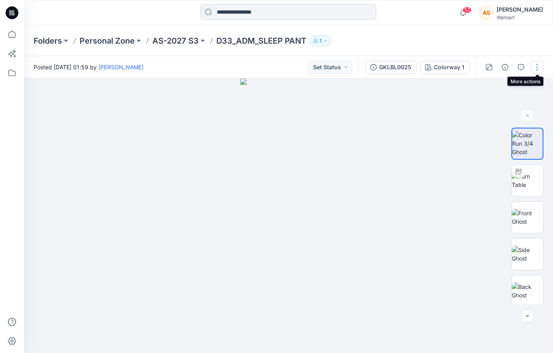
click at [537, 69] on button "button" at bounding box center [536, 67] width 13 height 13
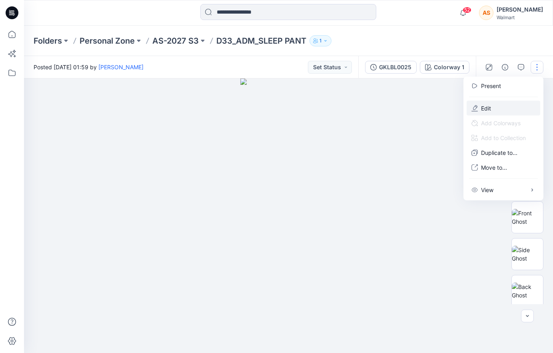
click at [504, 108] on button "Edit" at bounding box center [503, 108] width 74 height 15
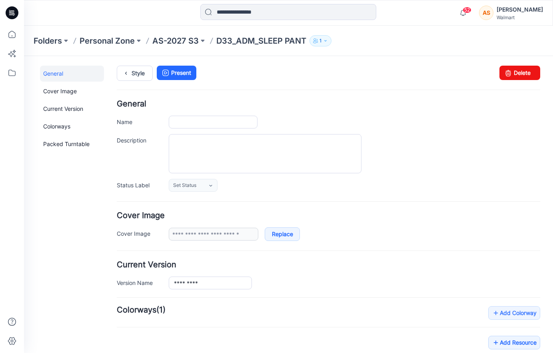
type input "**********"
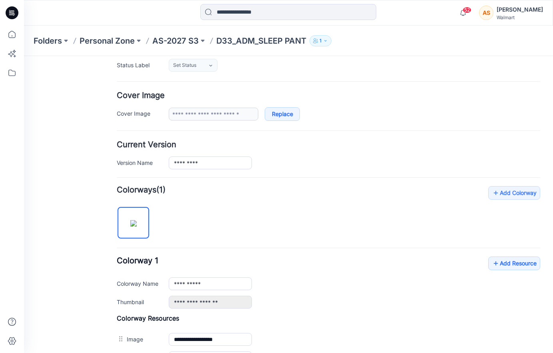
scroll to position [124, 0]
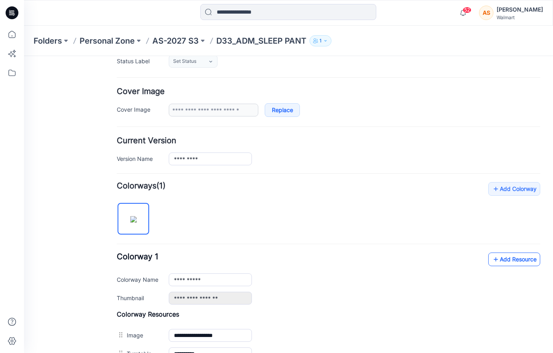
click at [499, 258] on link "Add Resource" at bounding box center [514, 259] width 52 height 14
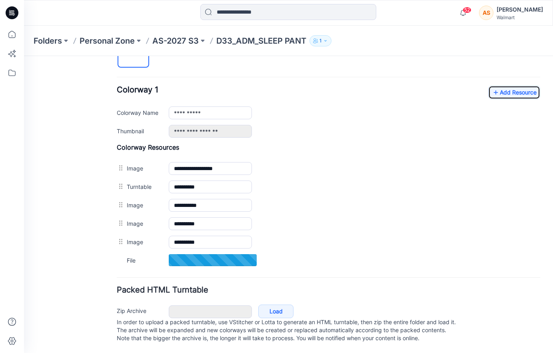
scroll to position [299, 0]
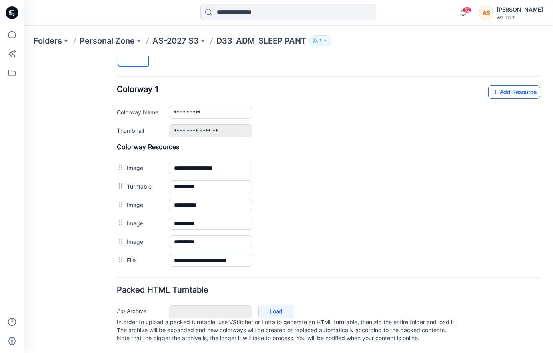
click at [495, 87] on icon at bounding box center [496, 92] width 8 height 13
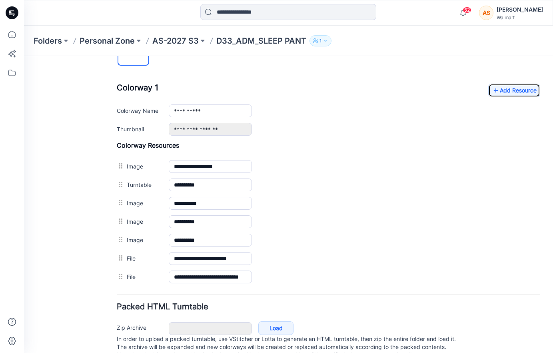
scroll to position [292, 0]
click at [505, 96] on link "Add Resource" at bounding box center [514, 91] width 52 height 14
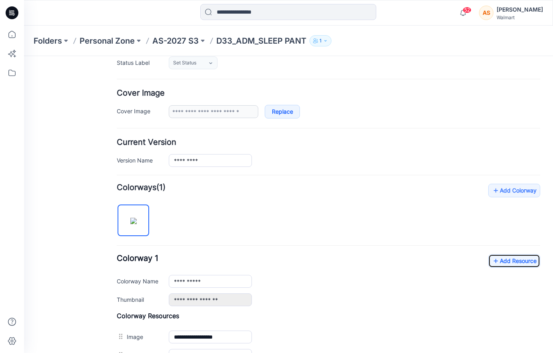
scroll to position [0, 0]
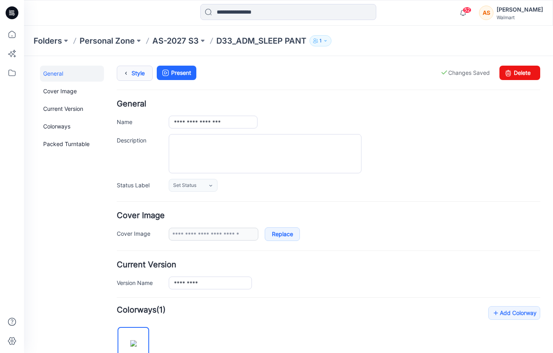
click at [129, 74] on icon at bounding box center [125, 73] width 11 height 14
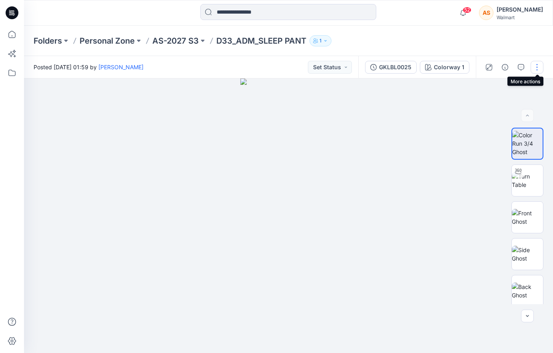
click at [536, 72] on button "button" at bounding box center [536, 67] width 13 height 13
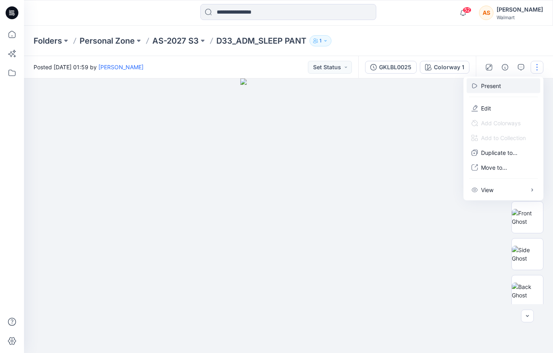
click at [509, 82] on button "Present" at bounding box center [503, 85] width 74 height 15
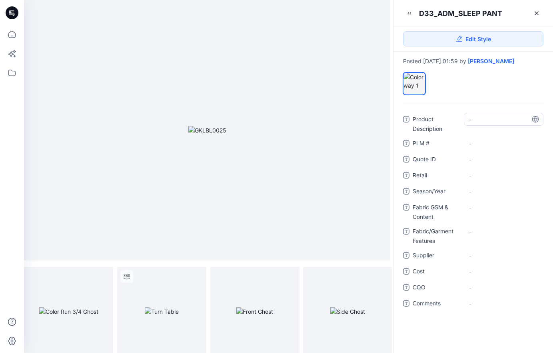
click at [481, 119] on Description "-" at bounding box center [503, 119] width 69 height 8
type textarea "*"
type textarea "**********"
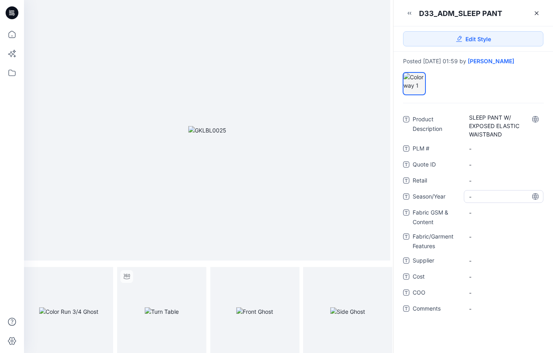
click at [490, 190] on div "-" at bounding box center [504, 196] width 80 height 13
type textarea "*********"
click at [485, 211] on Content "-" at bounding box center [503, 212] width 69 height 8
type textarea "**********"
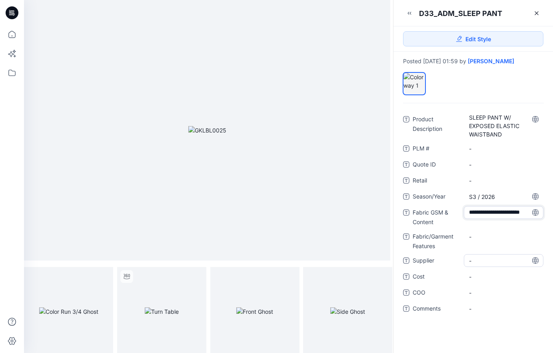
click at [476, 260] on span "-" at bounding box center [503, 260] width 69 height 8
type textarea "**********"
click at [538, 14] on icon at bounding box center [536, 13] width 6 height 6
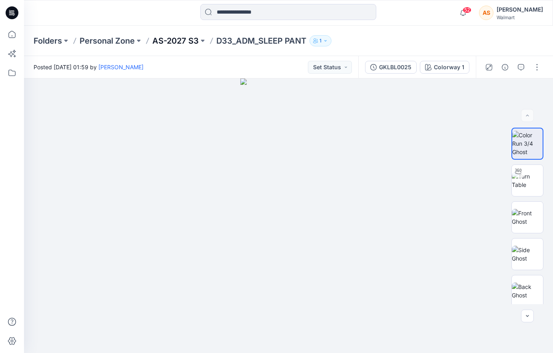
click at [174, 42] on p "AS-2027 S3" at bounding box center [175, 40] width 46 height 11
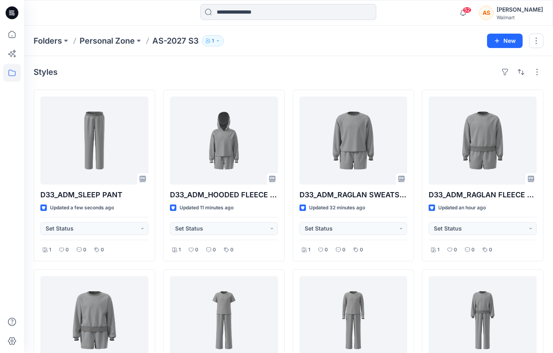
click at [13, 10] on icon at bounding box center [12, 12] width 13 height 13
